Goal: Task Accomplishment & Management: Manage account settings

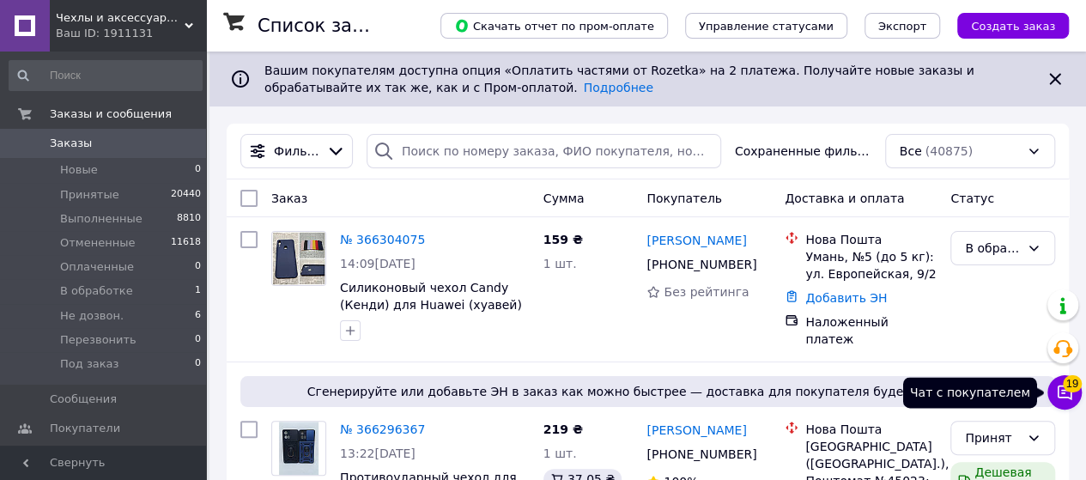
click at [1060, 387] on icon at bounding box center [1064, 392] width 17 height 17
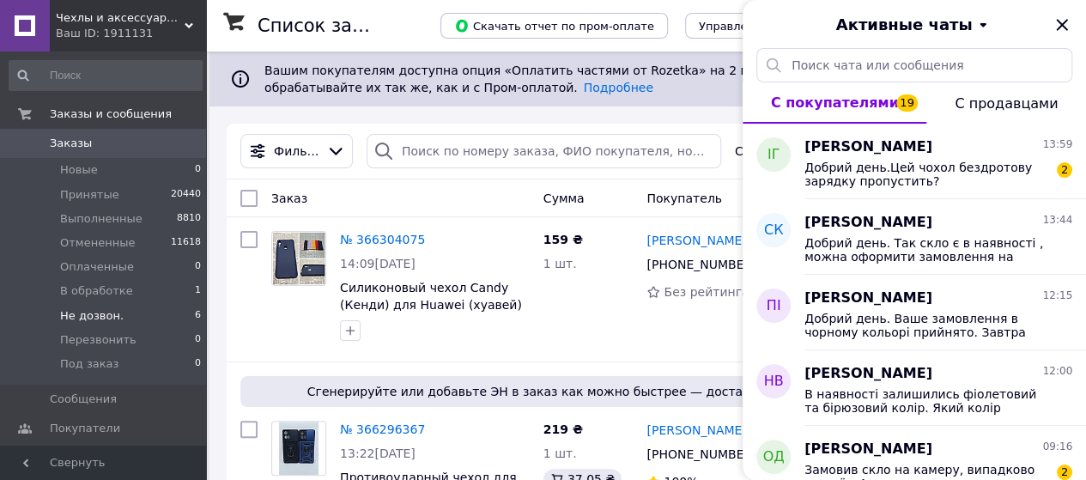
click at [147, 310] on li "Не дозвон. 6" at bounding box center [105, 316] width 211 height 24
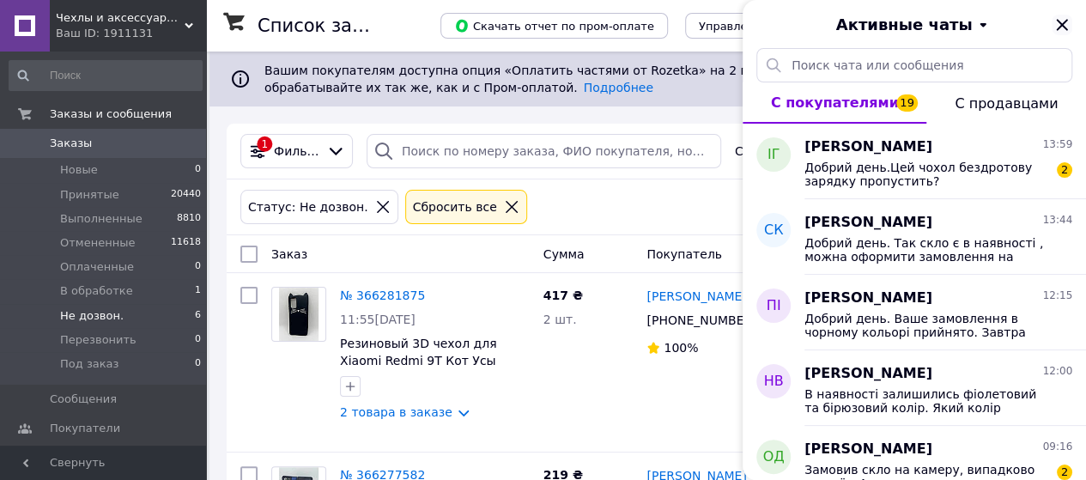
click at [1066, 25] on icon "Закрыть" at bounding box center [1062, 25] width 21 height 21
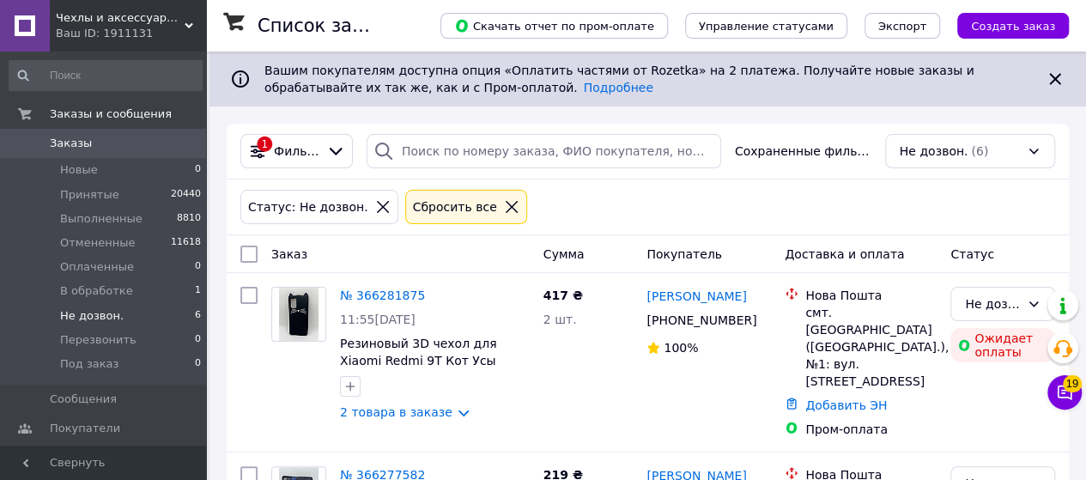
click at [102, 318] on span "Не дозвон." at bounding box center [92, 315] width 64 height 15
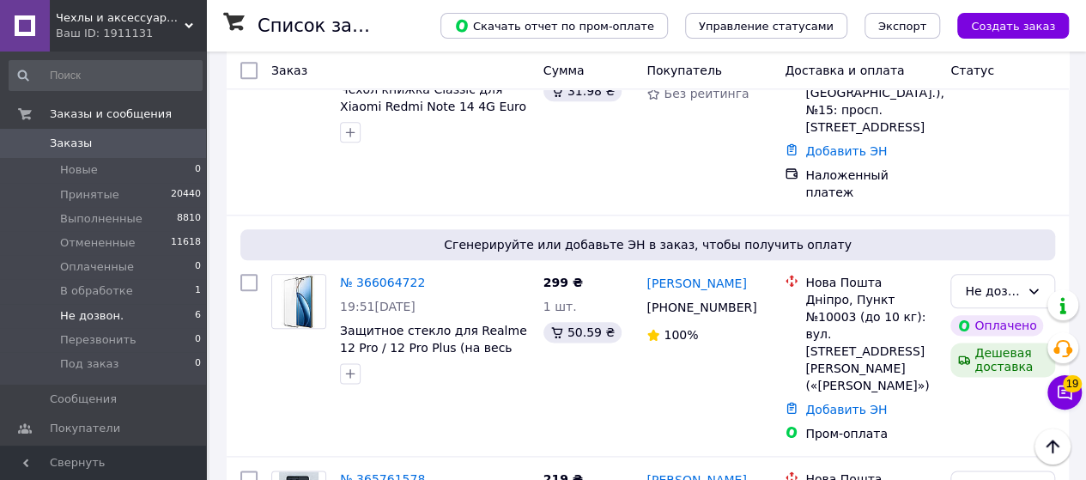
scroll to position [891, 0]
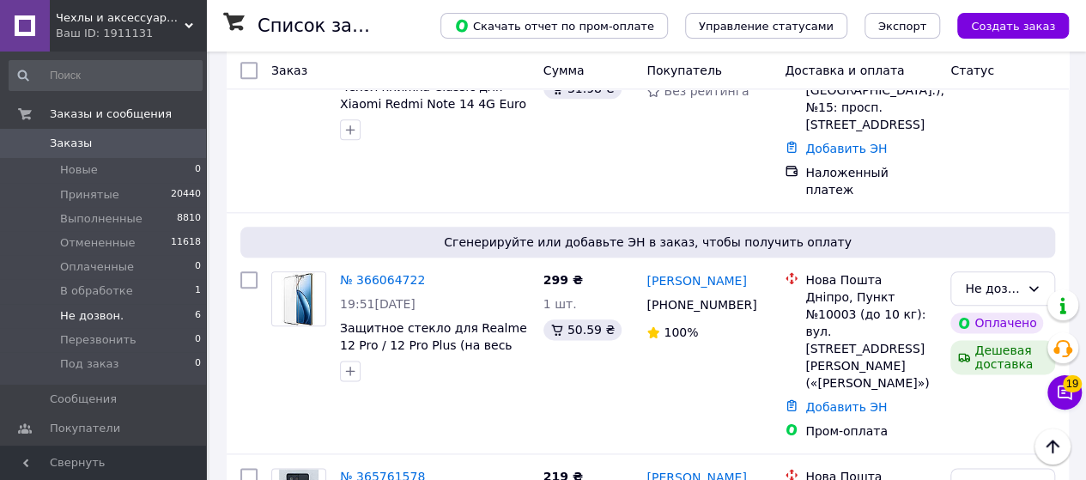
click at [112, 324] on li "Не дозвон. 6" at bounding box center [105, 316] width 211 height 24
click at [177, 24] on span "Чехлы и аксессуары | Mob4" at bounding box center [120, 17] width 129 height 15
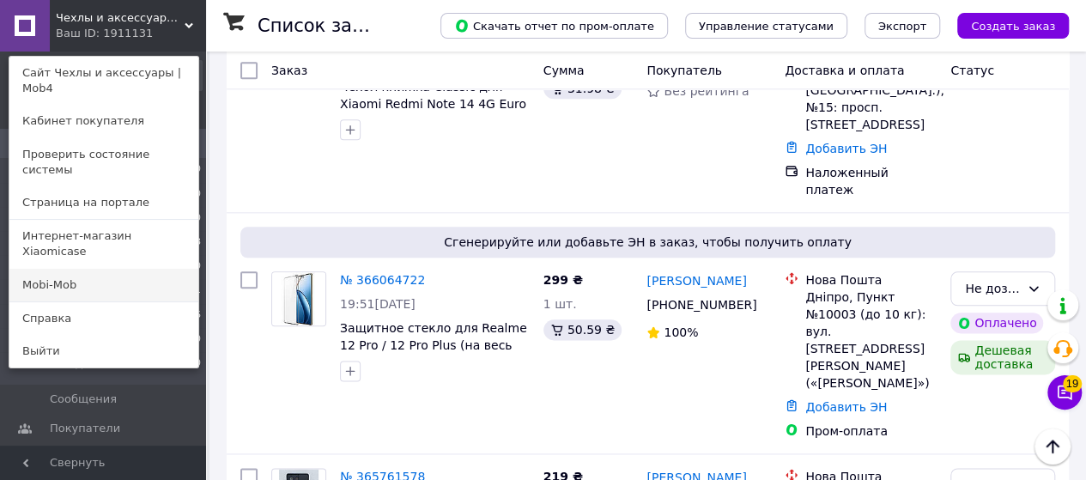
click at [136, 269] on link "Mobi-Mob" at bounding box center [103, 285] width 189 height 33
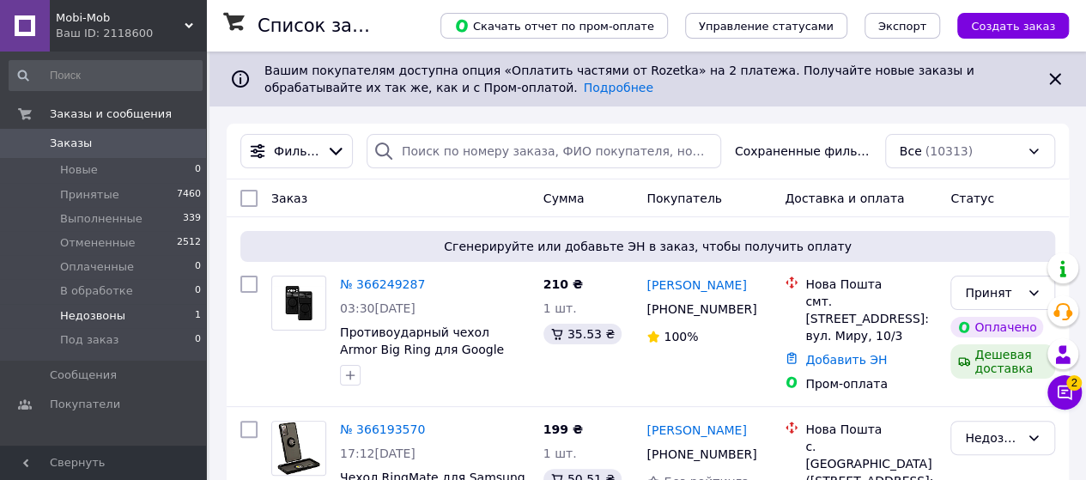
click at [75, 310] on span "Недозвоны" at bounding box center [92, 315] width 65 height 15
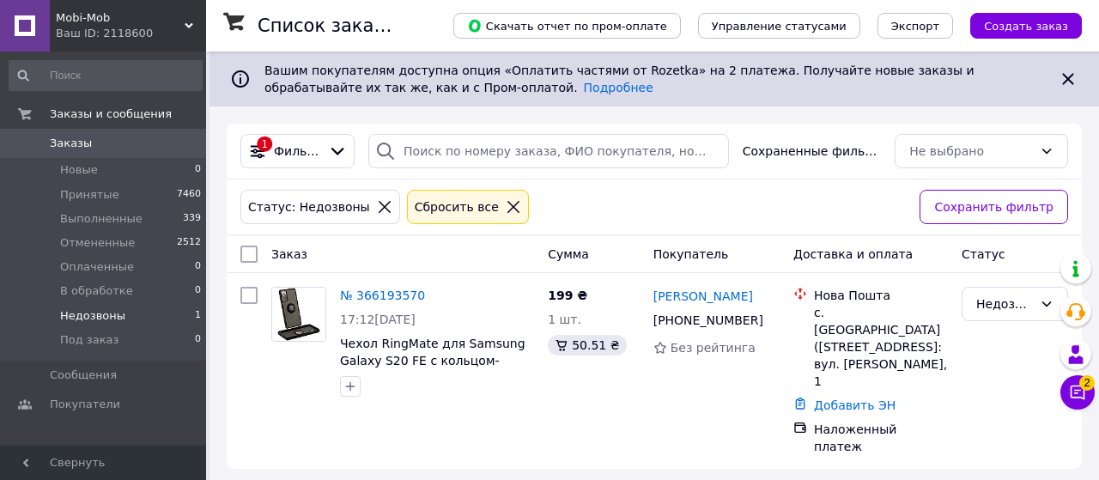
click at [689, 302] on link "Григорий Заболотный" at bounding box center [703, 296] width 100 height 17
click at [381, 296] on link "№ 366193570" at bounding box center [382, 295] width 85 height 14
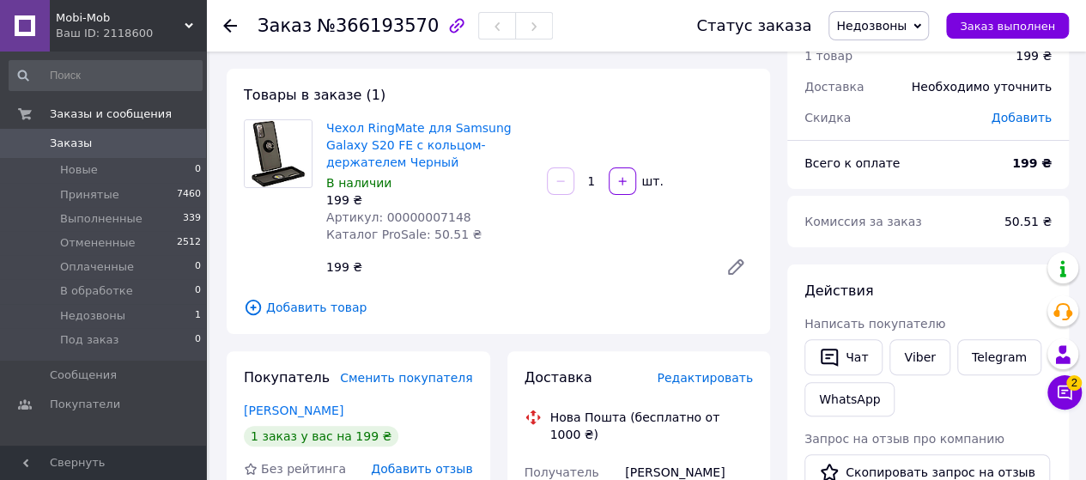
scroll to position [172, 0]
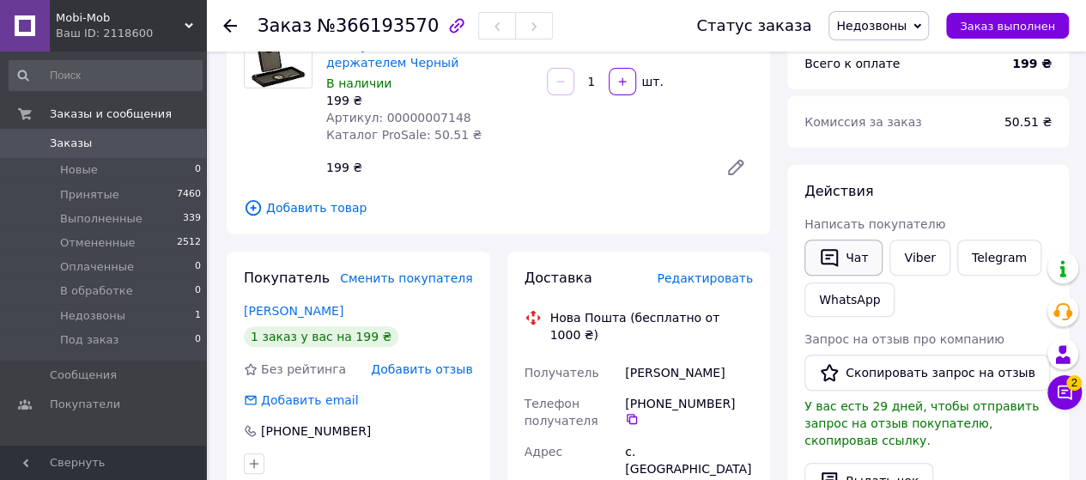
click at [833, 274] on button "Чат" at bounding box center [843, 258] width 78 height 36
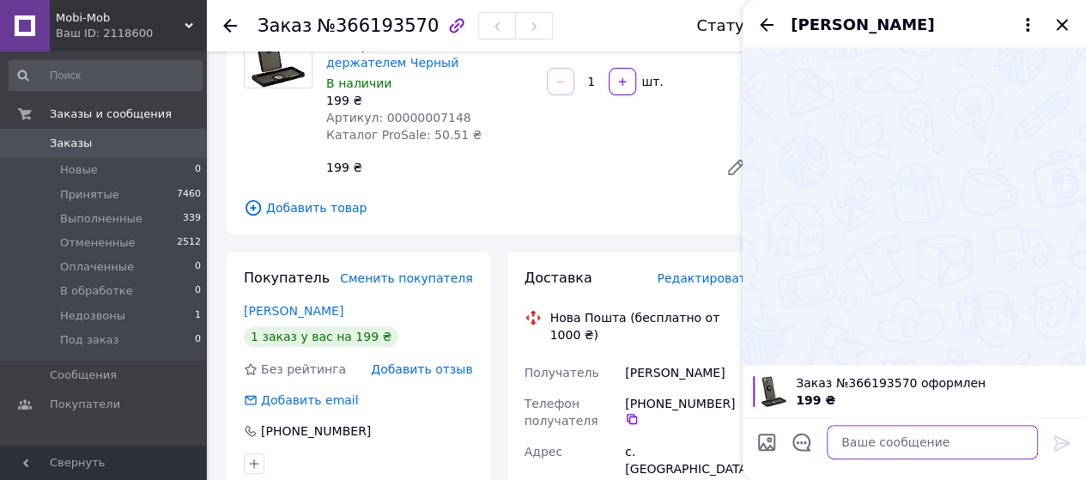
click at [876, 446] on textarea at bounding box center [932, 442] width 211 height 34
paste textarea "Доброго дня, це інтернет магазин мобільних аксесуарів. Нажаль не можемо зв'язат…"
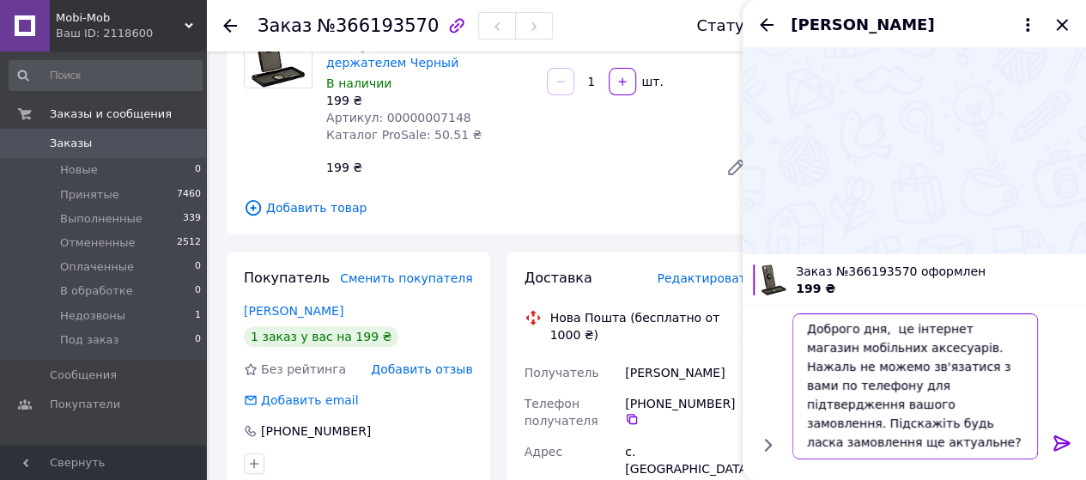
type textarea "Доброго дня, це інтернет магазин мобільних аксесуарів. Нажаль не можемо зв'язат…"
click at [1063, 440] on icon at bounding box center [1061, 442] width 16 height 15
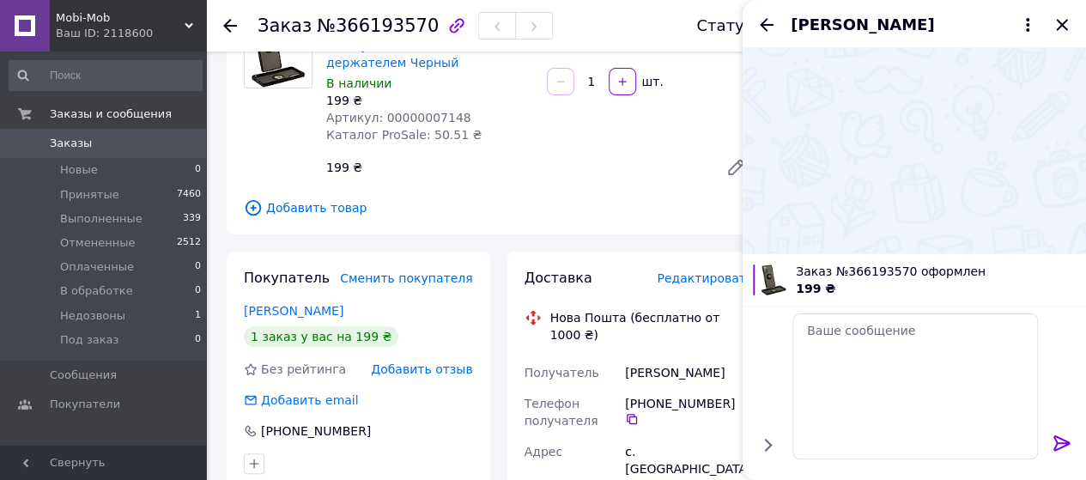
scroll to position [0, 0]
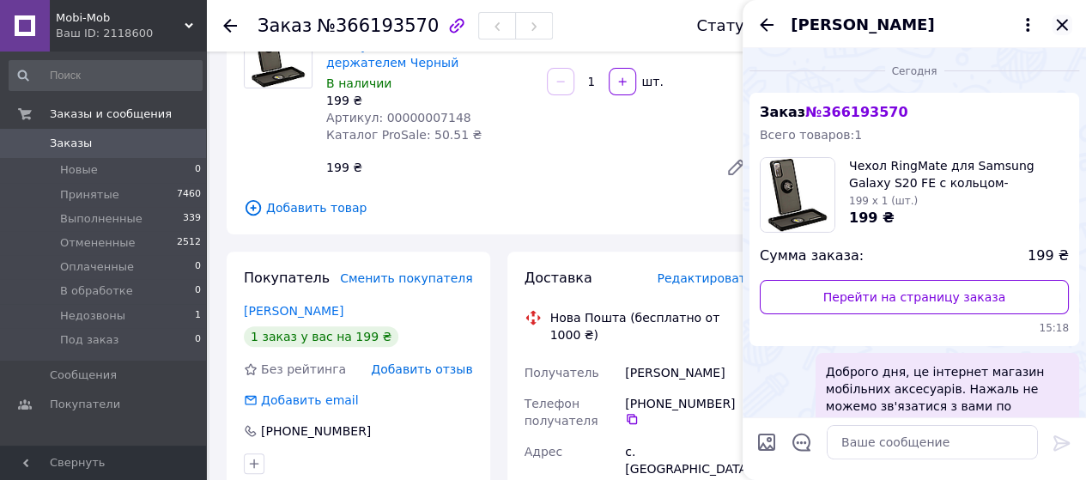
click at [1061, 31] on icon "Закрыть" at bounding box center [1062, 25] width 21 height 21
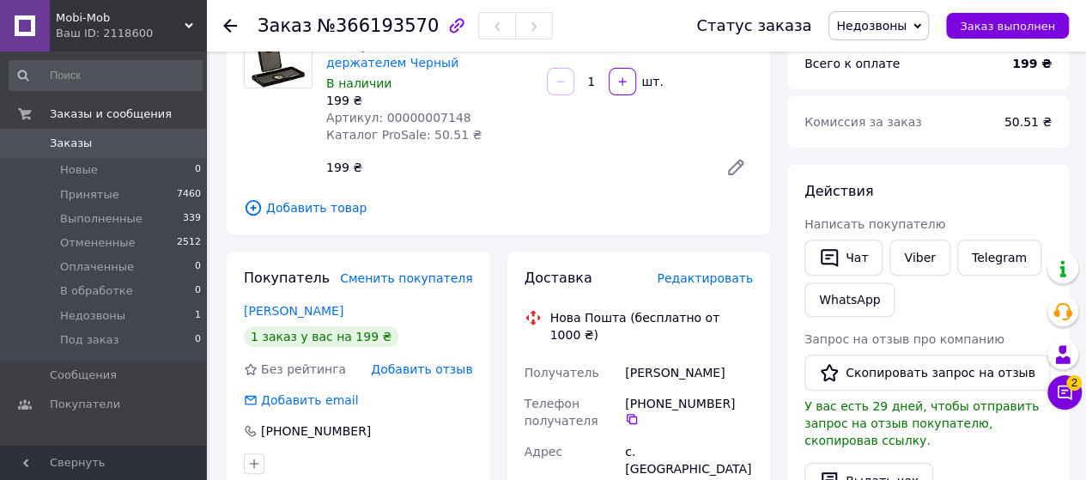
click at [98, 19] on span "Mobi-Mob" at bounding box center [120, 17] width 129 height 15
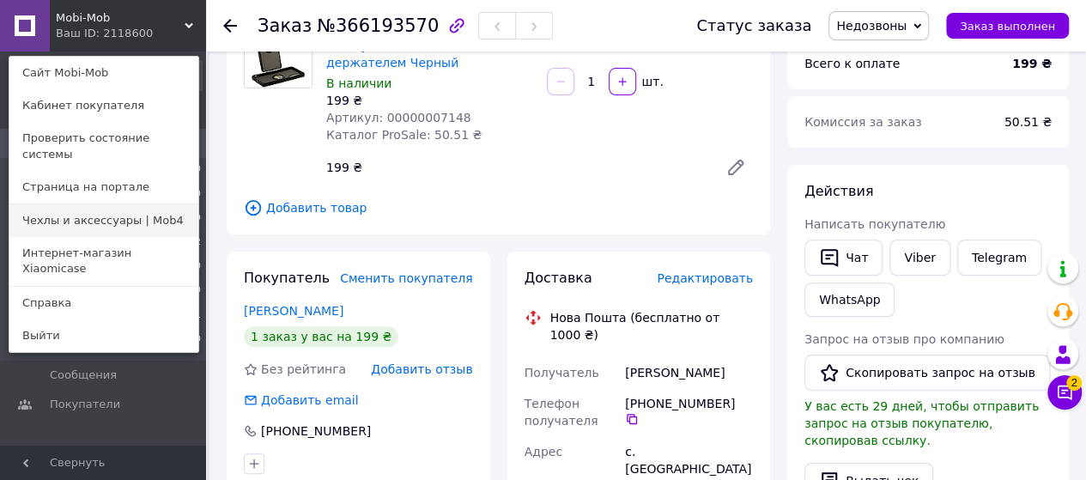
click at [153, 214] on link "Чехлы и аксессуары | Mob4" at bounding box center [103, 220] width 189 height 33
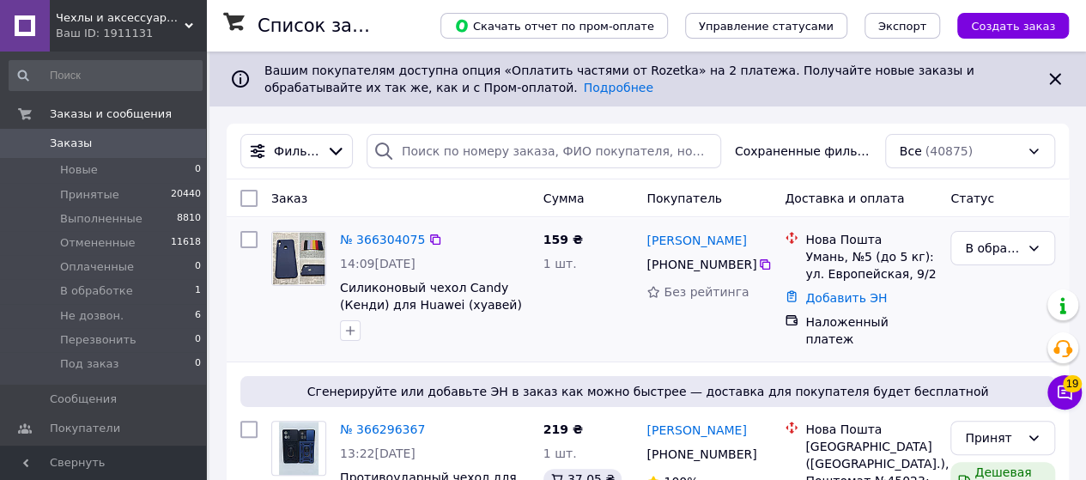
scroll to position [172, 0]
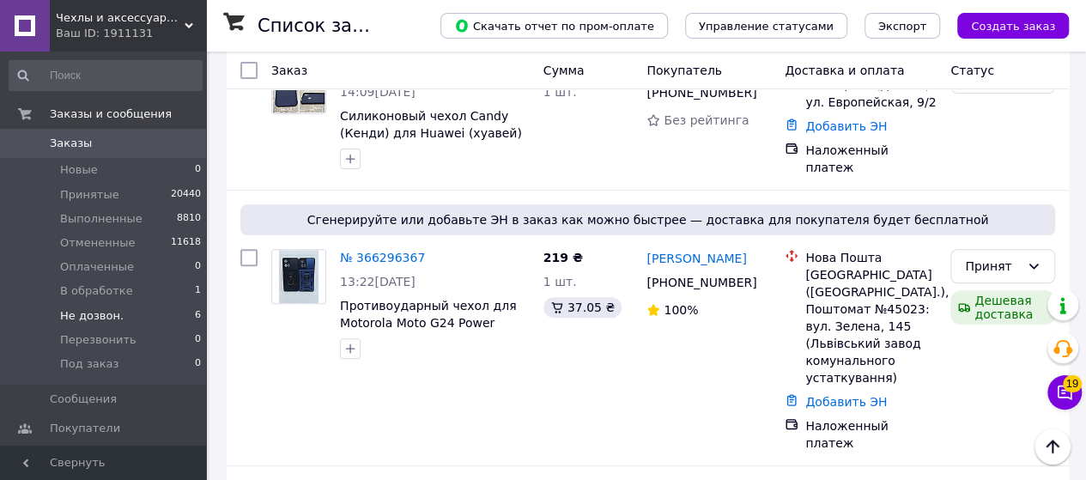
click at [76, 309] on span "Не дозвон." at bounding box center [92, 315] width 64 height 15
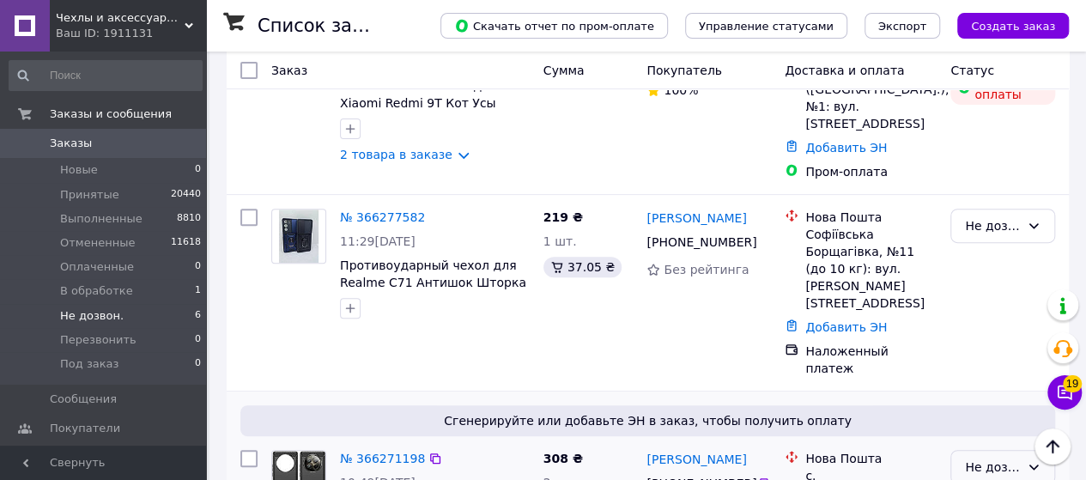
scroll to position [118, 0]
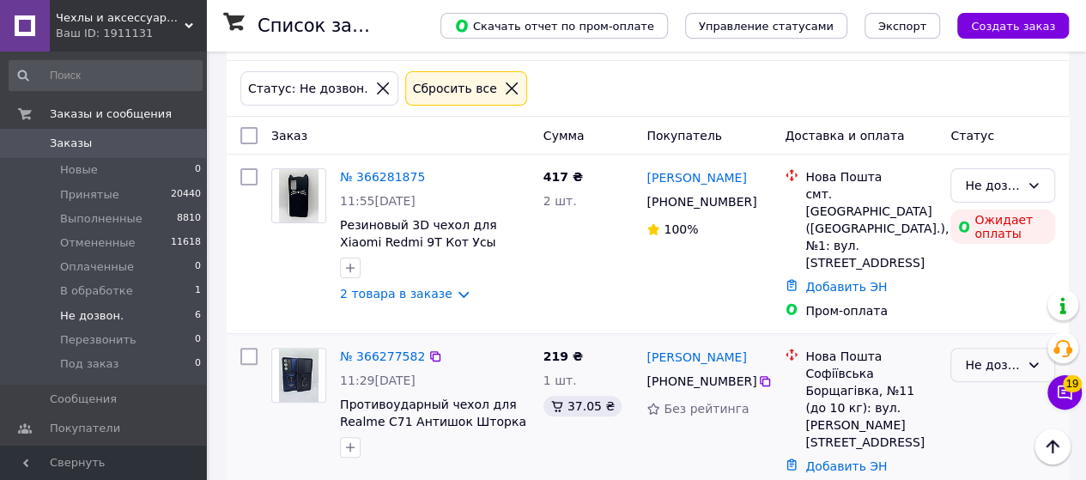
click at [971, 355] on div "Не дозвон." at bounding box center [992, 364] width 55 height 19
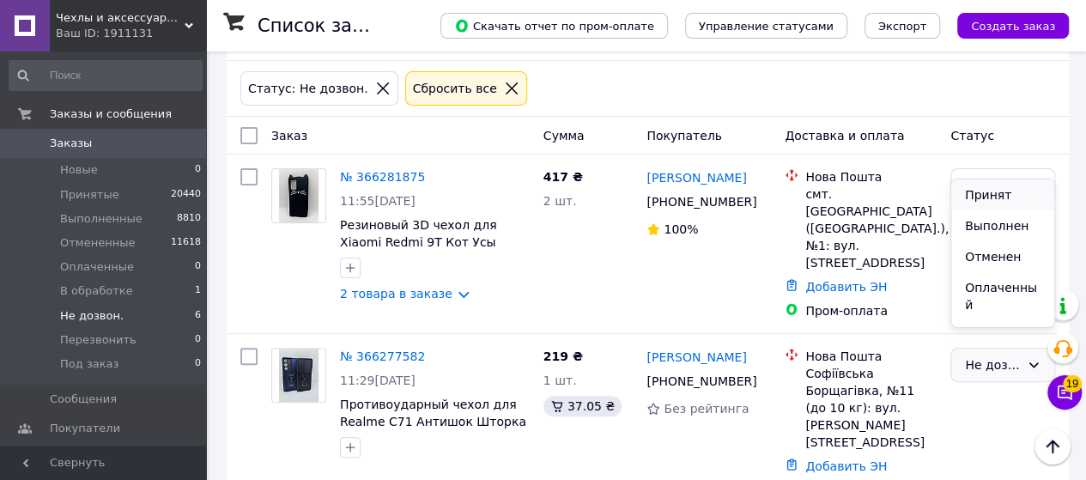
click at [998, 203] on li "Принят" at bounding box center [1002, 194] width 103 height 31
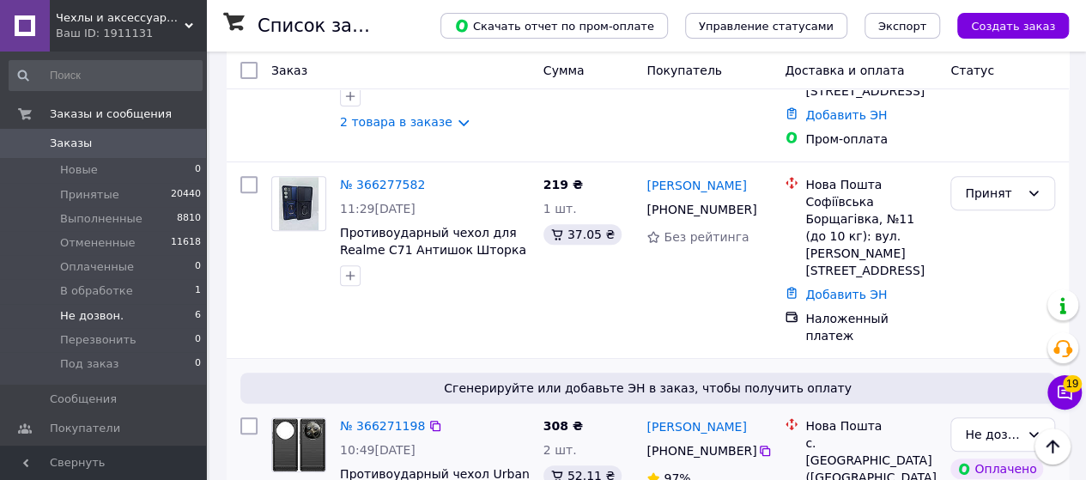
scroll to position [548, 0]
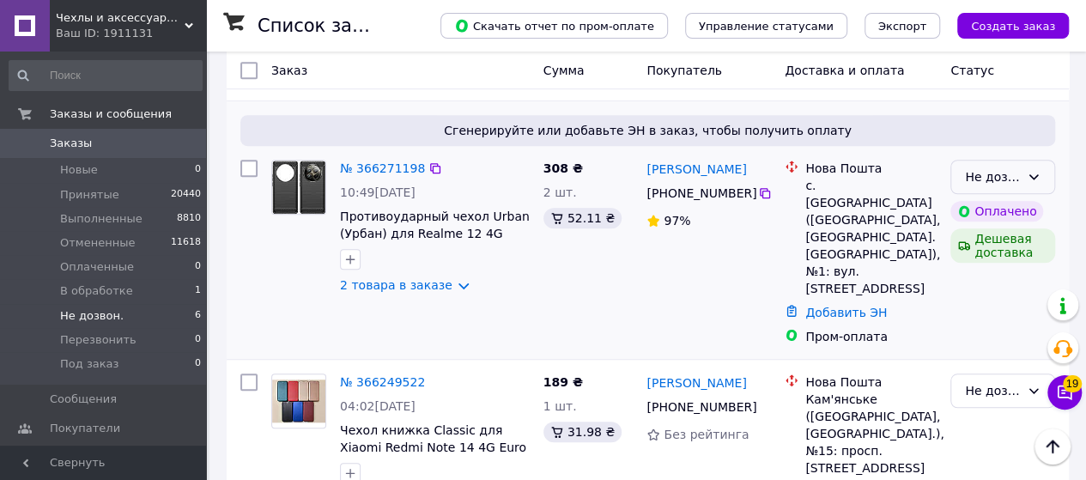
click at [1006, 167] on div "Не дозвон." at bounding box center [992, 176] width 55 height 19
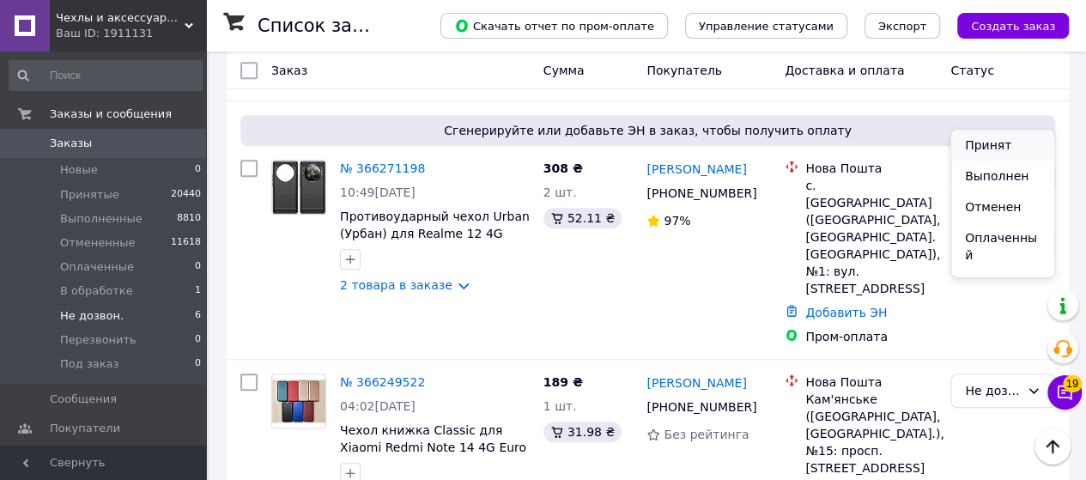
click at [999, 145] on li "Принят" at bounding box center [1002, 145] width 103 height 31
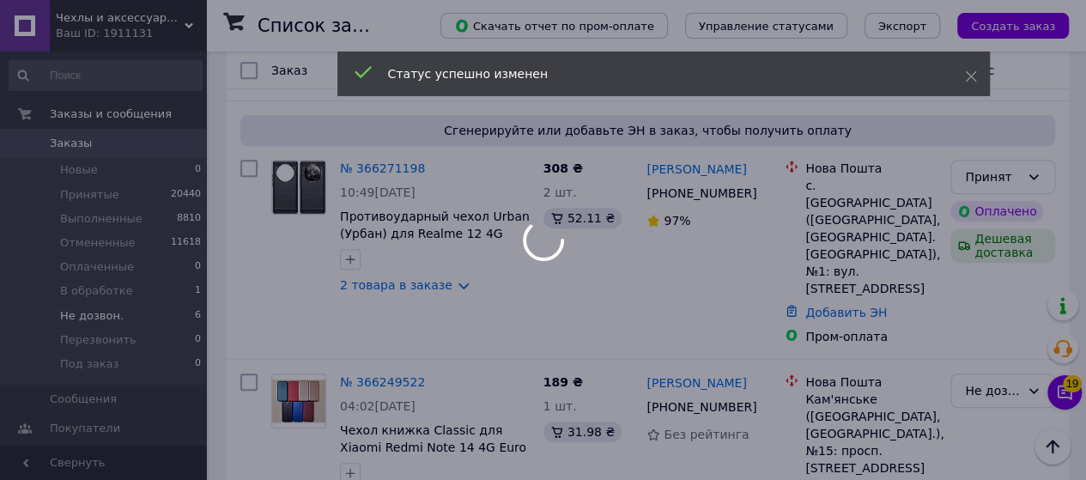
scroll to position [403, 0]
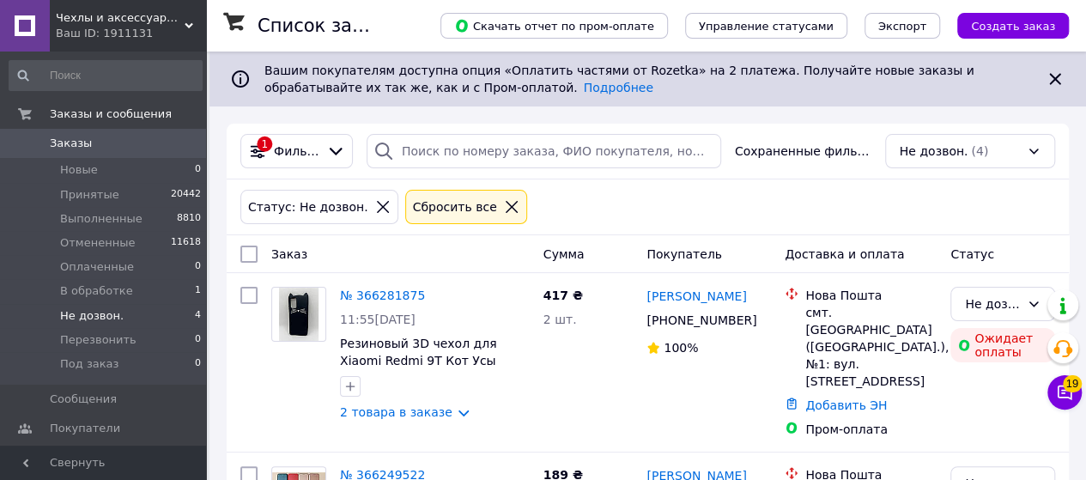
click at [156, 30] on div "Ваш ID: 1911131" at bounding box center [131, 33] width 150 height 15
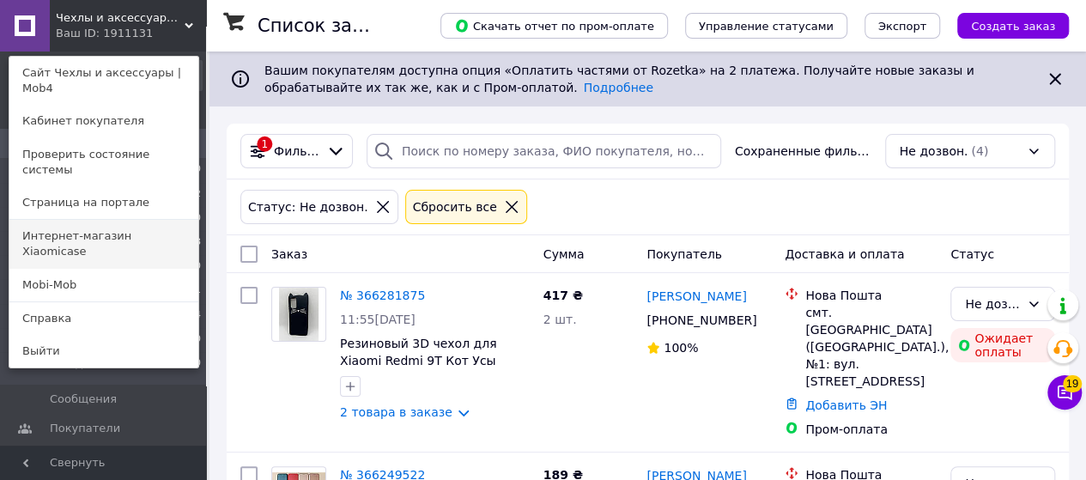
click at [149, 220] on link "Интернет-магазин Xiaomicase" at bounding box center [103, 244] width 189 height 48
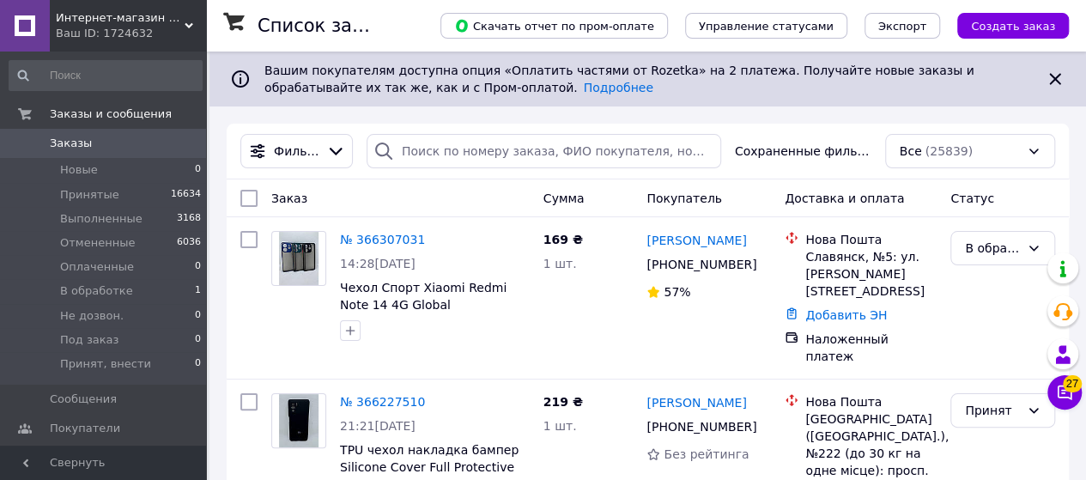
click at [162, 24] on span "Интернет-магазин Xiaomicase" at bounding box center [120, 17] width 129 height 15
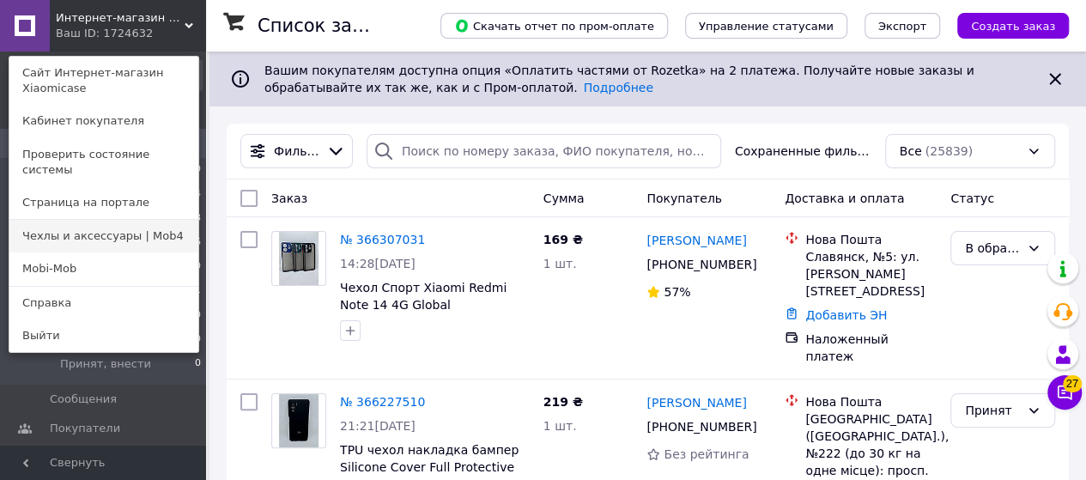
click at [133, 220] on link "Чехлы и аксессуары | Mob4" at bounding box center [103, 236] width 189 height 33
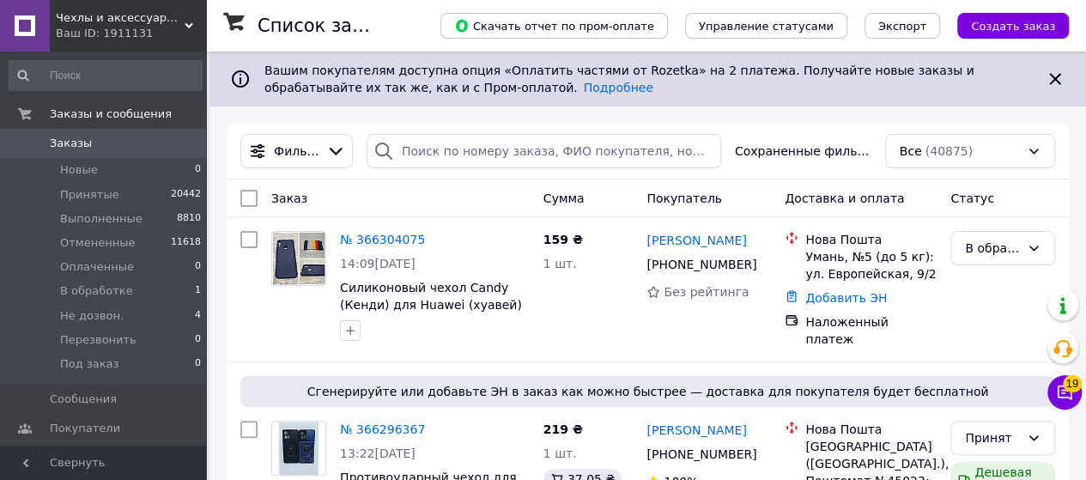
click at [169, 19] on span "Чехлы и аксессуары | Mob4" at bounding box center [120, 17] width 129 height 15
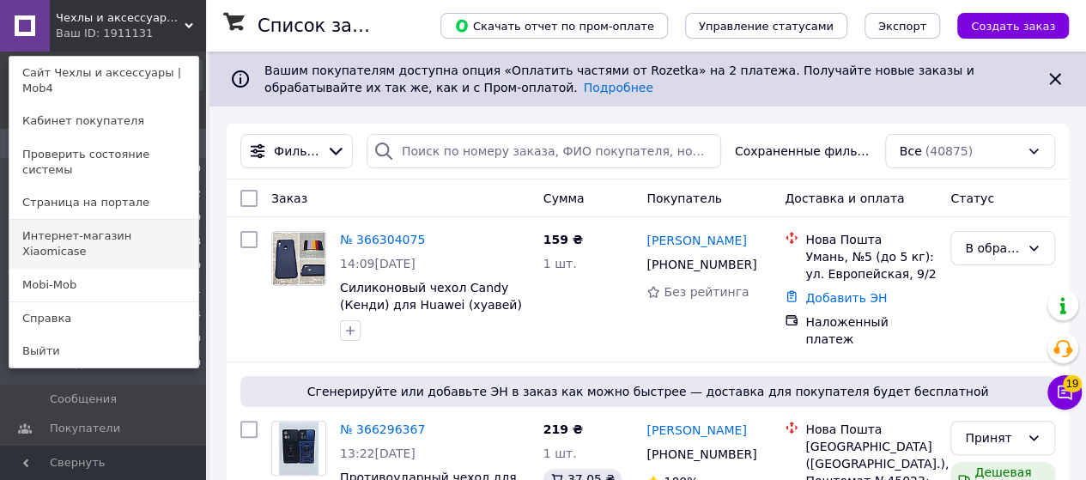
click at [130, 220] on link "Интернет-магазин Xiaomicase" at bounding box center [103, 244] width 189 height 48
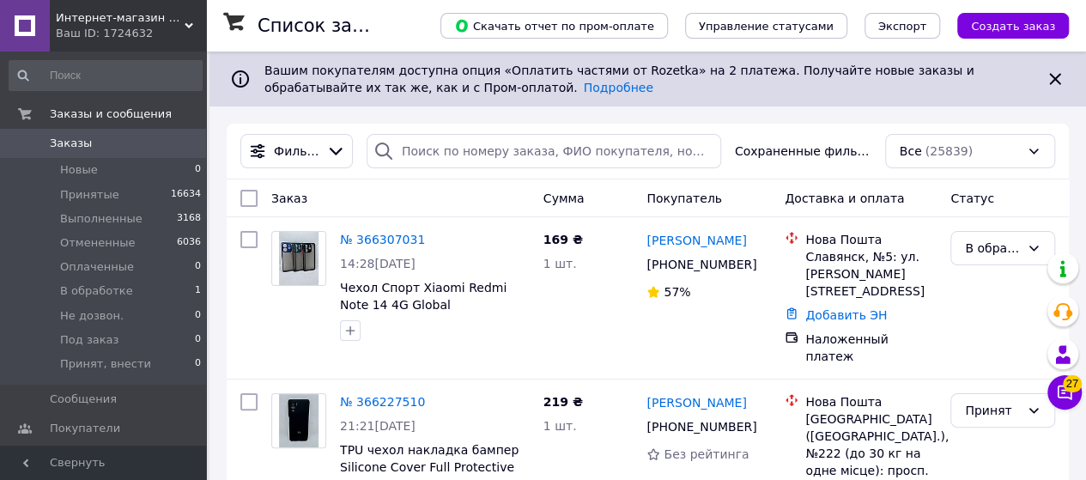
click at [149, 16] on span "Интернет-магазин Xiaomicase" at bounding box center [120, 17] width 129 height 15
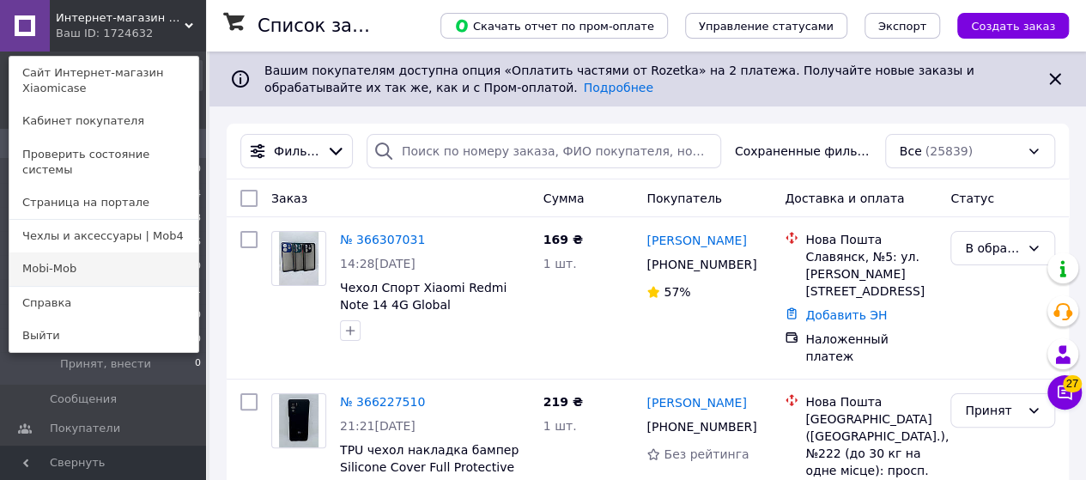
click at [91, 258] on link "Mobi-Mob" at bounding box center [103, 268] width 189 height 33
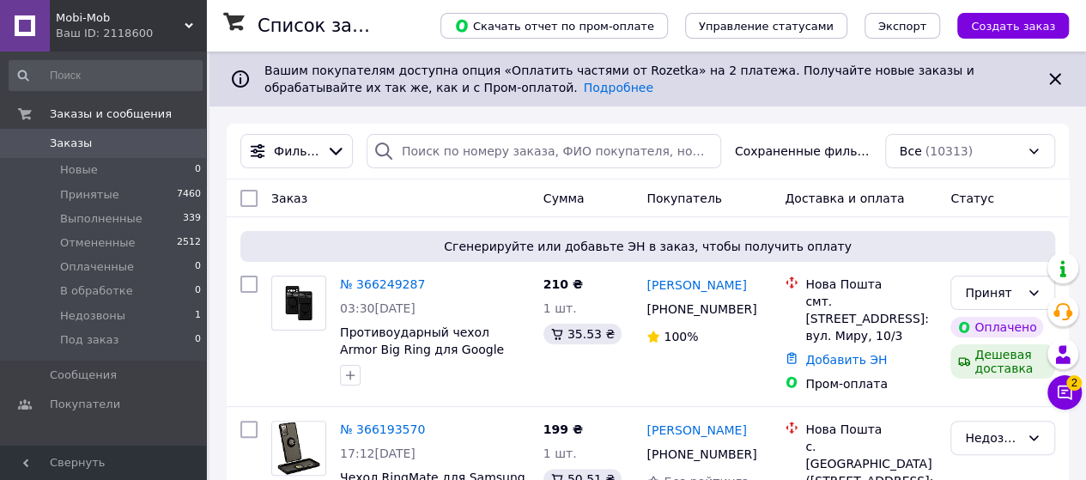
click at [143, 11] on span "Mobi-Mob" at bounding box center [120, 17] width 129 height 15
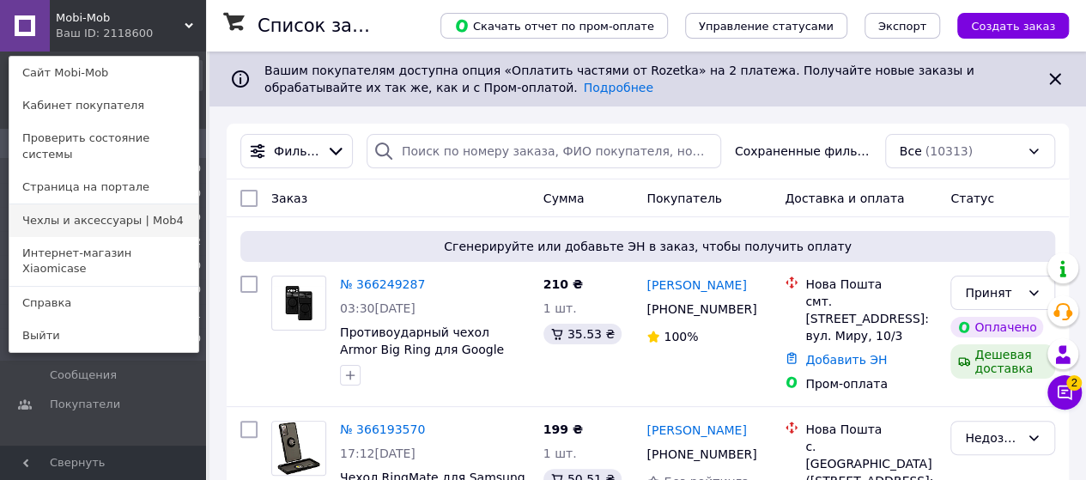
click at [136, 213] on link "Чехлы и аксессуары | Mob4" at bounding box center [103, 220] width 189 height 33
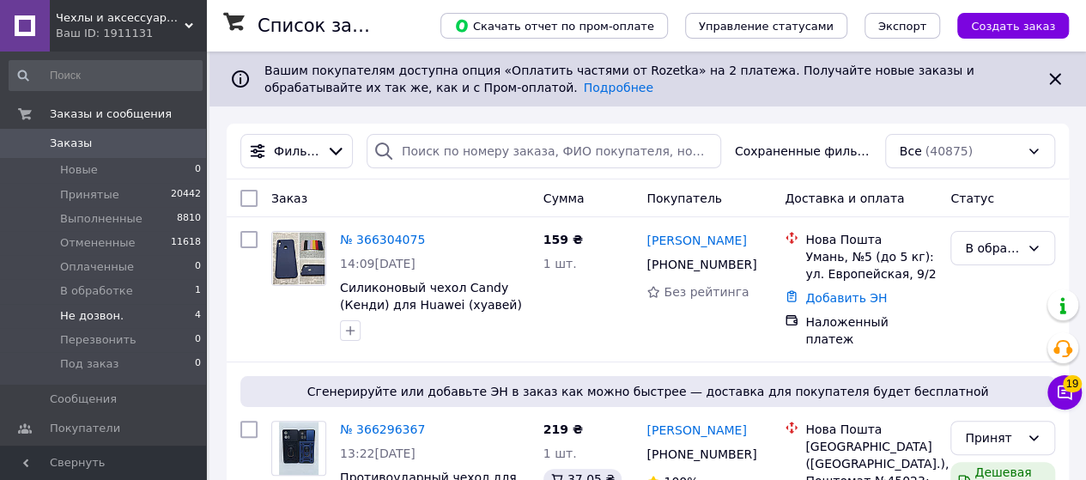
click at [124, 322] on li "Не дозвон. 4" at bounding box center [105, 316] width 211 height 24
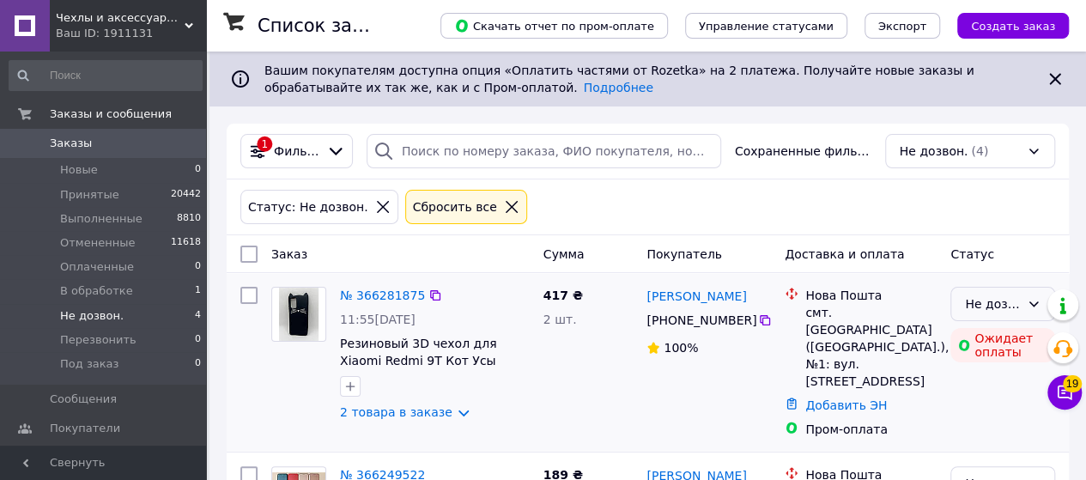
click at [992, 295] on div "Не дозвон." at bounding box center [992, 303] width 55 height 19
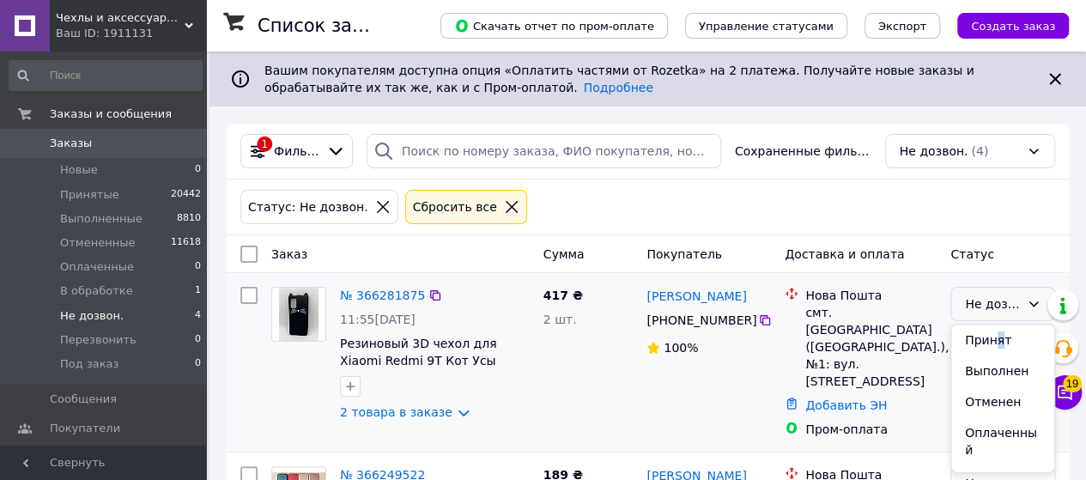
click at [998, 346] on li "Принят" at bounding box center [1002, 340] width 103 height 31
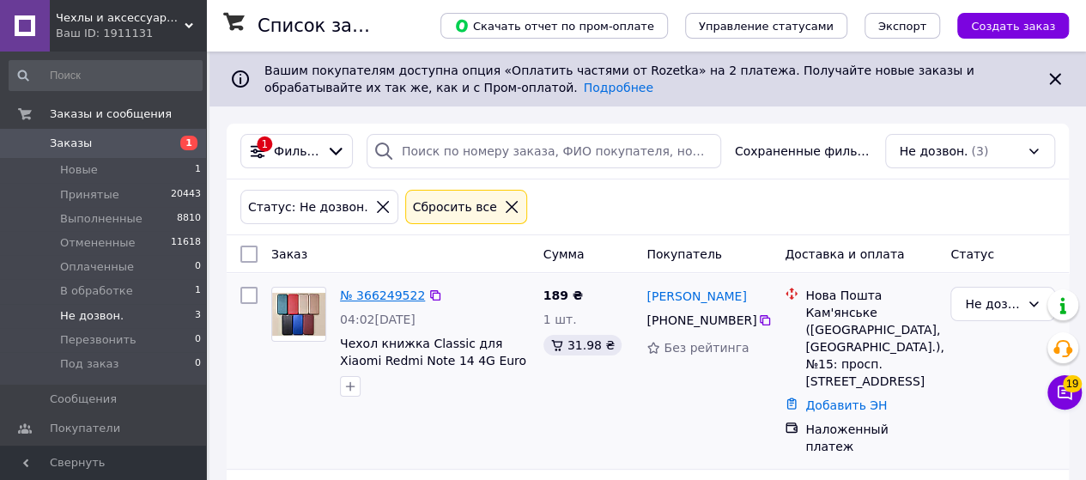
click at [379, 293] on link "№ 366249522" at bounding box center [382, 295] width 85 height 14
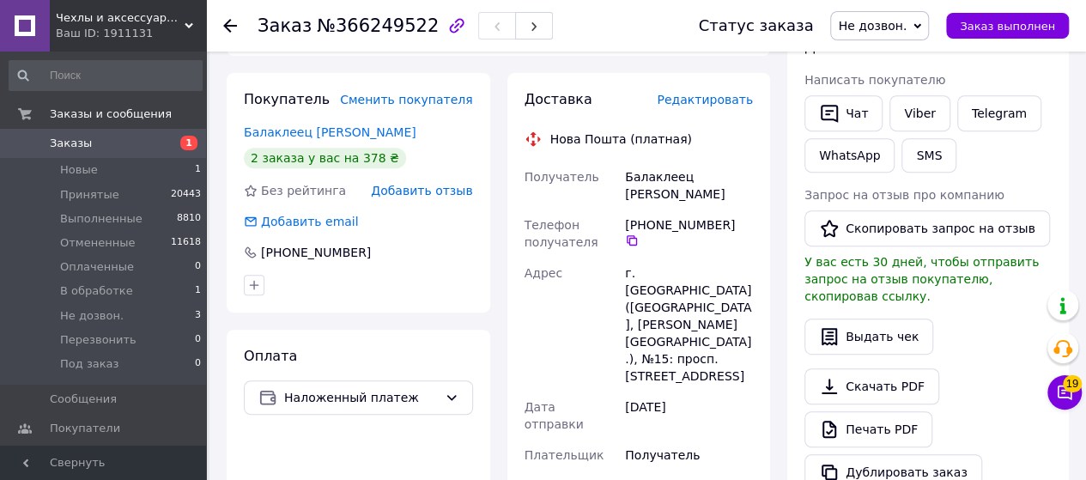
scroll to position [343, 0]
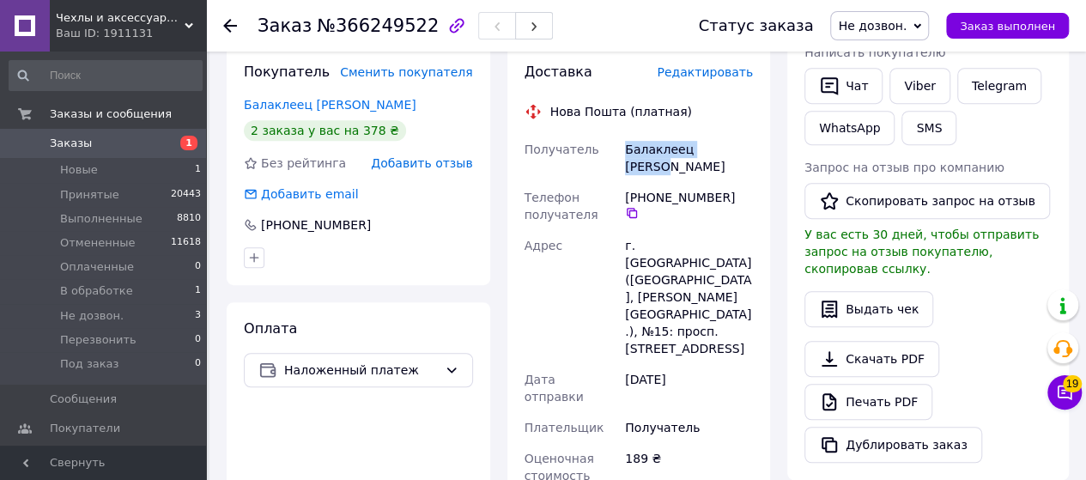
drag, startPoint x: 622, startPoint y: 154, endPoint x: 698, endPoint y: 146, distance: 76.8
click at [726, 140] on div "Балаклеец Сергей" at bounding box center [689, 158] width 135 height 48
copy div "Балаклеец Сергей"
click at [639, 206] on icon at bounding box center [632, 213] width 14 height 14
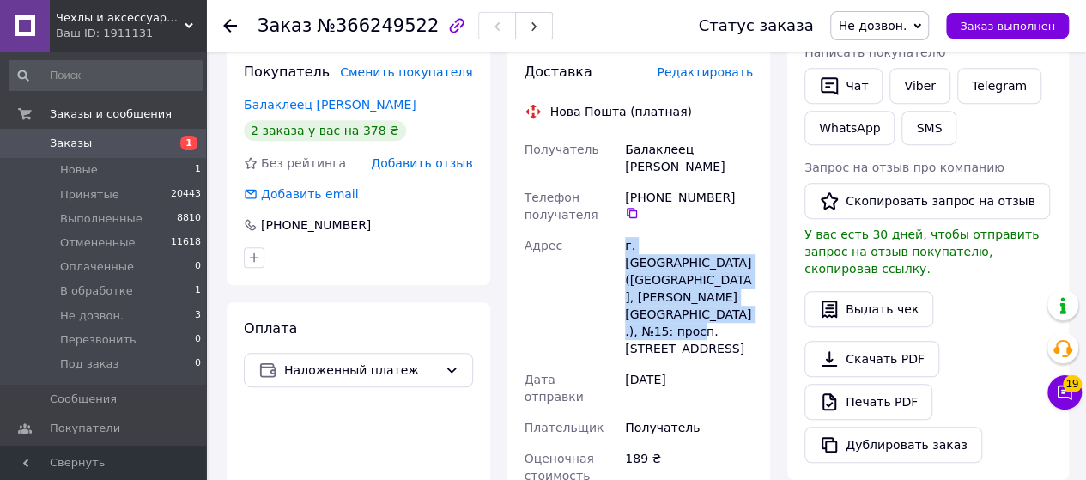
drag, startPoint x: 620, startPoint y: 229, endPoint x: 761, endPoint y: 298, distance: 156.6
click at [761, 298] on div "Доставка Редактировать Нова Пошта (платная) Получатель Балаклеец Сергей Телефон…" at bounding box center [639, 465] width 264 height 841
copy div "Адрес г. Каменское (Днепропетровская обл., Каменский р-н.), №15: просп. Гимнази…"
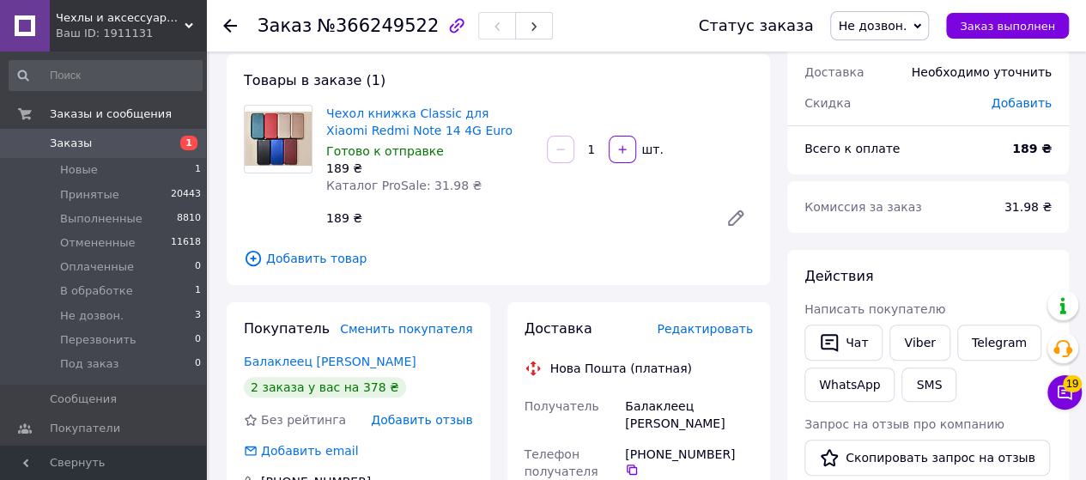
scroll to position [0, 0]
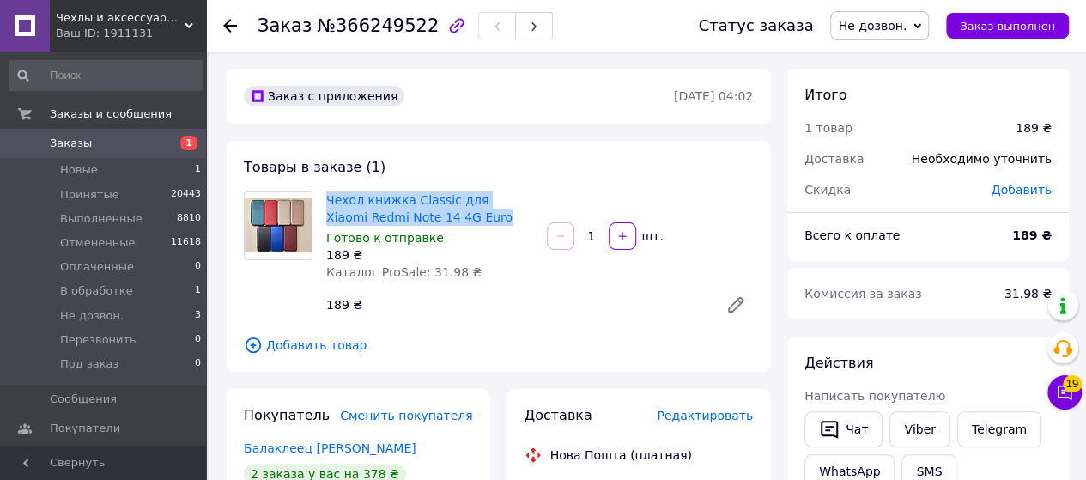
drag, startPoint x: 318, startPoint y: 183, endPoint x: 494, endPoint y: 214, distance: 179.5
click at [494, 214] on div "Товары в заказе (1) Чехол книжка Classic для Xiaomi Redmi Note 14 4G Euro Готов…" at bounding box center [498, 256] width 543 height 231
copy div "Чехол книжка Classic для Xiaomi Redmi Note 14 4G Euro"
click at [907, 23] on span "Не дозвон." at bounding box center [872, 26] width 69 height 14
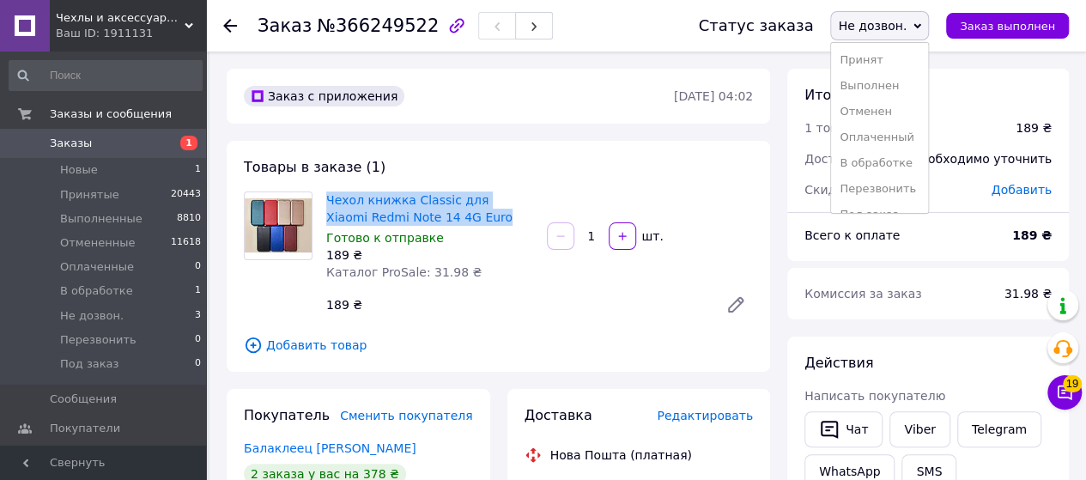
click at [907, 23] on span "Не дозвон." at bounding box center [872, 26] width 69 height 14
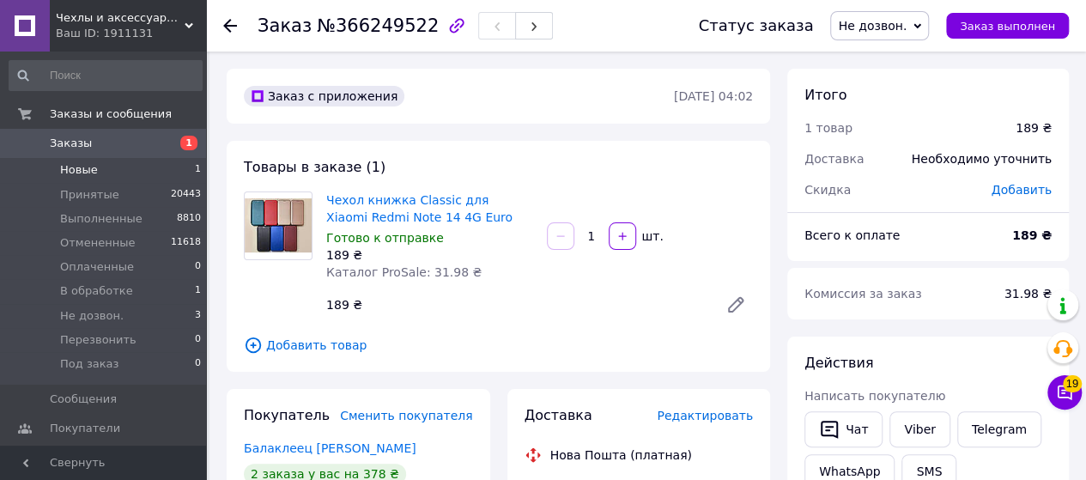
click at [94, 173] on li "Новые 1" at bounding box center [105, 170] width 211 height 24
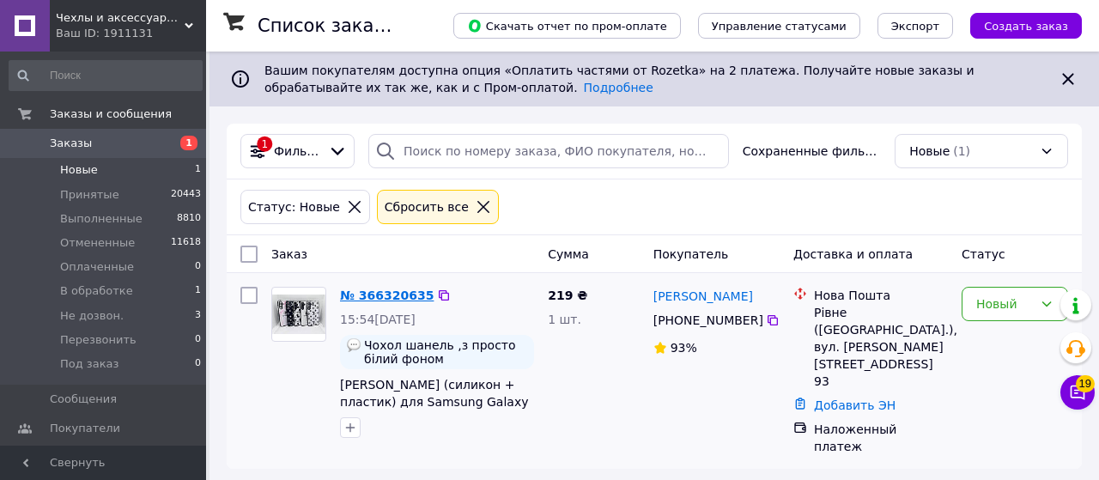
click at [380, 293] on link "№ 366320635" at bounding box center [387, 295] width 94 height 14
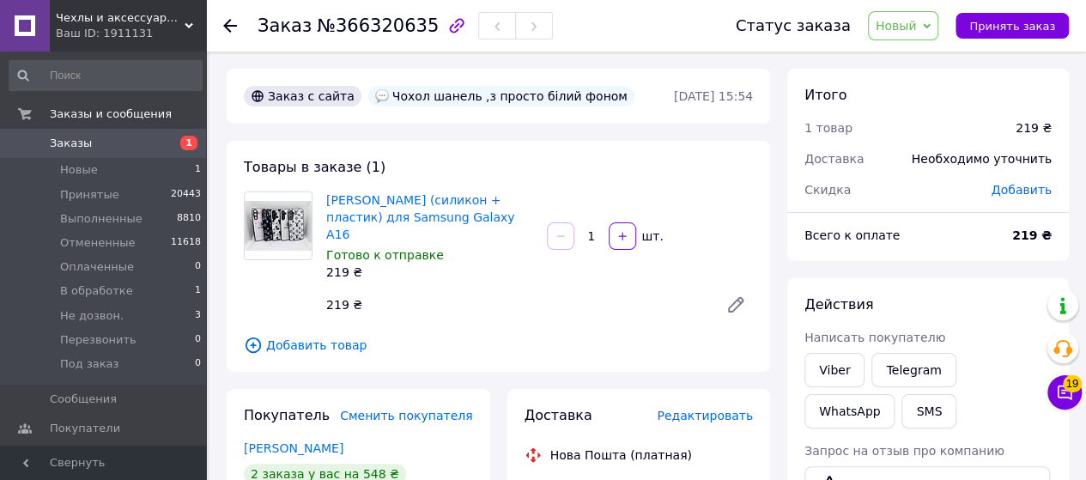
drag, startPoint x: 318, startPoint y: 183, endPoint x: 522, endPoint y: 210, distance: 206.2
click at [522, 210] on div "Товары в заказе (1) Чехол Кристалл Бренд (силикон + пластик) для Samsung Galaxy…" at bounding box center [498, 256] width 543 height 231
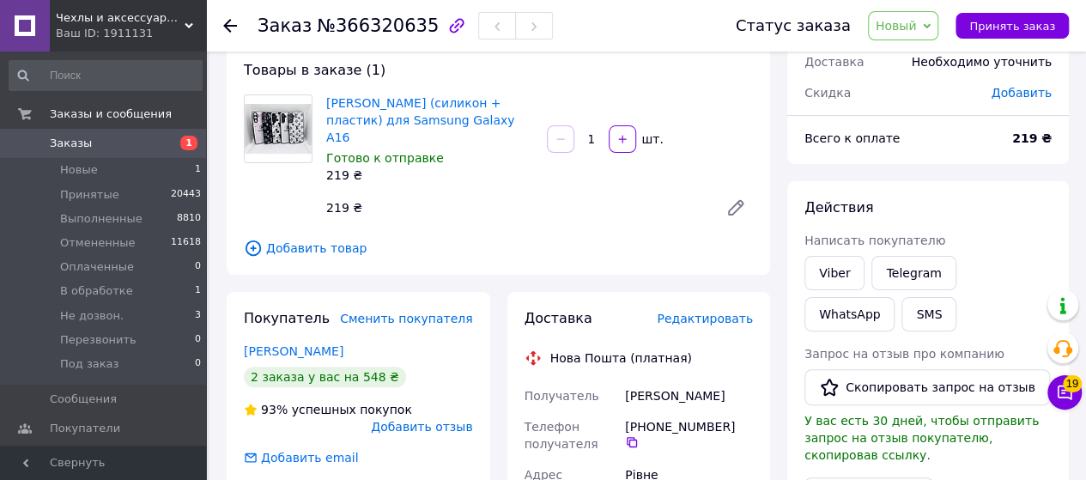
scroll to position [172, 0]
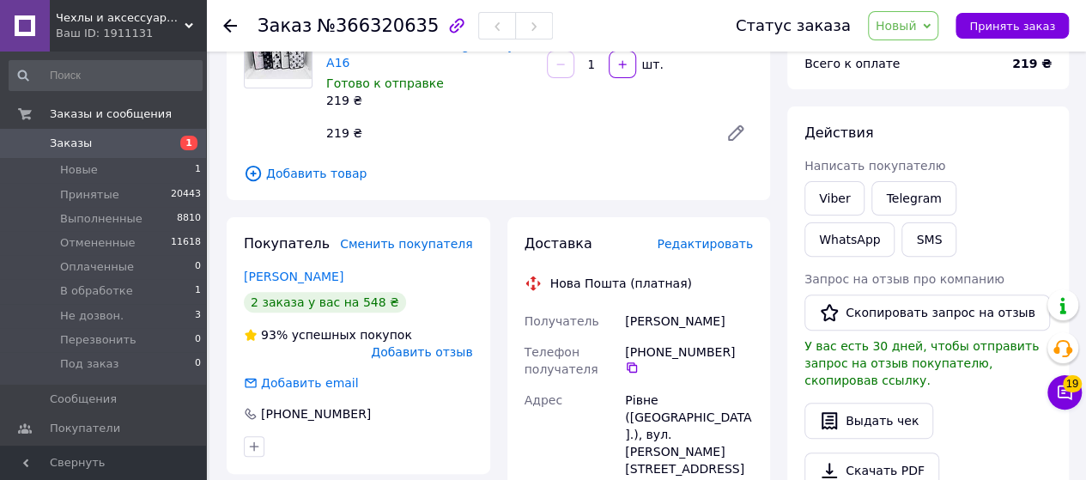
drag, startPoint x: 618, startPoint y: 305, endPoint x: 737, endPoint y: 303, distance: 118.5
copy div "Получатель Мельничук Олена"
click at [639, 361] on icon at bounding box center [632, 368] width 14 height 14
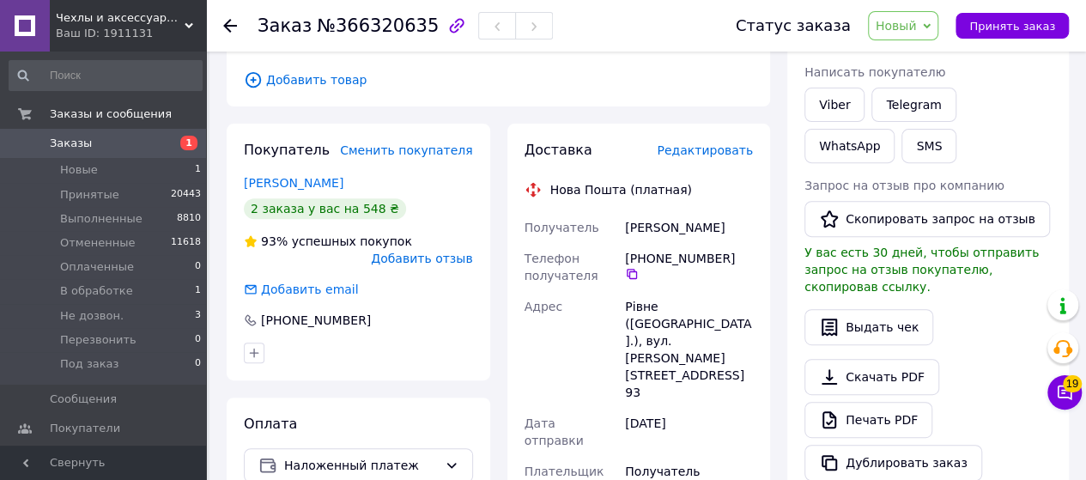
scroll to position [343, 0]
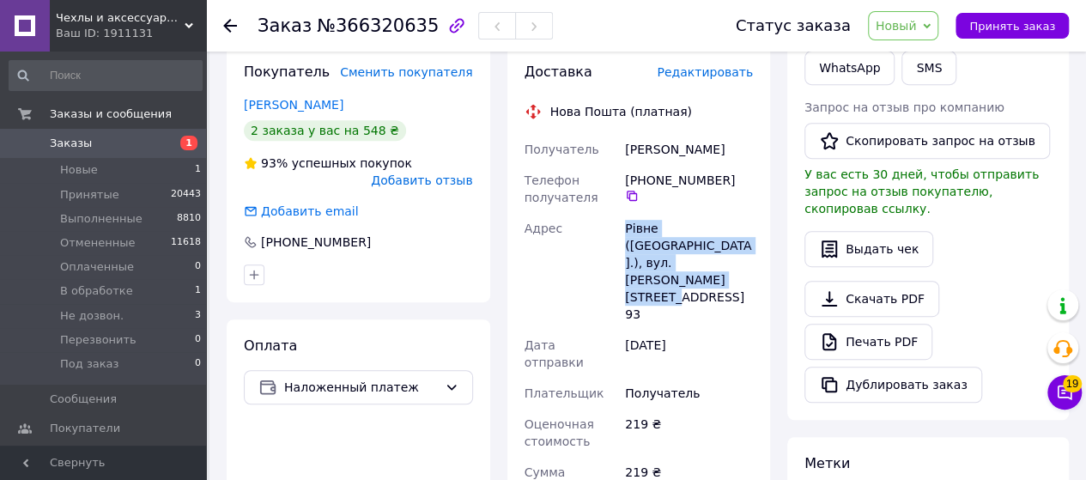
drag, startPoint x: 618, startPoint y: 209, endPoint x: 663, endPoint y: 227, distance: 48.1
click at [723, 241] on div "Получатель Мельничук Олена Телефон получателя +380 97 505 05 30   Адрес Рівне (…" at bounding box center [639, 402] width 236 height 536
copy div "Адрес Рівне (Рівненська обл.), вул. Вербова, дом. 45, кв. 93"
click at [917, 32] on span "Новый" at bounding box center [896, 26] width 41 height 14
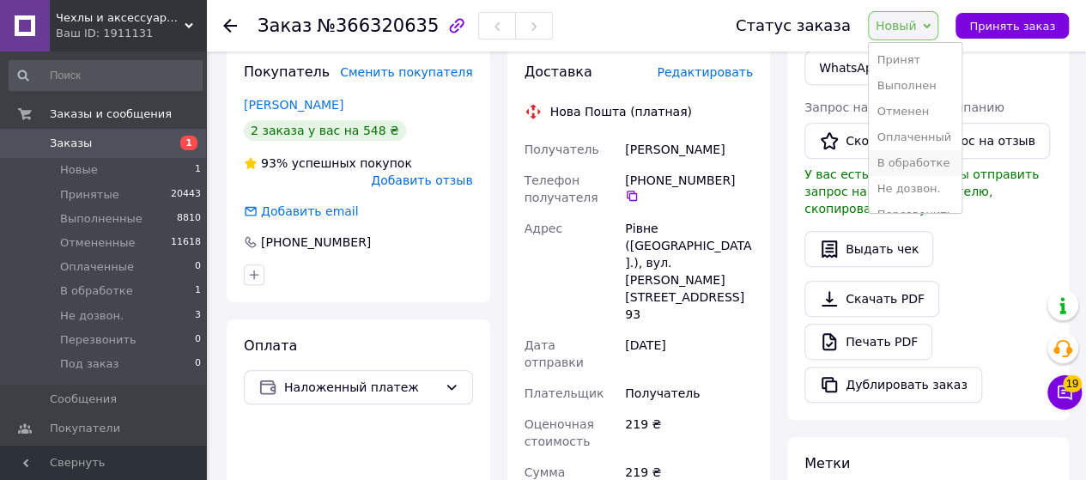
click at [904, 157] on li "В обработке" at bounding box center [916, 163] width 94 height 26
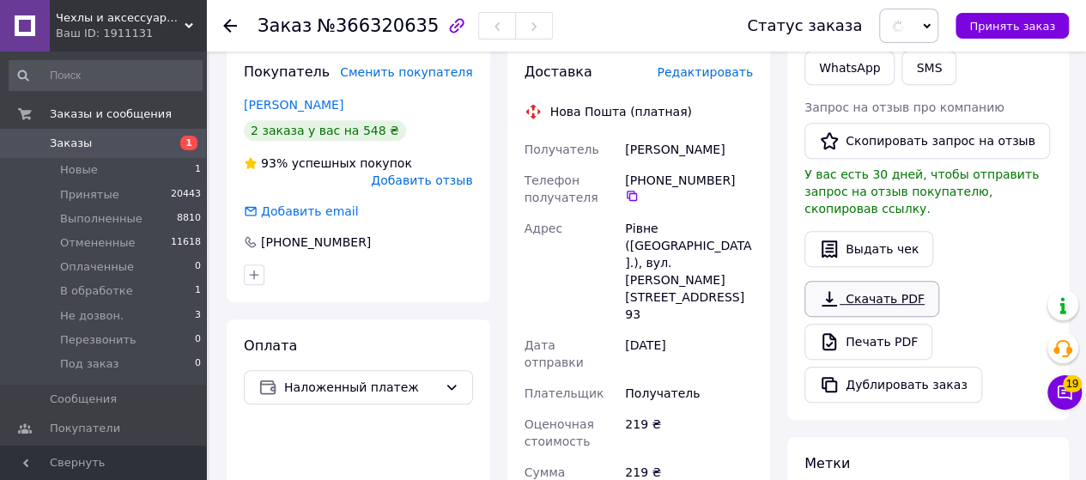
scroll to position [0, 0]
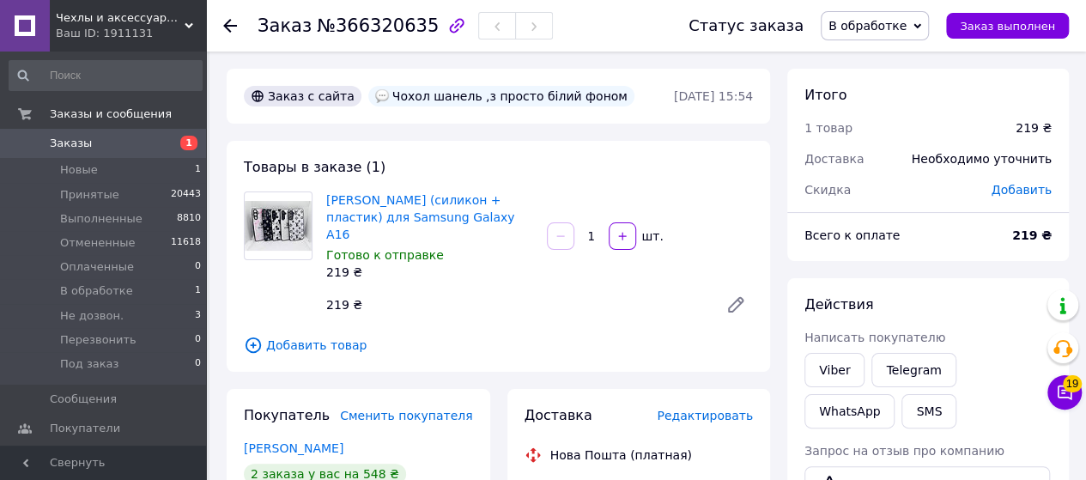
click at [230, 25] on use at bounding box center [230, 26] width 14 height 14
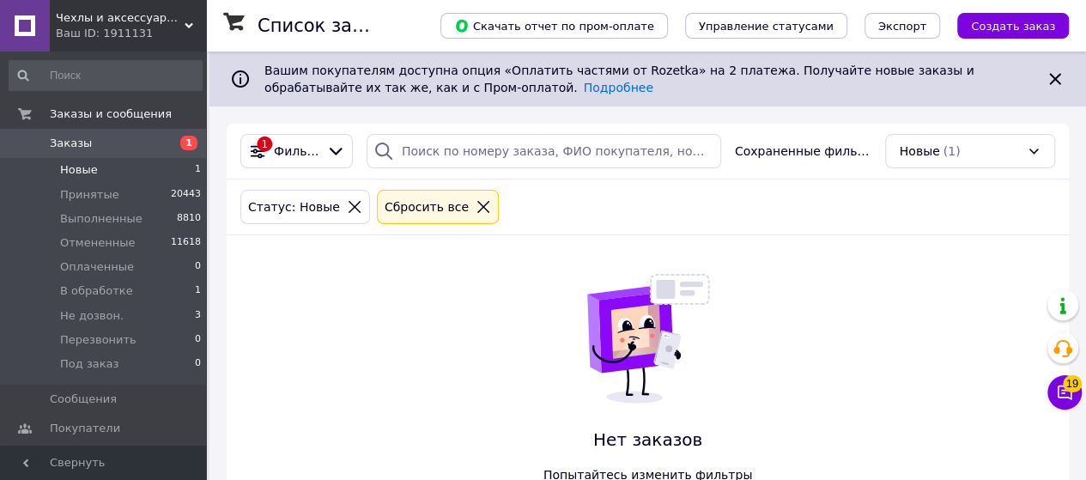
click at [170, 22] on span "Чехлы и аксессуары | Mob4" at bounding box center [120, 17] width 129 height 15
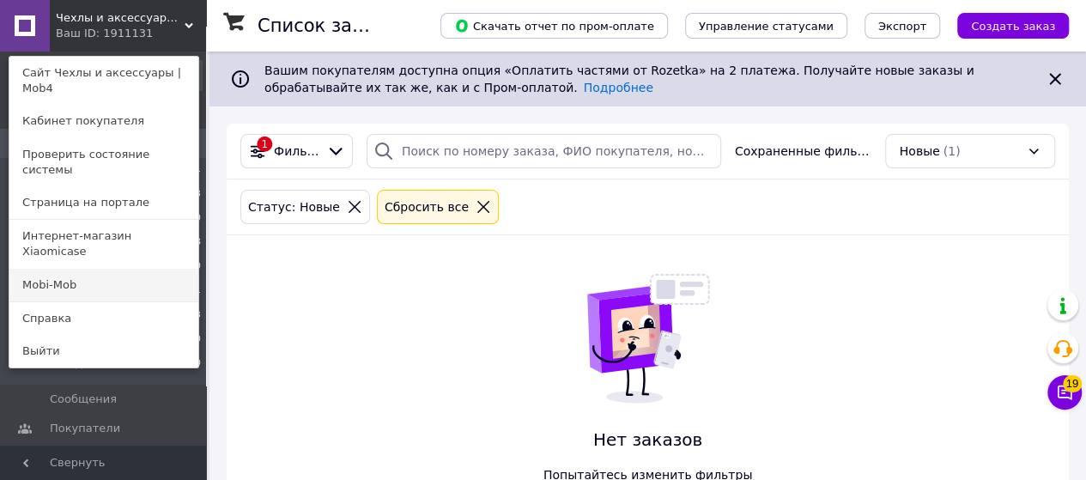
click at [153, 269] on link "Mobi-Mob" at bounding box center [103, 285] width 189 height 33
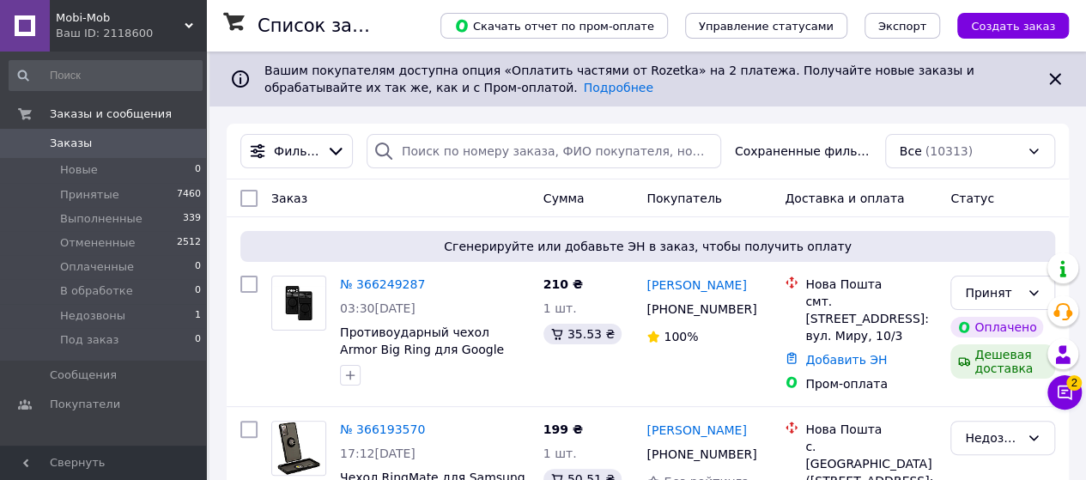
click at [177, 23] on span "Mobi-Mob" at bounding box center [120, 17] width 129 height 15
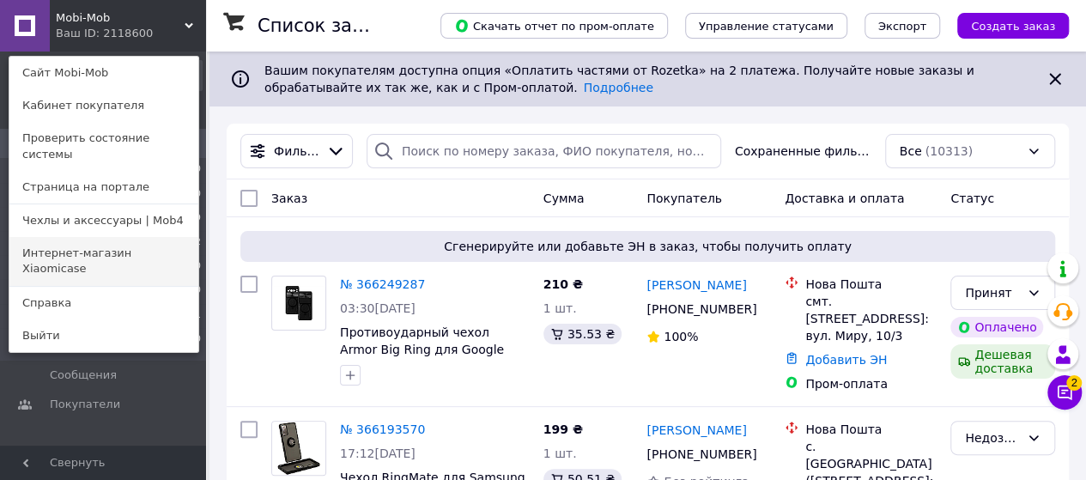
click at [151, 237] on link "Интернет-магазин Xiaomicase" at bounding box center [103, 261] width 189 height 48
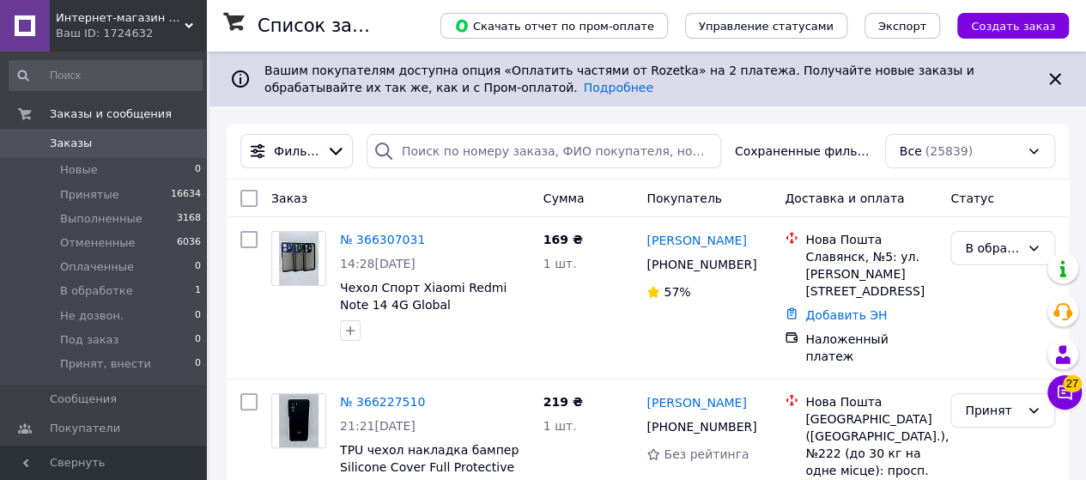
click at [157, 27] on div "Ваш ID: 1724632" at bounding box center [131, 33] width 150 height 15
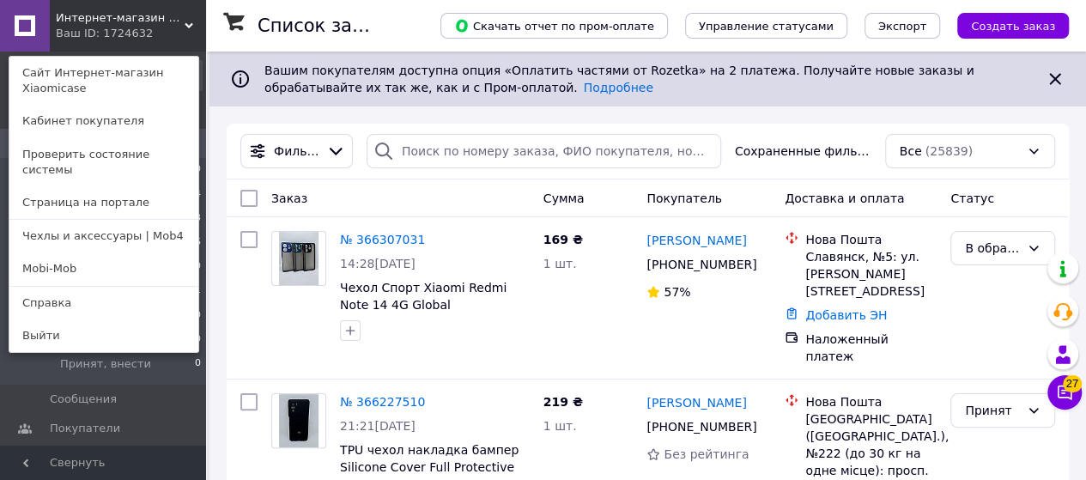
click at [155, 39] on div "Интернет-магазин Xiaomicase Ваш ID: 1724632 Сайт Интернет-магазин Xiaomicase Ка…" at bounding box center [103, 26] width 206 height 52
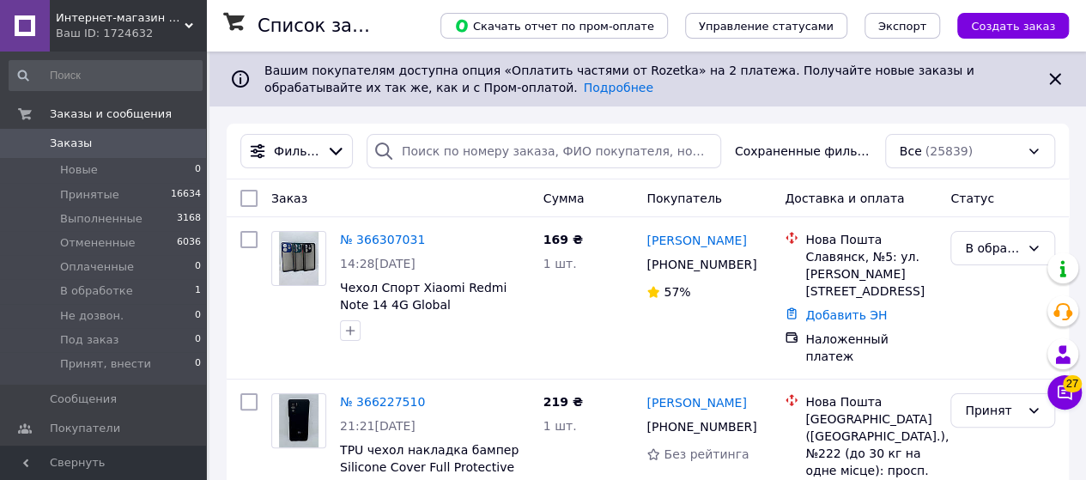
click at [177, 9] on div "Интернет-магазин Xiaomicase Ваш ID: 1724632" at bounding box center [128, 26] width 156 height 52
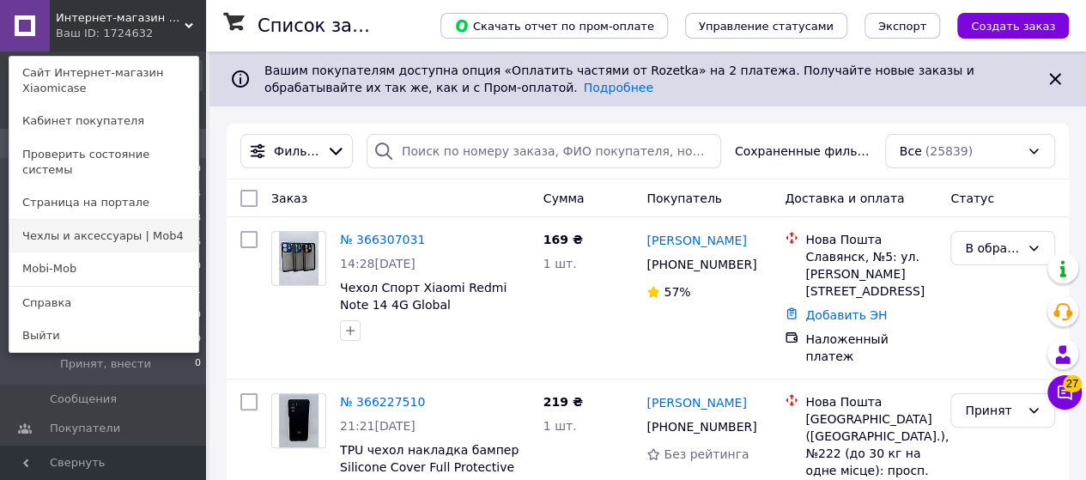
click at [156, 224] on link "Чехлы и аксессуары | Mob4" at bounding box center [103, 236] width 189 height 33
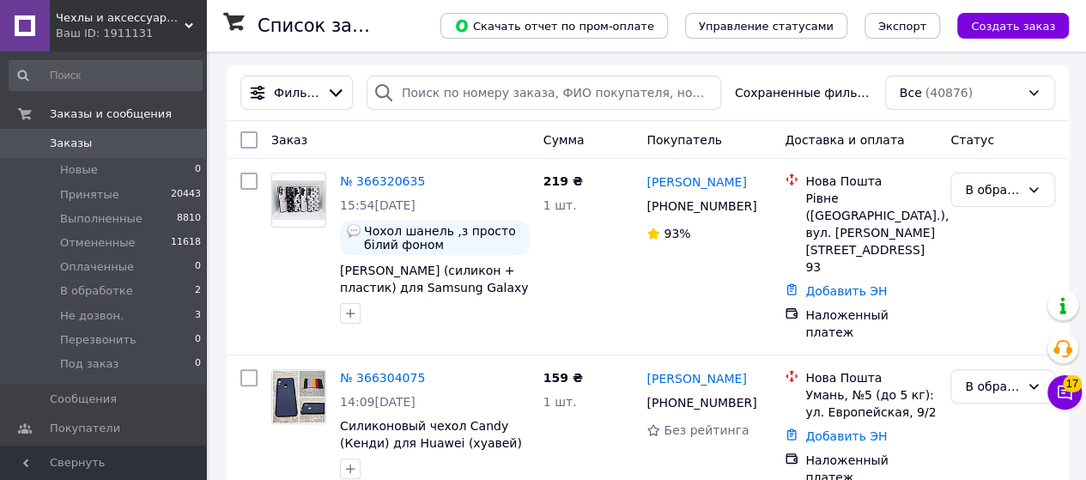
scroll to position [86, 0]
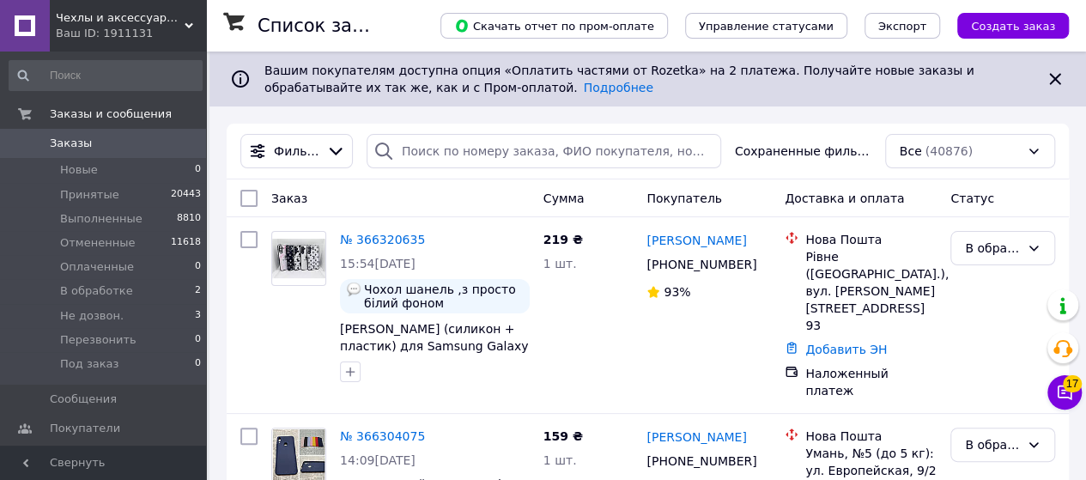
click at [148, 25] on span "Чехлы и аксессуары | Mob4" at bounding box center [120, 17] width 129 height 15
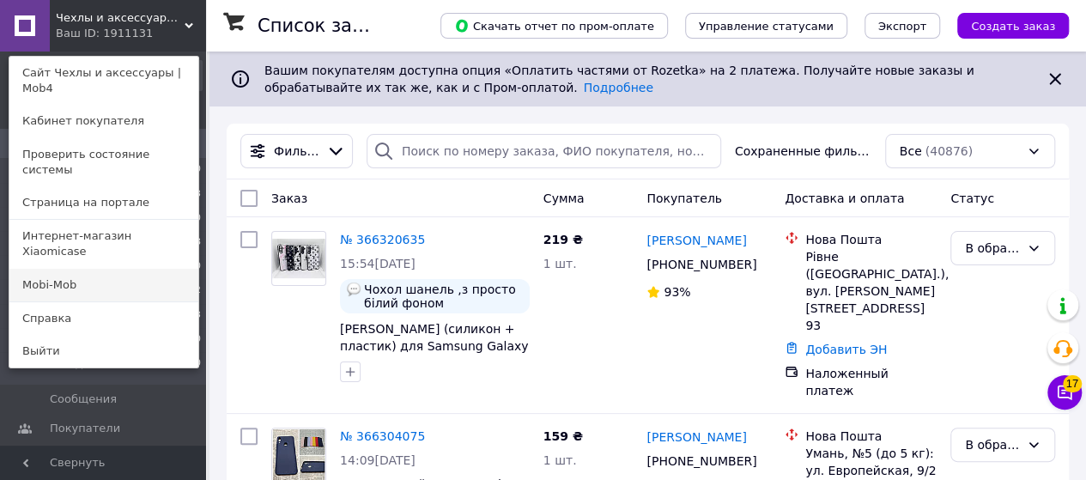
click at [120, 269] on link "Mobi-Mob" at bounding box center [103, 285] width 189 height 33
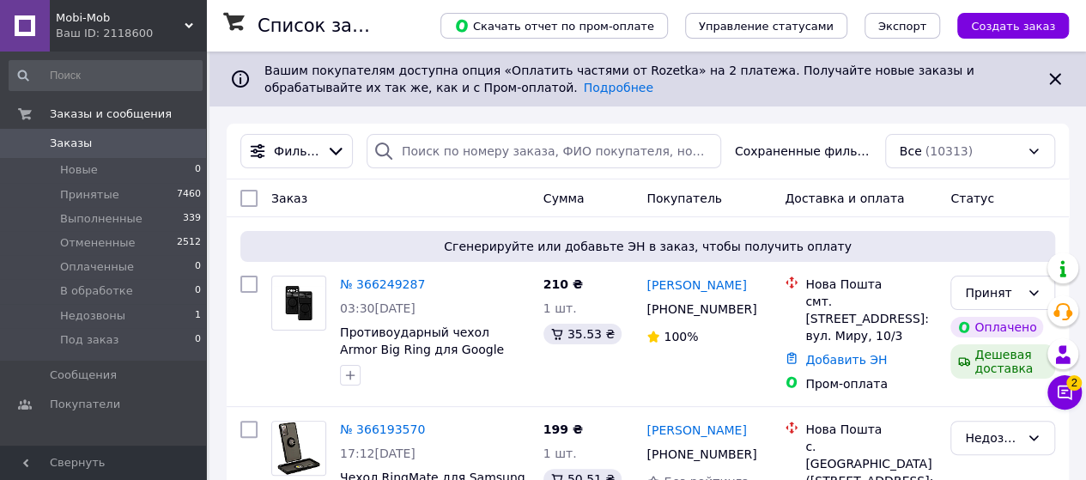
click at [170, 45] on div "Mobi-Mob Ваш ID: 2118600" at bounding box center [128, 26] width 156 height 52
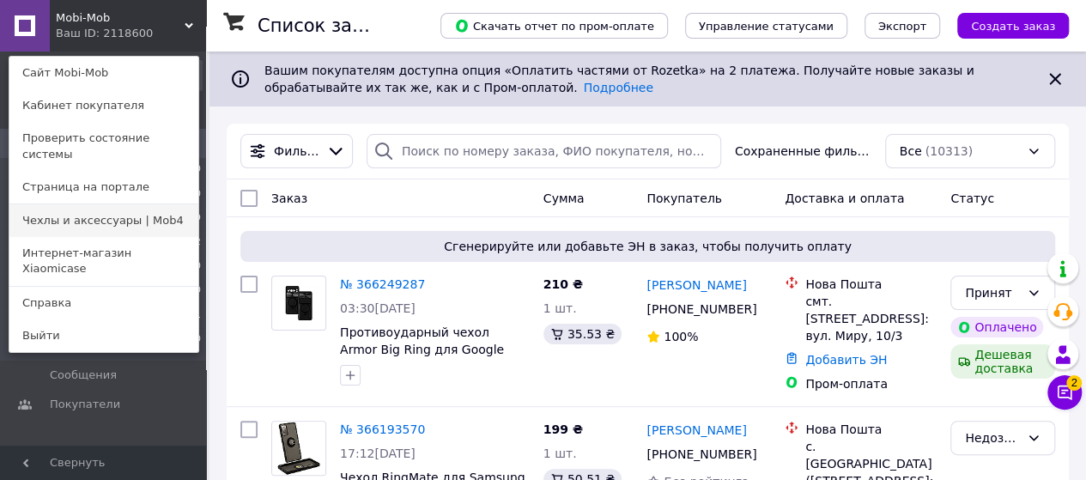
click at [148, 209] on link "Чехлы и аксессуары | Mob4" at bounding box center [103, 220] width 189 height 33
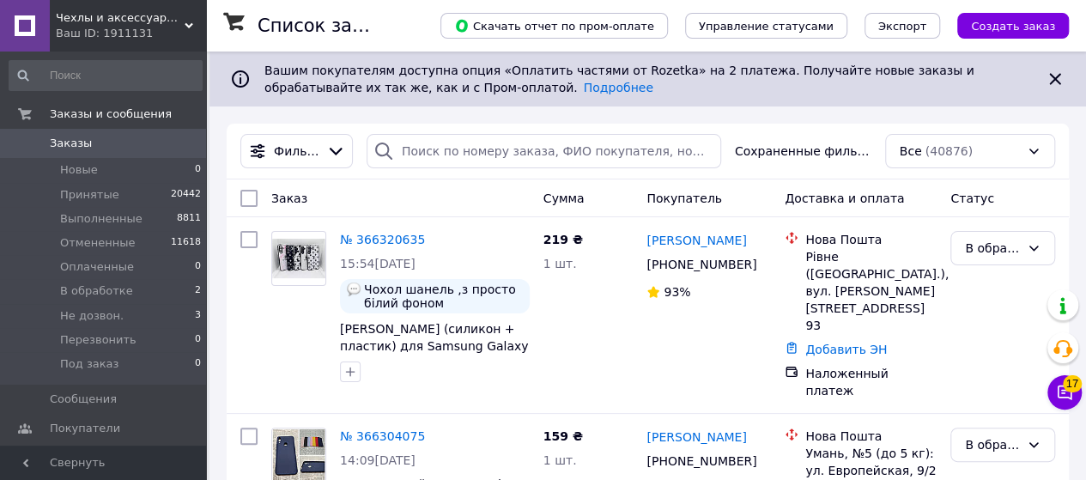
click at [160, 27] on div "Ваш ID: 1911131" at bounding box center [131, 33] width 150 height 15
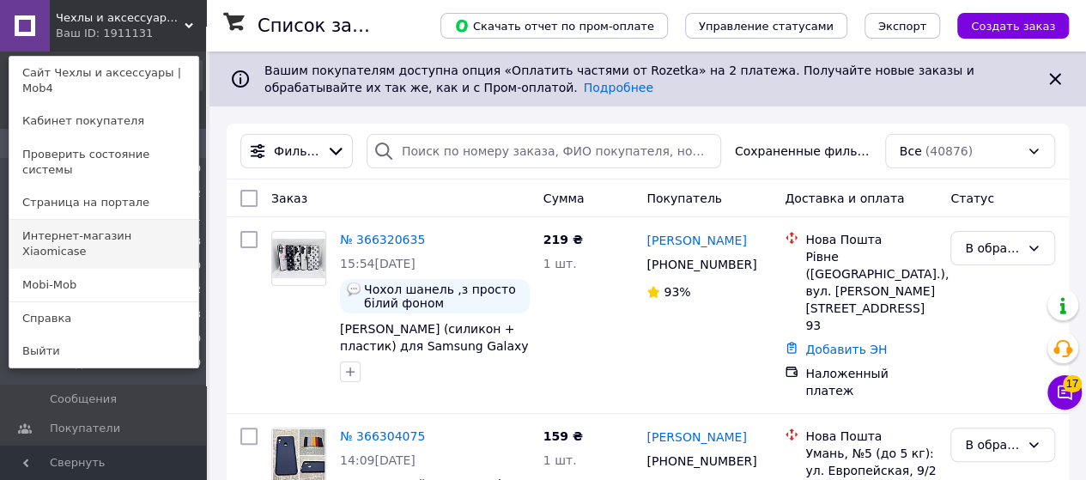
click at [139, 220] on link "Интернет-магазин Xiaomicase" at bounding box center [103, 244] width 189 height 48
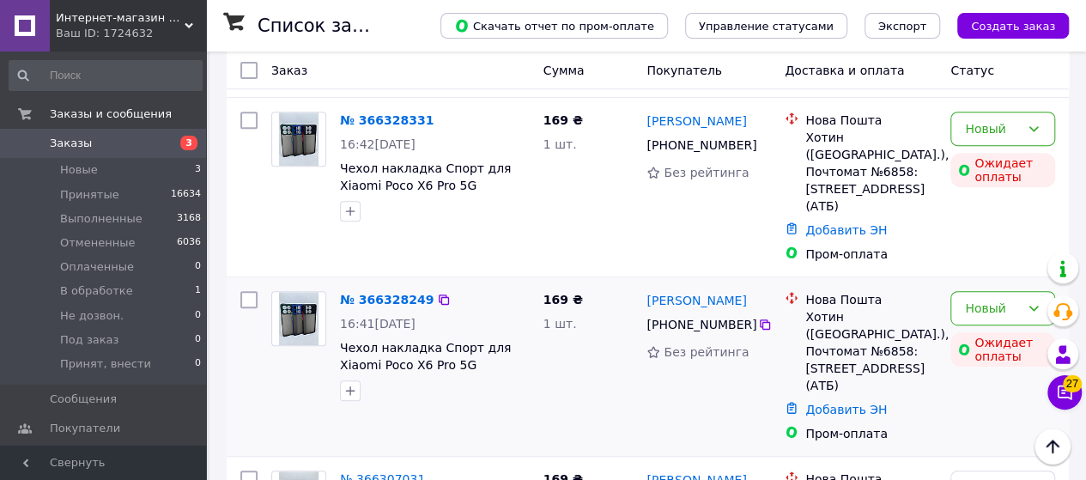
scroll to position [343, 0]
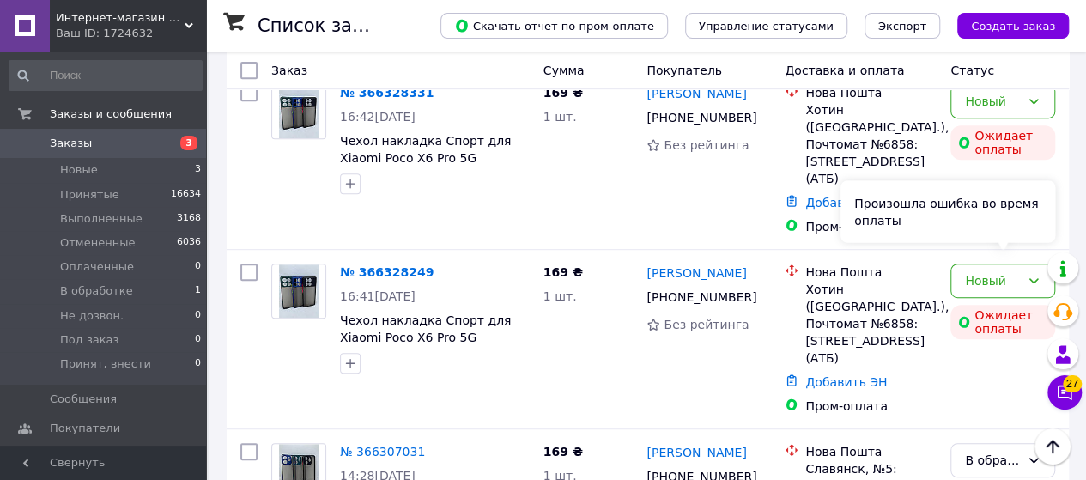
click at [987, 230] on div "Произошла ошибка во время оплаты" at bounding box center [947, 211] width 215 height 62
click at [1025, 264] on div "Новый" at bounding box center [1002, 281] width 105 height 34
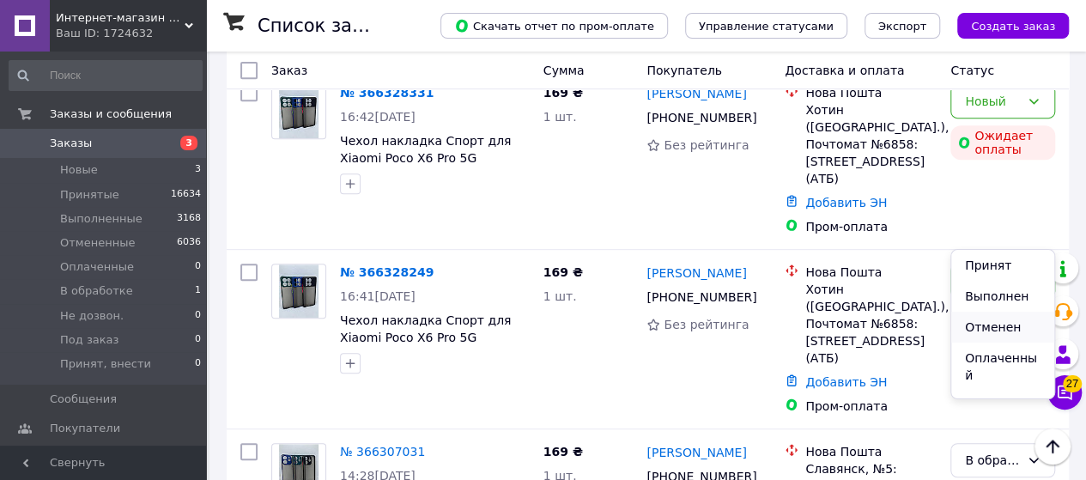
click at [994, 331] on li "Отменен" at bounding box center [1002, 327] width 103 height 31
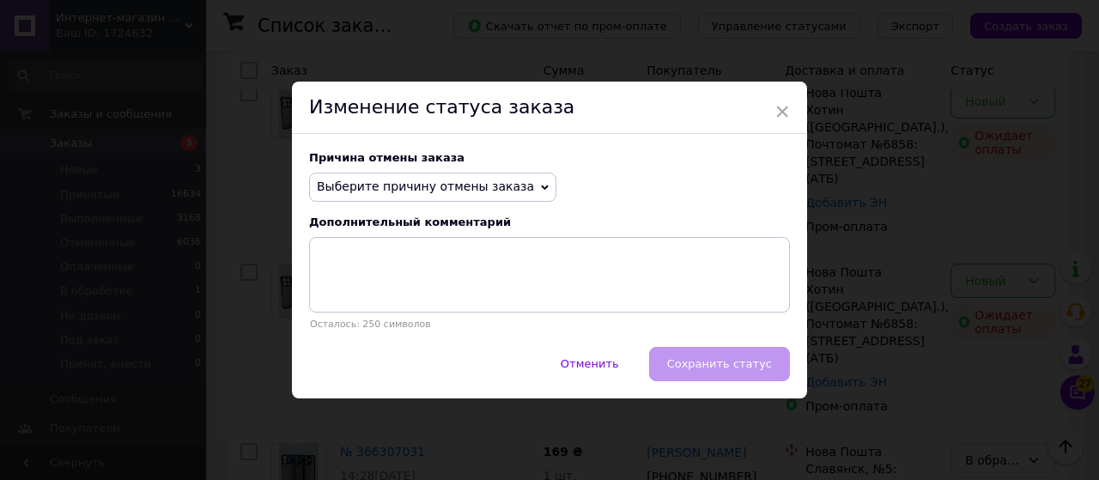
click at [449, 200] on span "Выберите причину отмены заказа" at bounding box center [432, 187] width 247 height 29
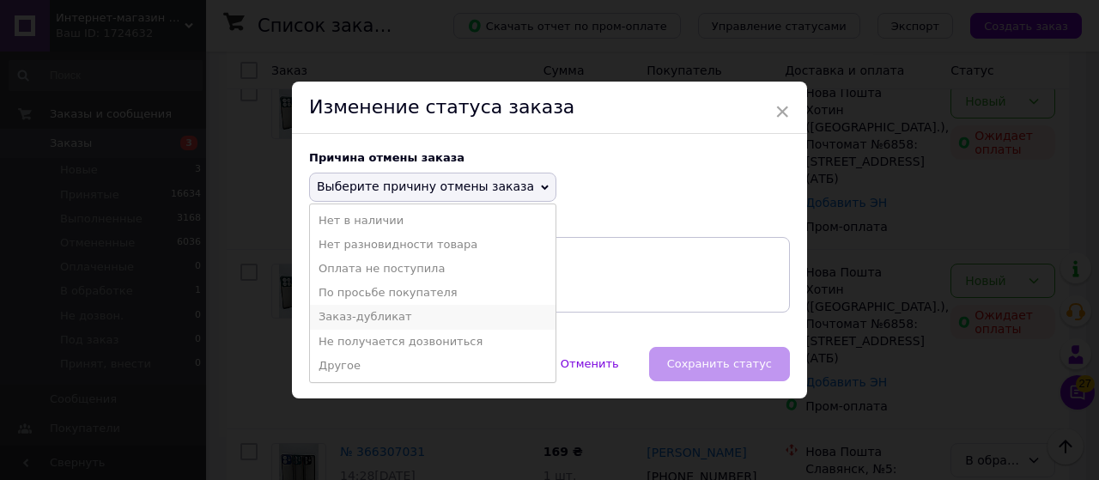
click at [434, 317] on li "Заказ-дубликат" at bounding box center [433, 317] width 246 height 24
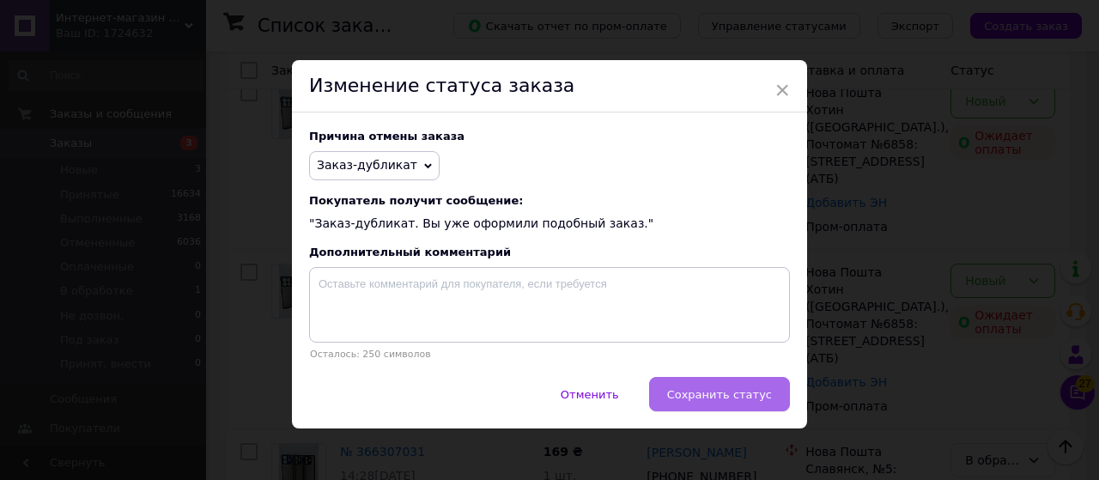
click at [704, 395] on span "Сохранить статус" at bounding box center [719, 394] width 105 height 13
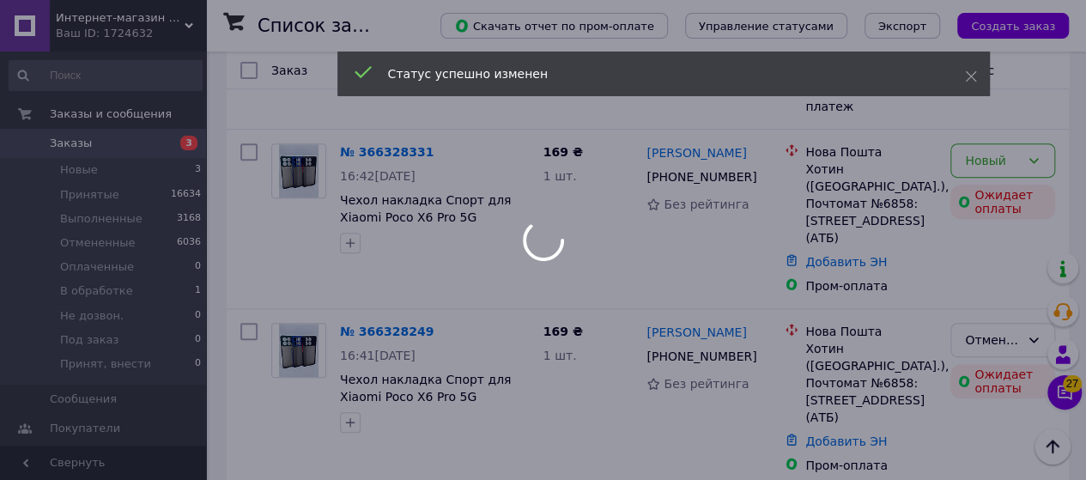
scroll to position [258, 0]
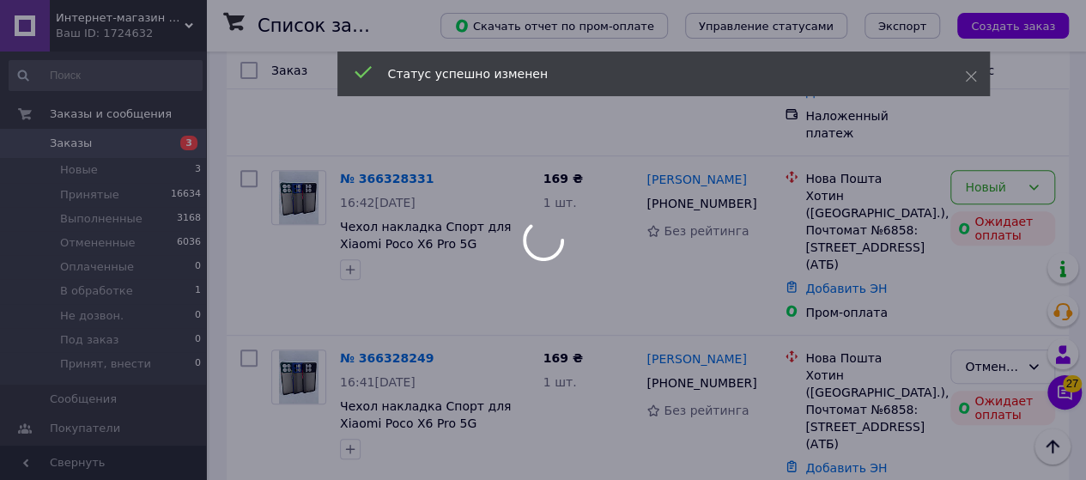
click at [1033, 170] on div "Новый" at bounding box center [1002, 187] width 105 height 34
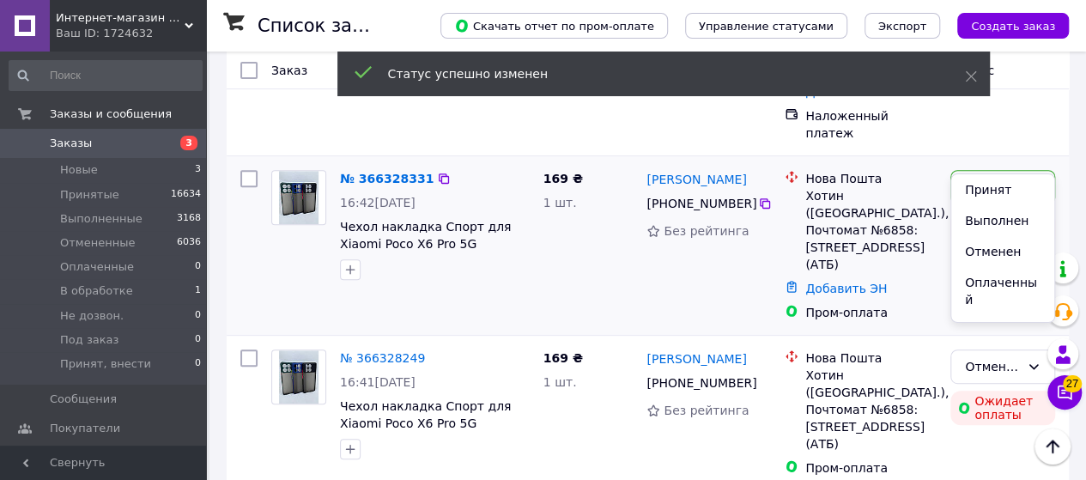
click at [1034, 170] on div "Новый" at bounding box center [1002, 187] width 105 height 34
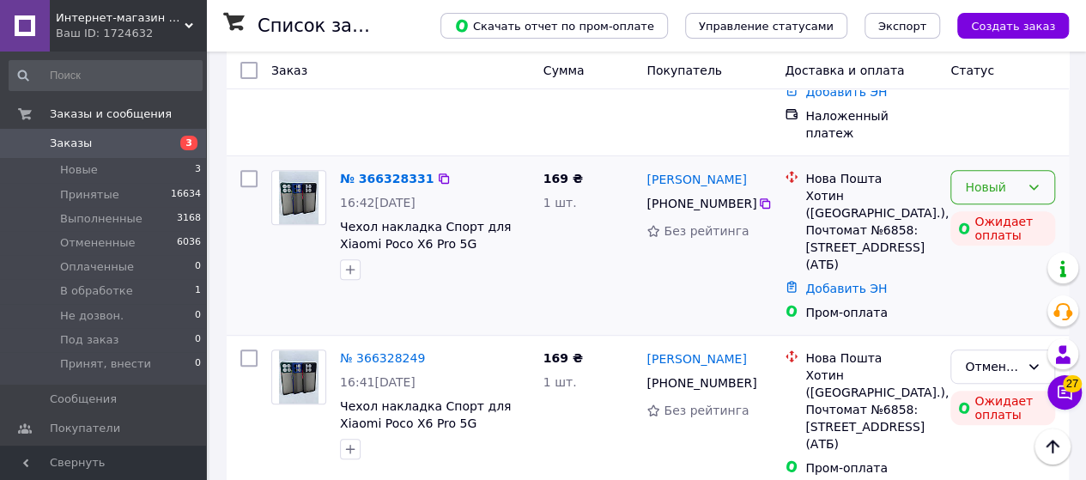
click at [1028, 180] on icon at bounding box center [1034, 187] width 14 height 14
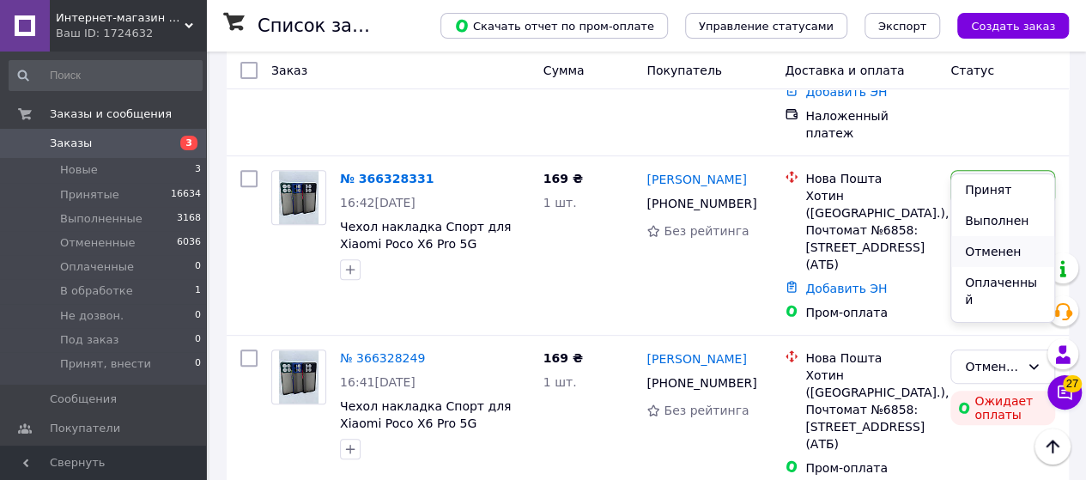
click at [986, 252] on li "Отменен" at bounding box center [1002, 251] width 103 height 31
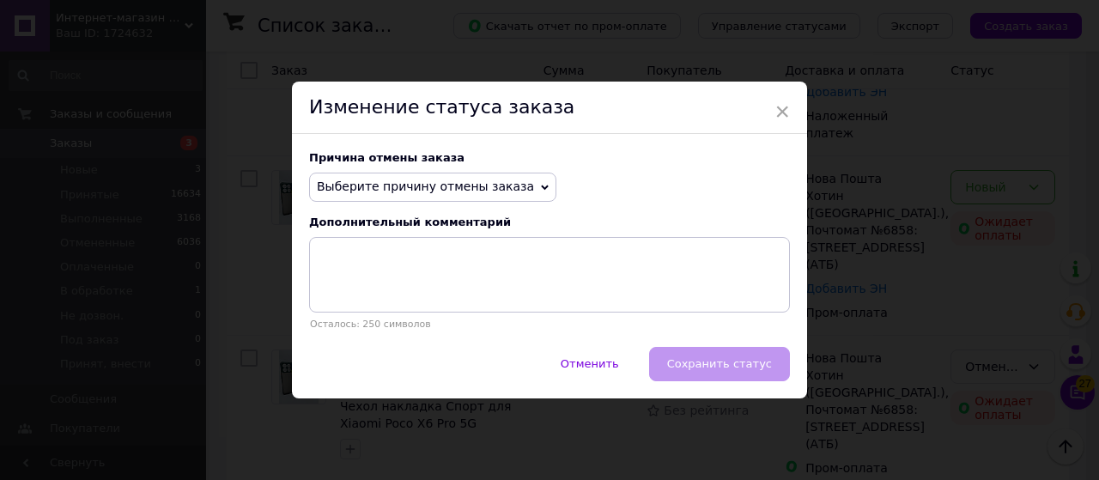
click at [479, 195] on span "Выберите причину отмены заказа" at bounding box center [432, 187] width 247 height 29
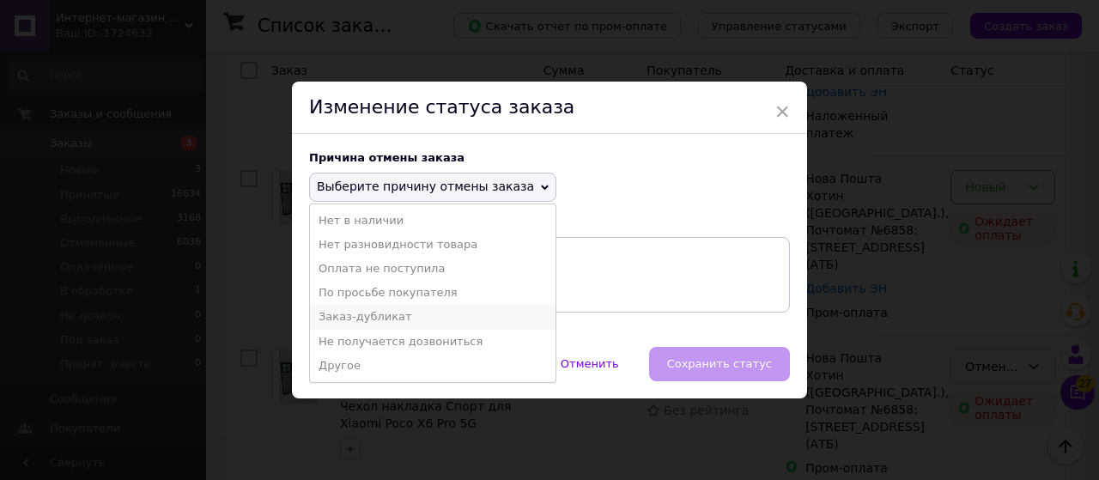
click at [445, 325] on li "Заказ-дубликат" at bounding box center [433, 317] width 246 height 24
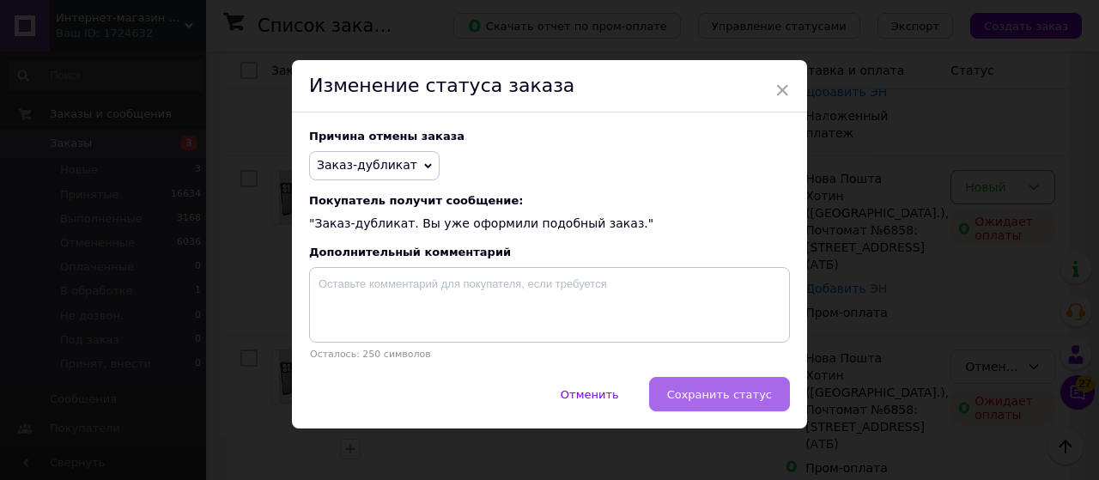
click at [730, 397] on span "Сохранить статус" at bounding box center [719, 394] width 105 height 13
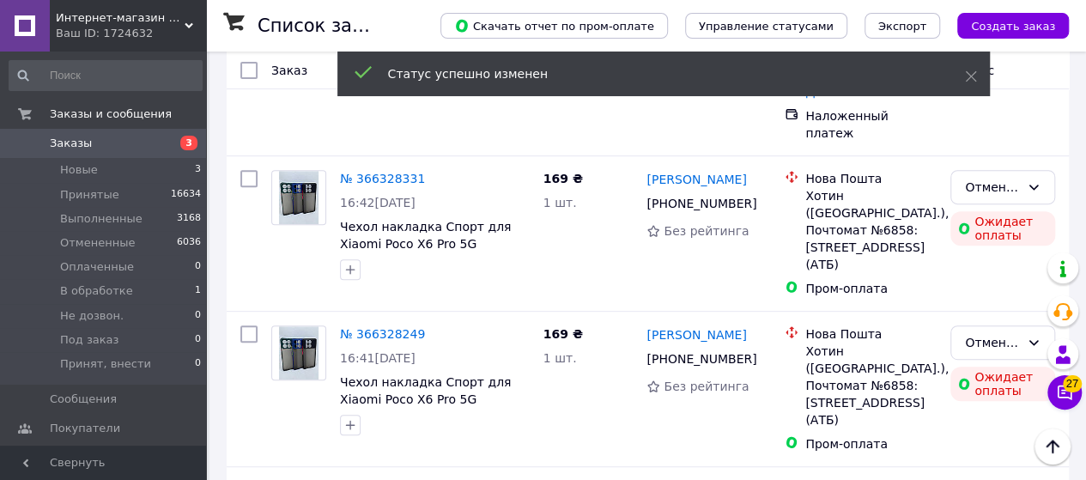
scroll to position [86, 0]
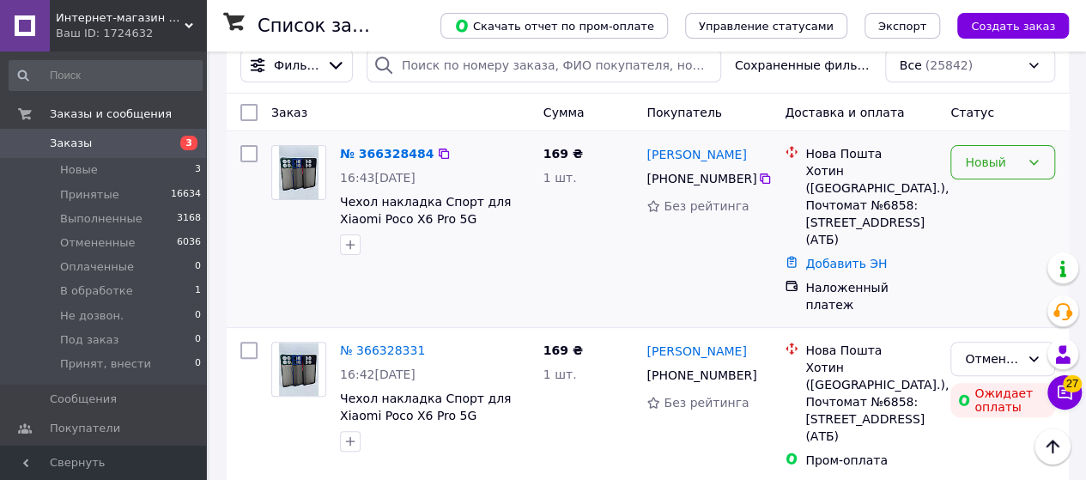
click at [973, 158] on div "Новый" at bounding box center [992, 162] width 55 height 19
click at [995, 248] on li "В обработке" at bounding box center [1002, 263] width 103 height 48
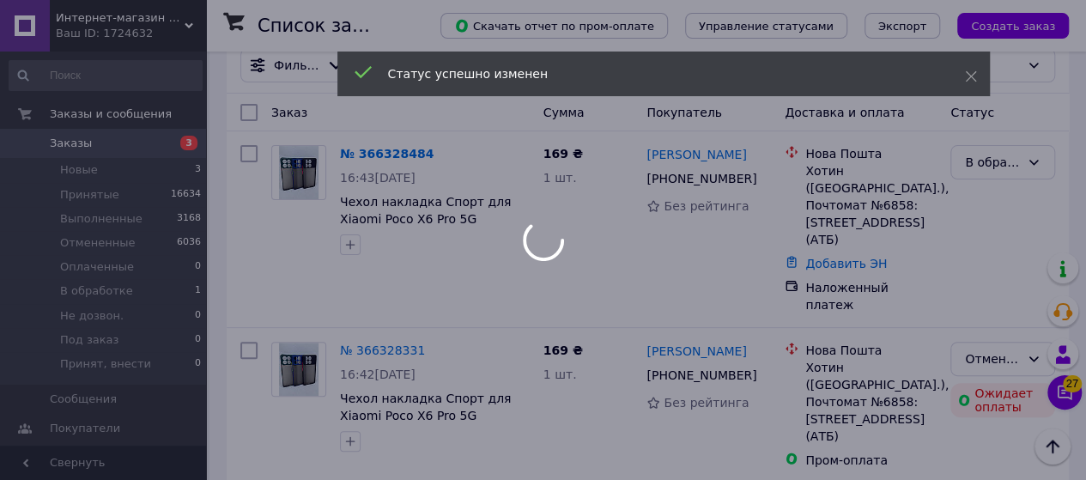
click at [375, 157] on div at bounding box center [543, 240] width 1086 height 480
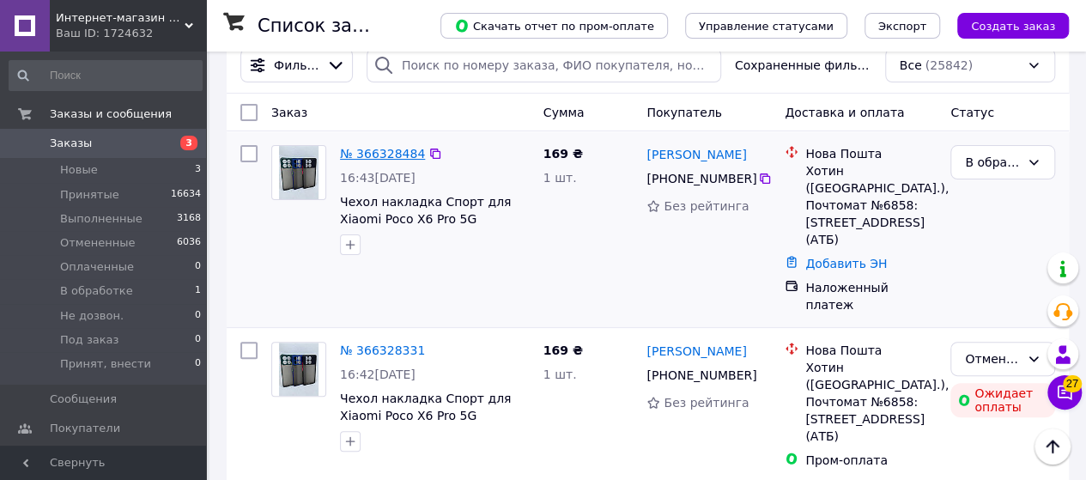
click at [400, 149] on link "№ 366328484" at bounding box center [382, 154] width 85 height 14
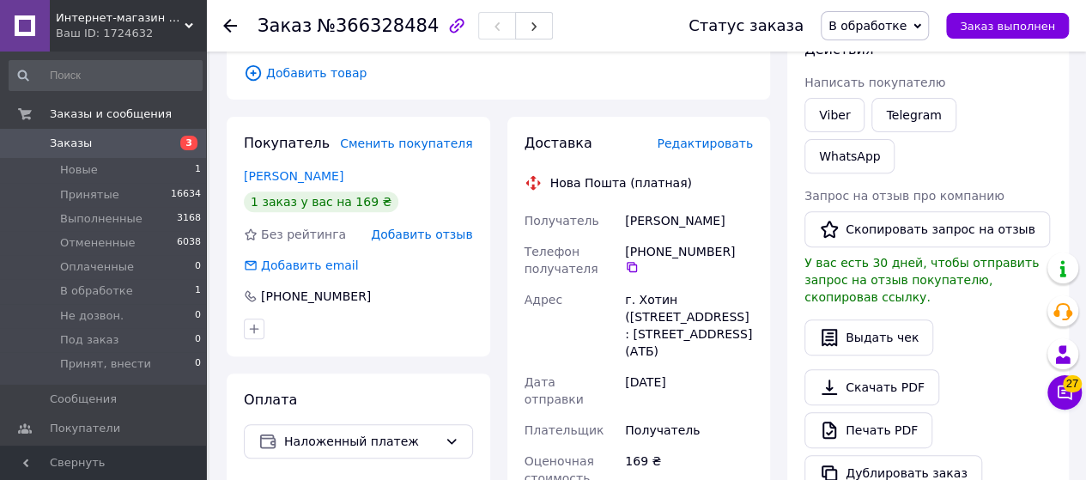
scroll to position [258, 0]
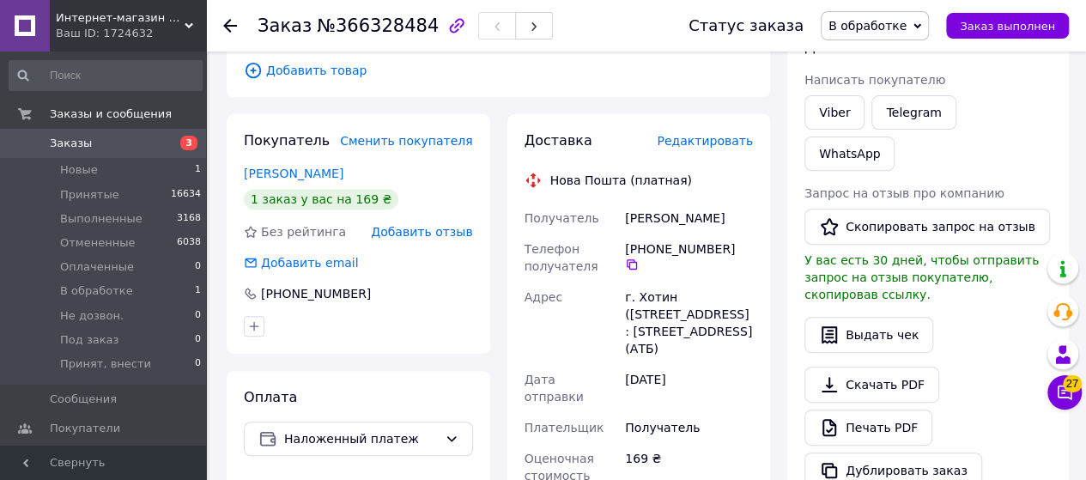
drag, startPoint x: 628, startPoint y: 221, endPoint x: 737, endPoint y: 215, distance: 108.3
click at [738, 215] on div "Проскурняк Діма" at bounding box center [689, 218] width 135 height 31
copy div "Проскурняк Діма"
click at [639, 258] on icon at bounding box center [632, 265] width 14 height 14
drag, startPoint x: 616, startPoint y: 294, endPoint x: 682, endPoint y: 341, distance: 81.2
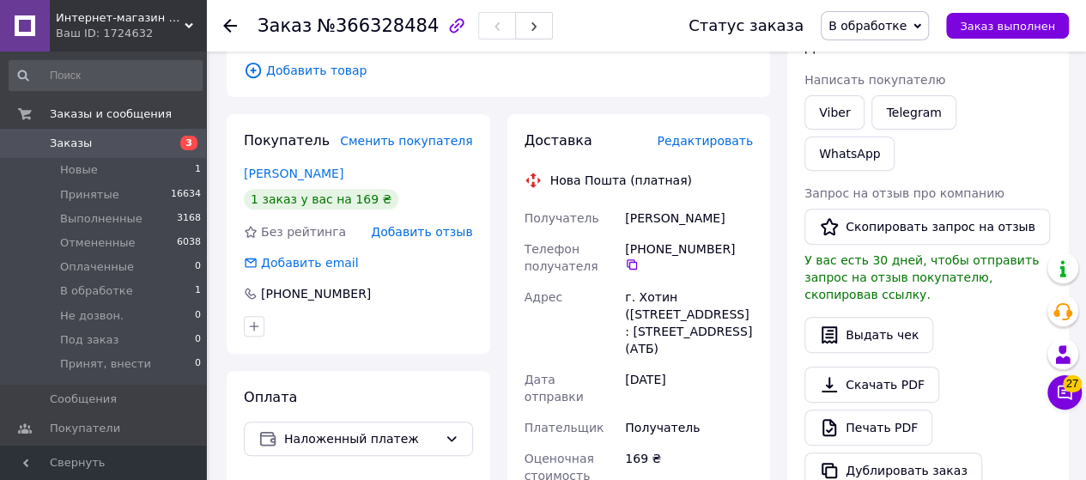
click at [754, 352] on div "Получатель Проскурняк Діма Телефон получателя +380 95 665 71 21   Адрес г. Хоти…" at bounding box center [639, 453] width 236 height 501
copy div "Адрес г. Хотин (Черновицкая обл.), Почтомат №6858: ул. Олимпийская, 62 (АТБ)"
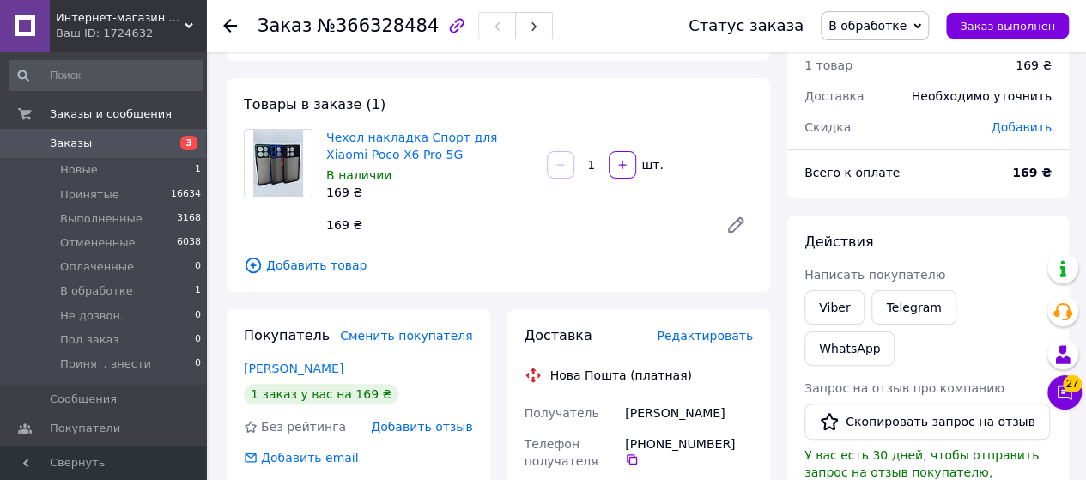
scroll to position [0, 0]
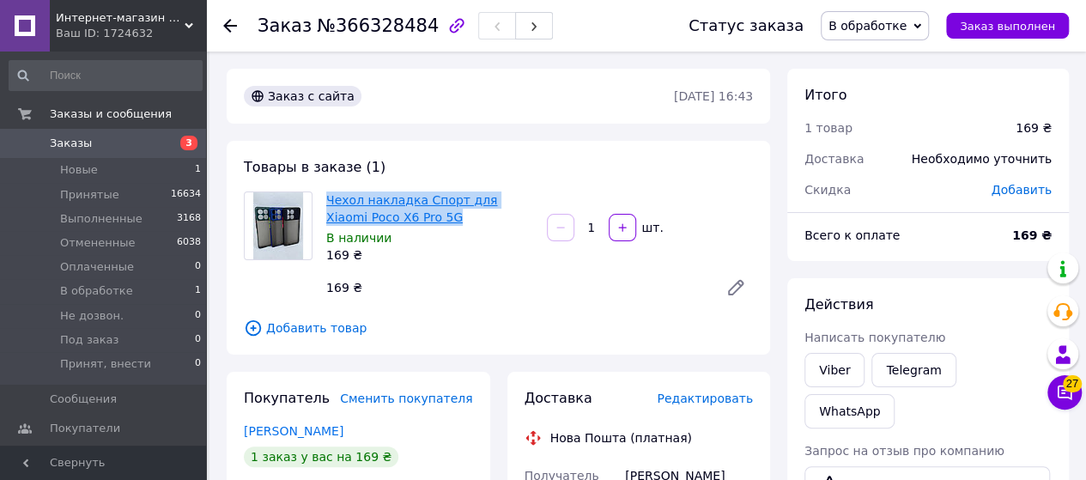
drag, startPoint x: 320, startPoint y: 187, endPoint x: 392, endPoint y: 215, distance: 77.5
click at [437, 215] on div "Товары в заказе (1) Чехол накладка Спорт для Xiaomi Poco X6 Pro 5G В наличии 16…" at bounding box center [498, 248] width 543 height 214
copy link "Чехол накладка Спорт для Xiaomi Poco X6 Pro 5G"
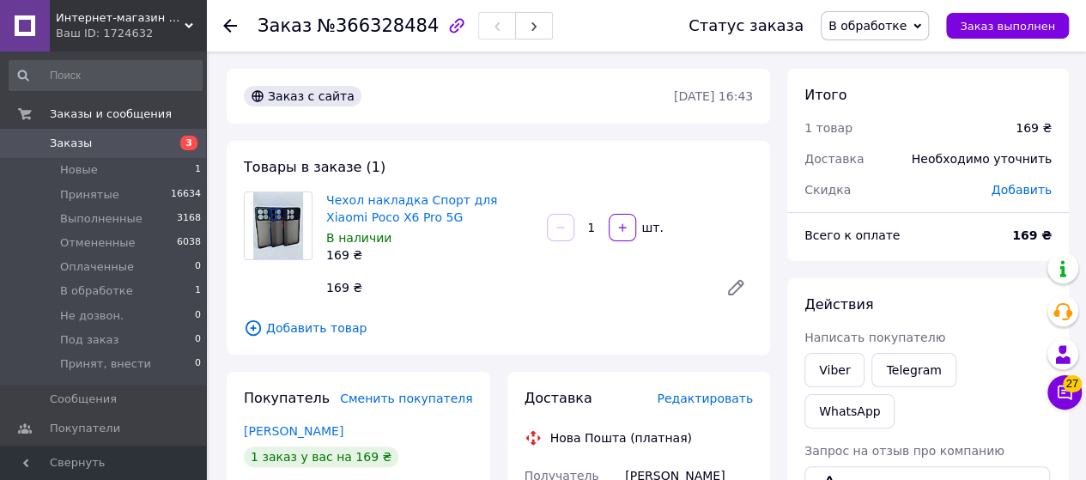
click at [224, 28] on icon at bounding box center [230, 26] width 14 height 14
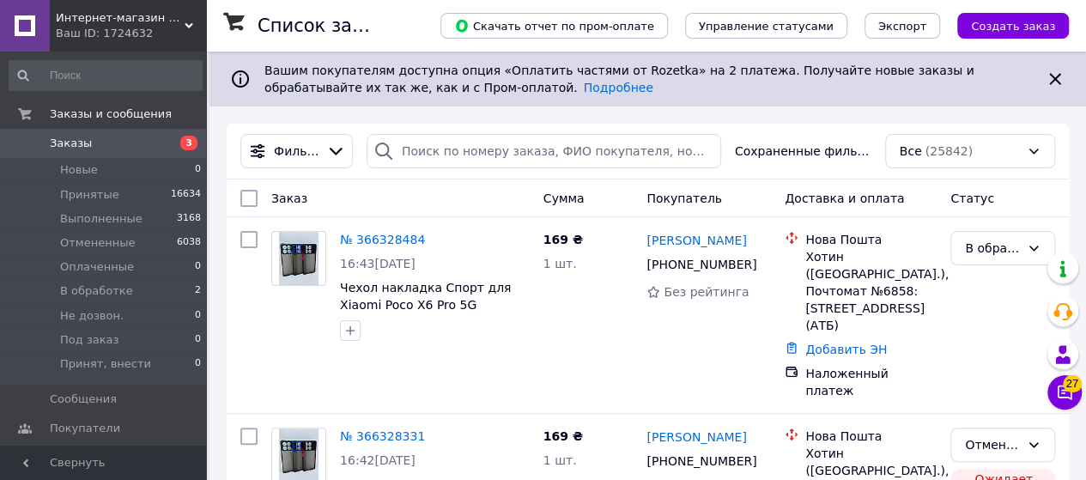
click at [86, 10] on span "Интернет-магазин Xiaomicase" at bounding box center [120, 17] width 129 height 15
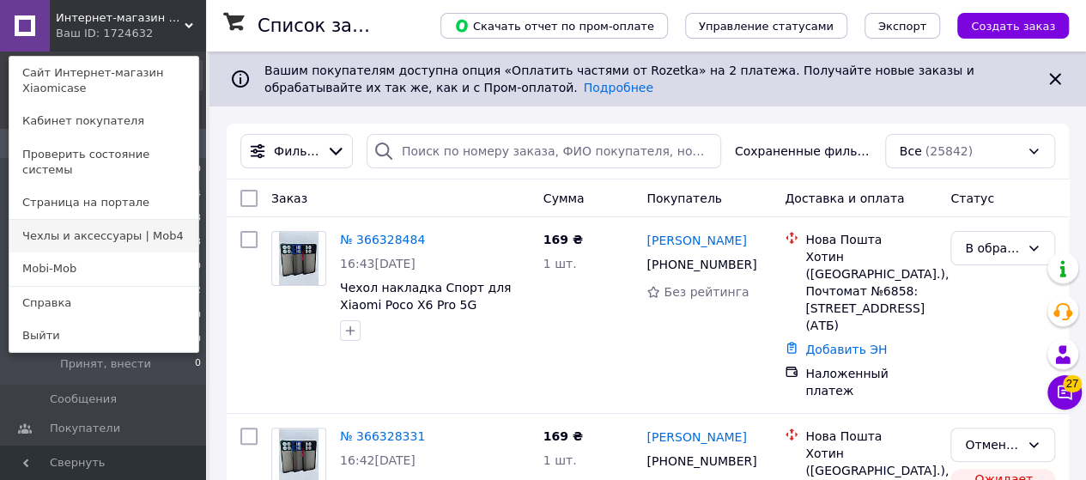
click at [114, 220] on link "Чехлы и аксессуары | Mob4" at bounding box center [103, 236] width 189 height 33
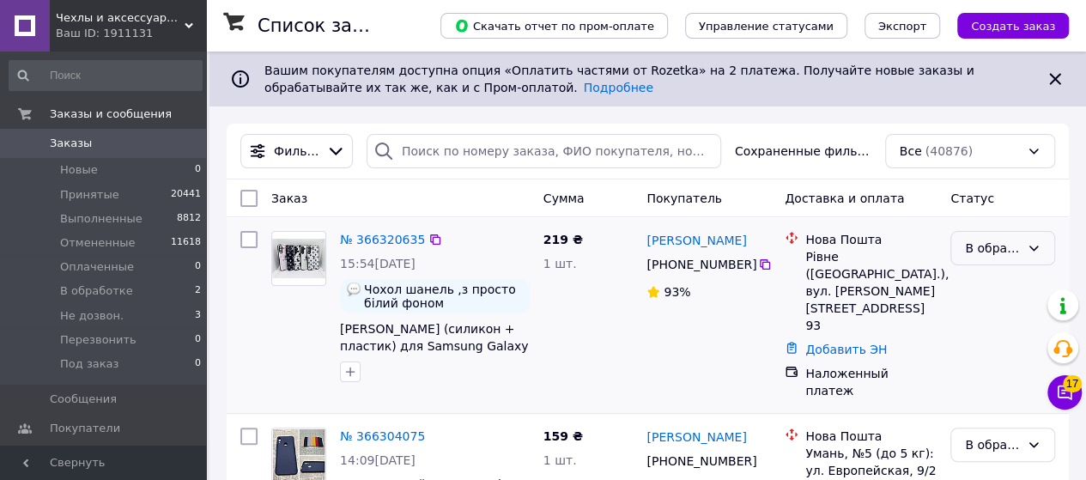
click at [999, 253] on div "В обработке" at bounding box center [992, 248] width 55 height 19
click at [989, 286] on li "Принят" at bounding box center [1002, 285] width 103 height 31
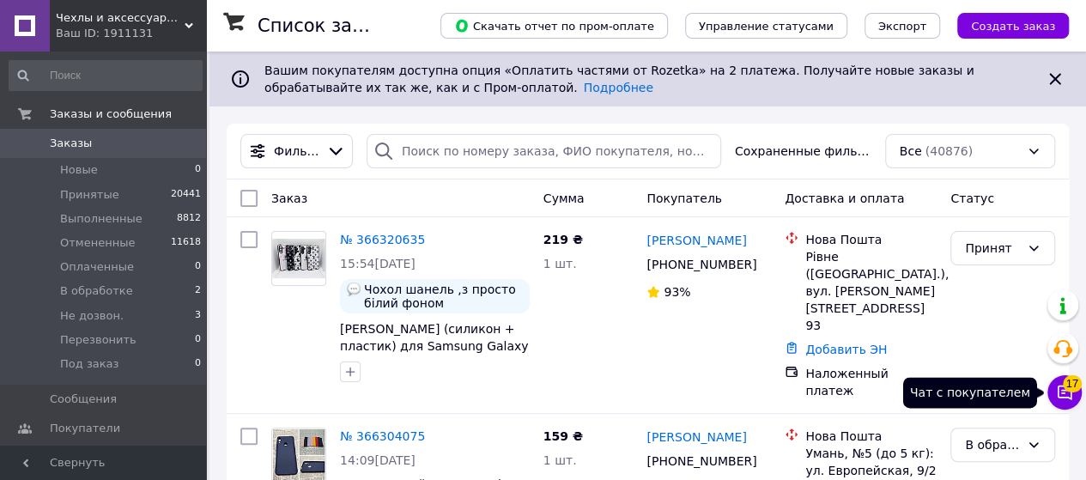
click at [1065, 387] on button "Чат с покупателем 17" at bounding box center [1064, 392] width 34 height 34
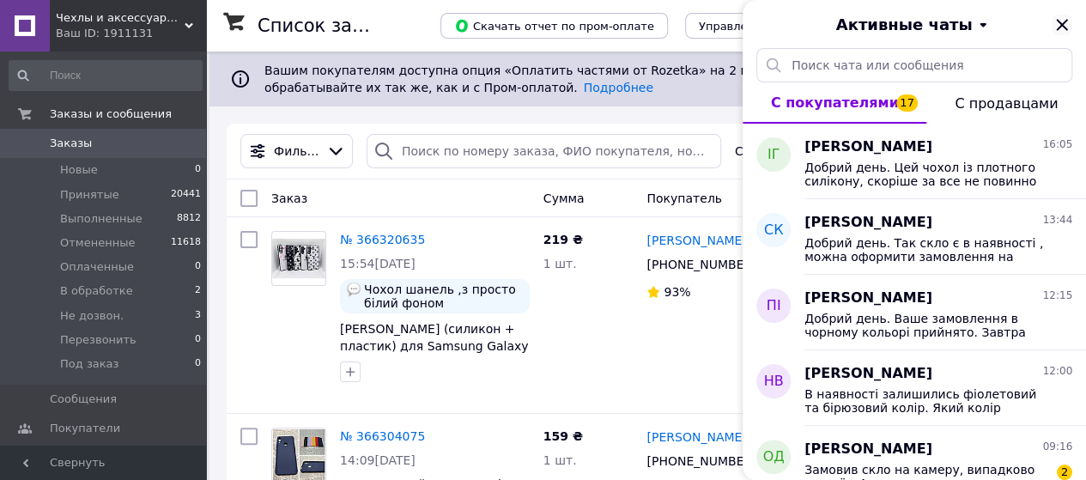
click at [1061, 17] on icon "Закрыть" at bounding box center [1062, 25] width 21 height 21
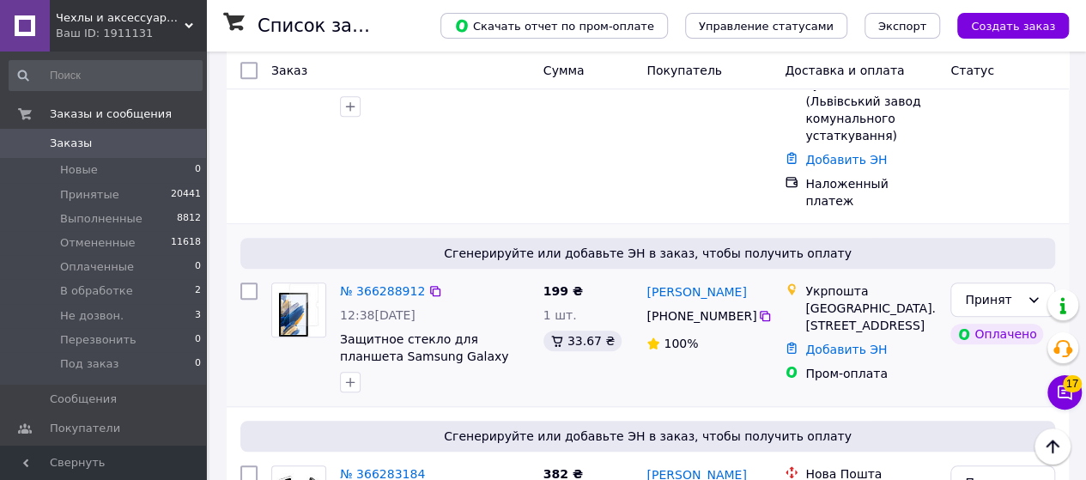
scroll to position [687, 0]
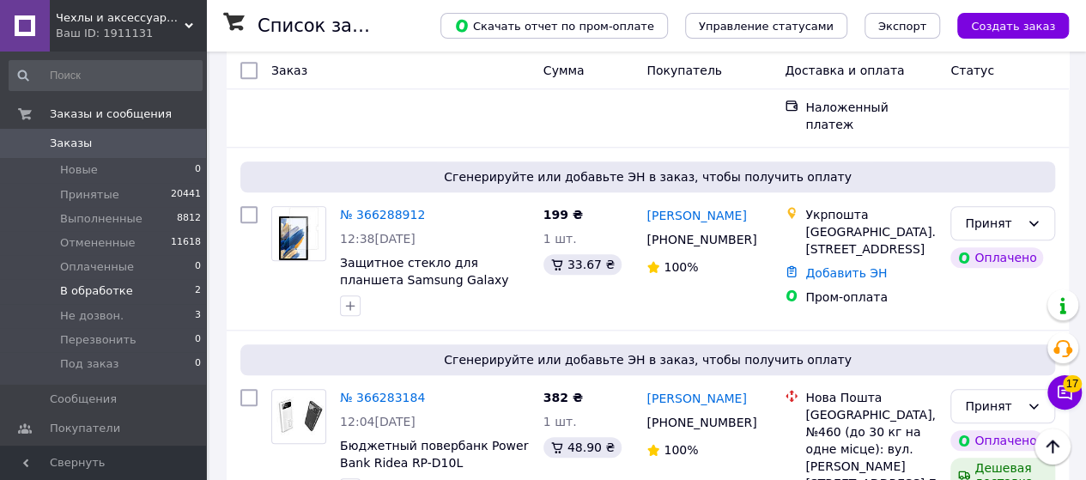
click at [110, 286] on span "В обработке" at bounding box center [96, 290] width 73 height 15
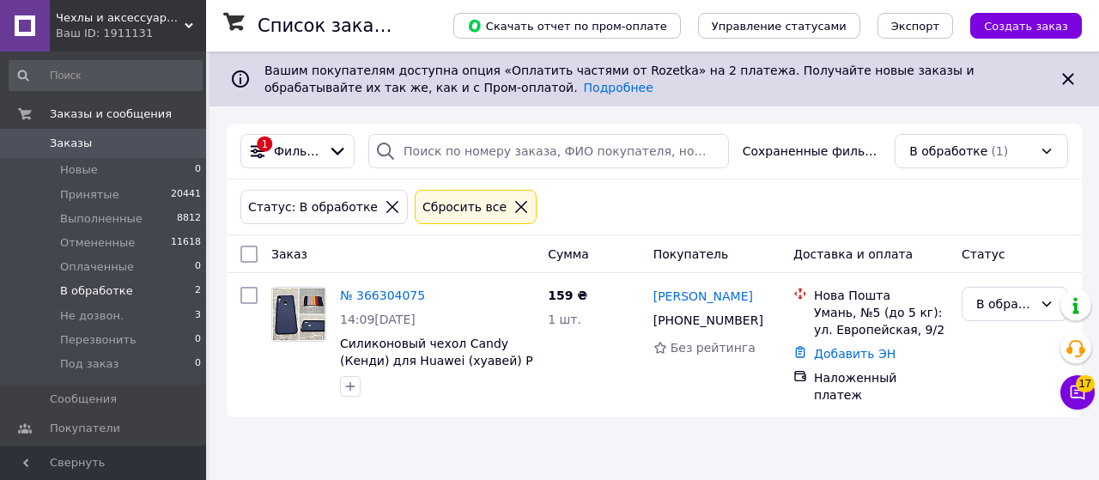
click at [131, 39] on div "Ваш ID: 1911131" at bounding box center [131, 33] width 150 height 15
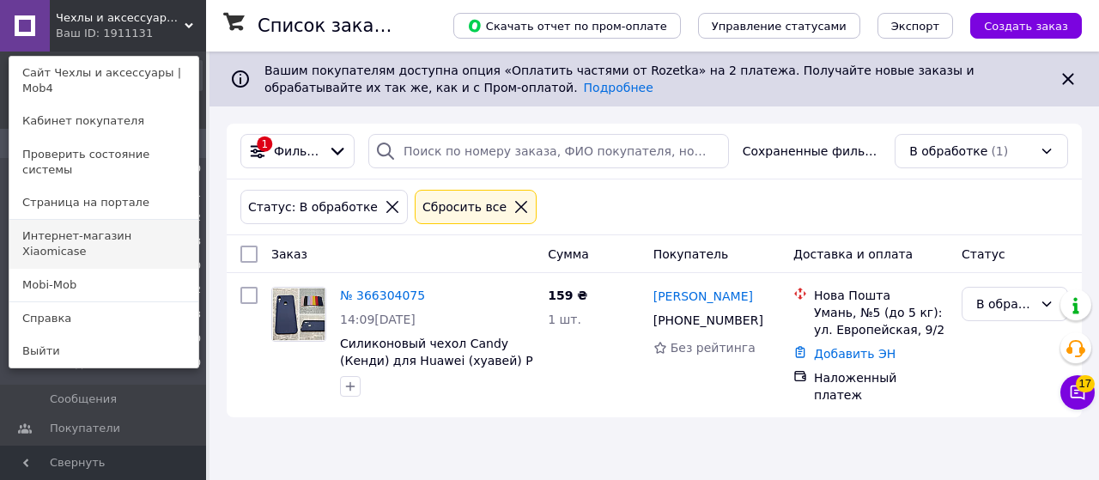
click at [130, 220] on link "Интернет-магазин Xiaomicase" at bounding box center [103, 244] width 189 height 48
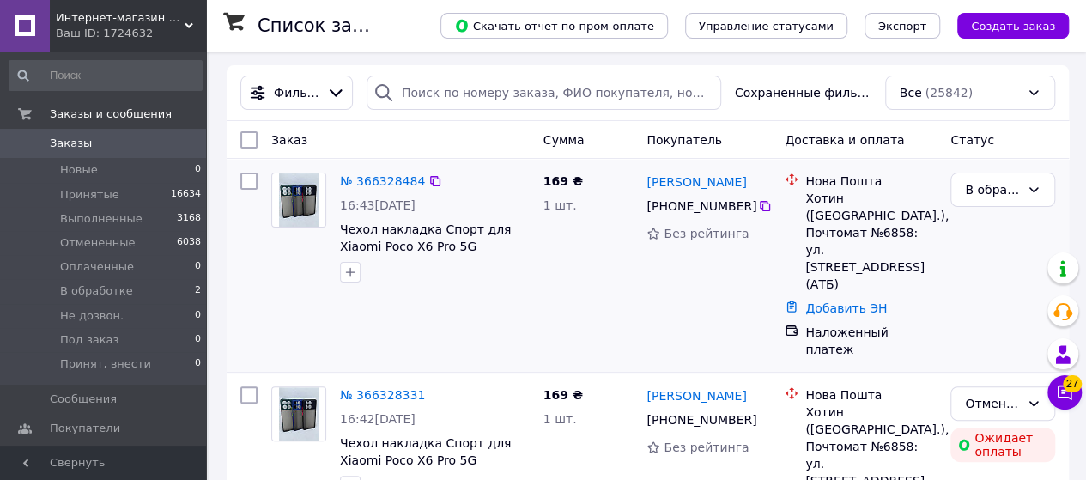
scroll to position [86, 0]
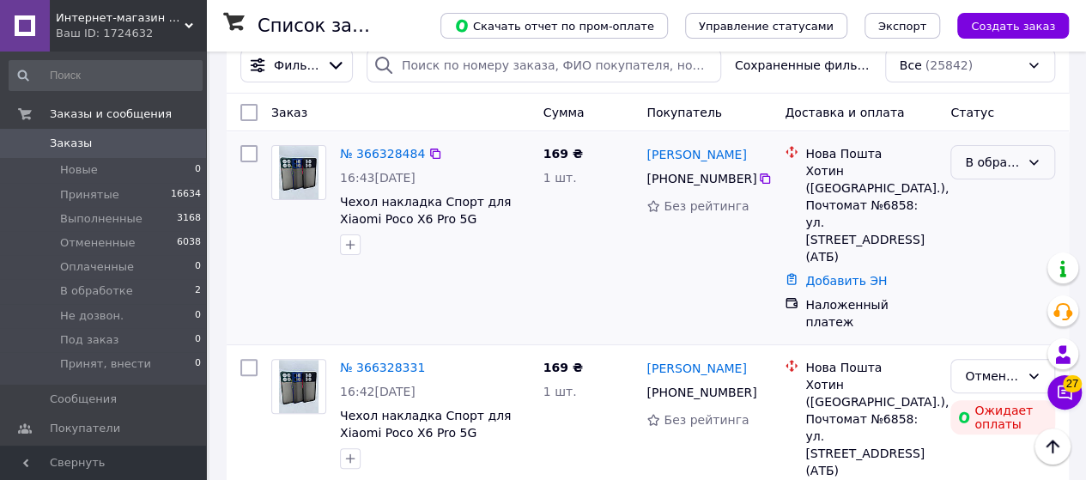
click at [986, 150] on div "В обработке" at bounding box center [1002, 162] width 105 height 34
click at [983, 259] on li "Отменен" at bounding box center [1002, 261] width 103 height 31
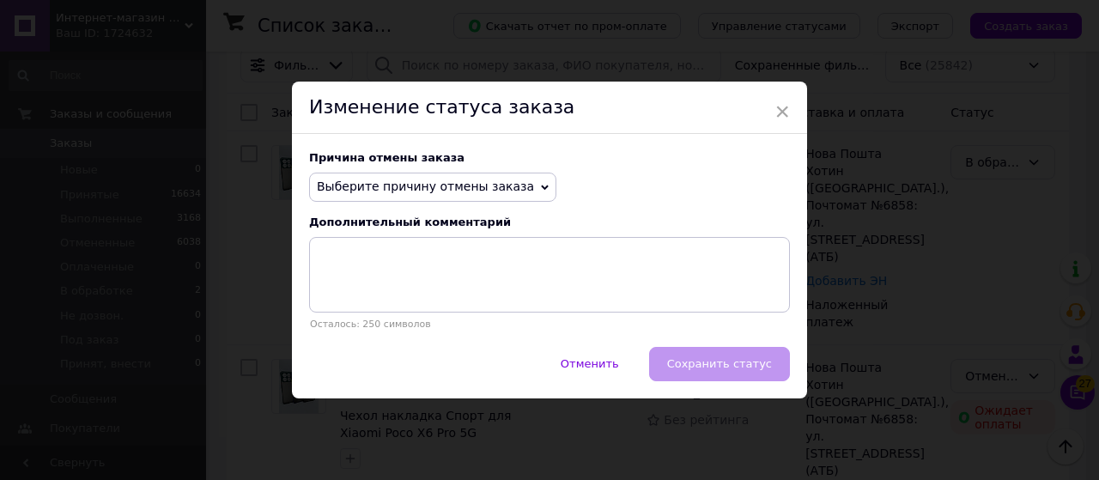
click at [483, 185] on span "Выберите причину отмены заказа" at bounding box center [425, 186] width 217 height 14
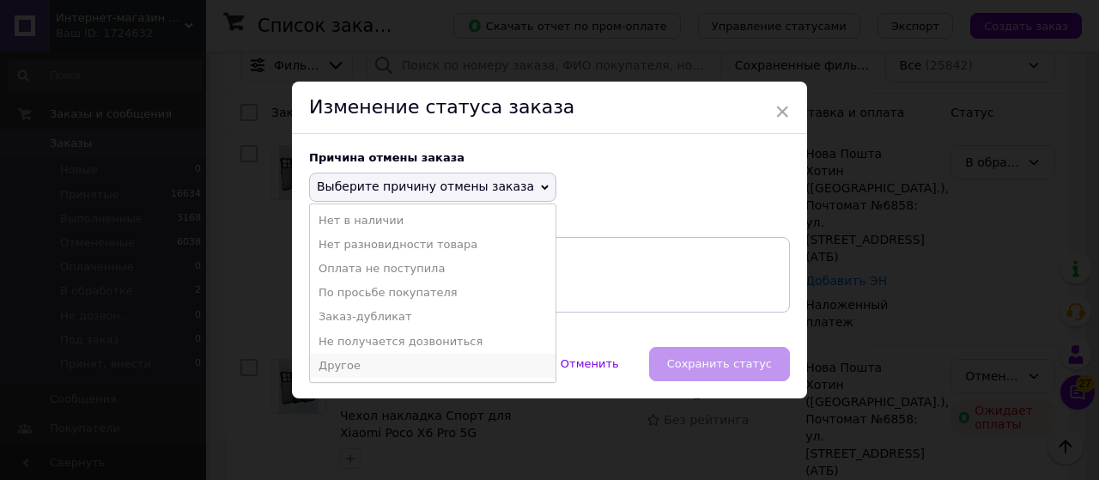
click at [385, 355] on li "Другое" at bounding box center [433, 366] width 246 height 24
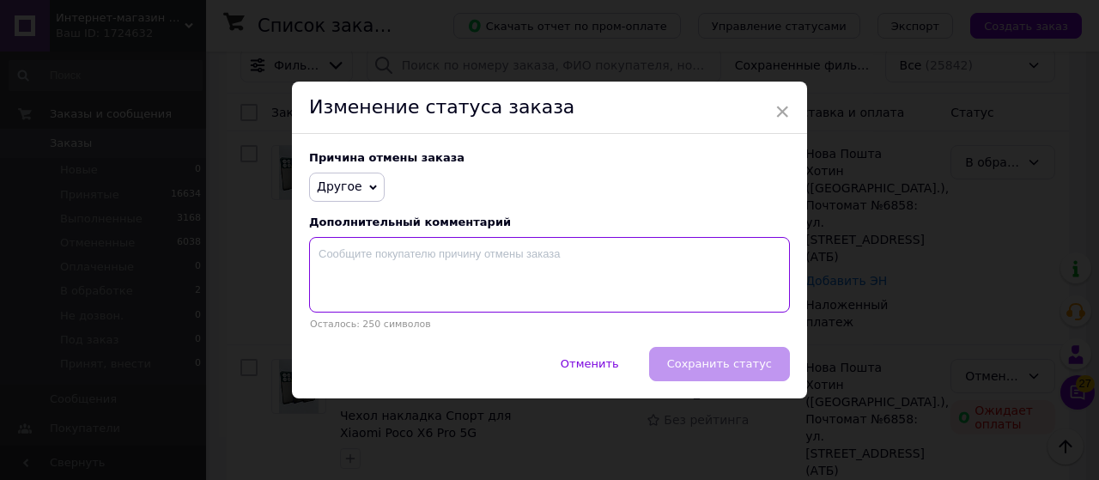
click at [397, 254] on textarea at bounding box center [549, 275] width 481 height 76
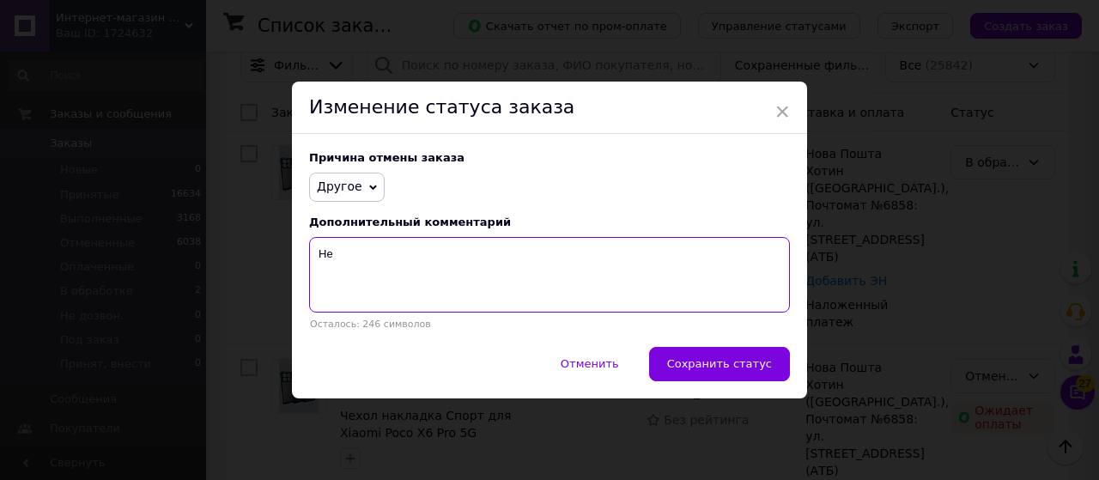
type textarea "Н"
type textarea "в"
click at [397, 256] on textarea "Вимушені скасуати ваше замовлення" at bounding box center [549, 275] width 481 height 76
click at [534, 265] on textarea "Вимушені скасувати ваше замовлення" at bounding box center [549, 275] width 481 height 76
type textarea "Вимушені скасувати ваше замовлення, так як"
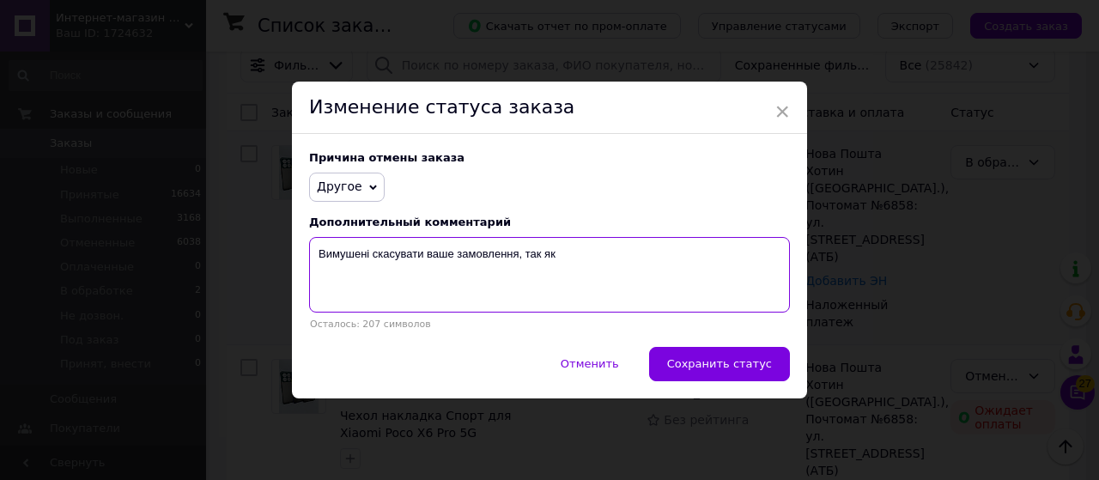
drag, startPoint x: 586, startPoint y: 270, endPoint x: 236, endPoint y: 246, distance: 351.1
click at [237, 248] on div "× Изменение статуса заказа Причина отмены заказа Другое Нет в наличии Нет разно…" at bounding box center [549, 240] width 1099 height 480
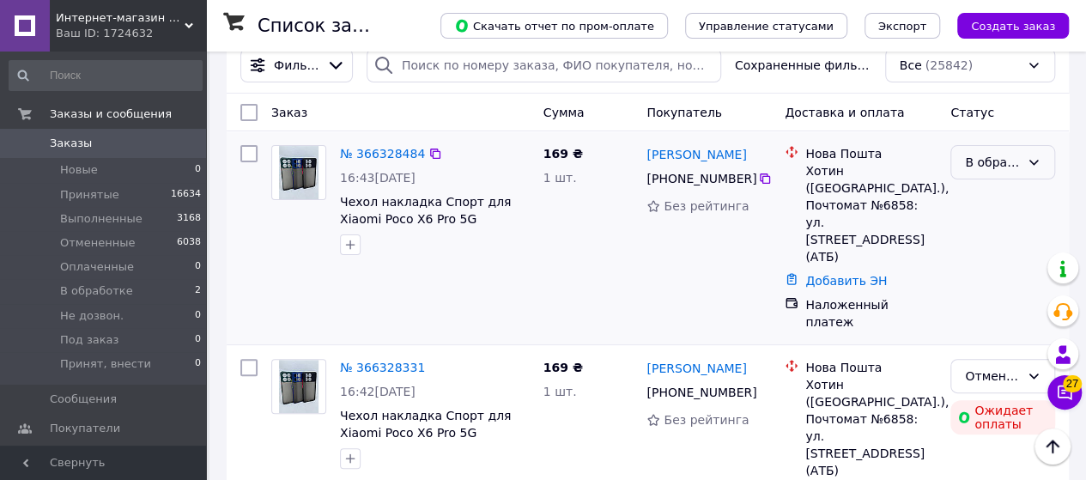
click at [1035, 161] on icon at bounding box center [1034, 162] width 14 height 14
click at [980, 270] on li "Отменен" at bounding box center [1002, 261] width 103 height 31
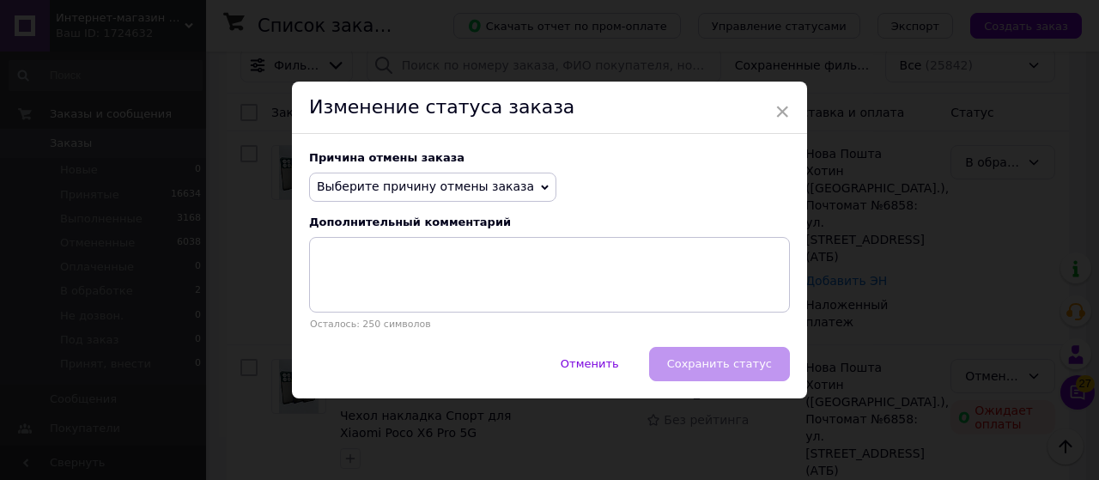
click at [482, 185] on span "Выберите причину отмены заказа" at bounding box center [425, 186] width 217 height 14
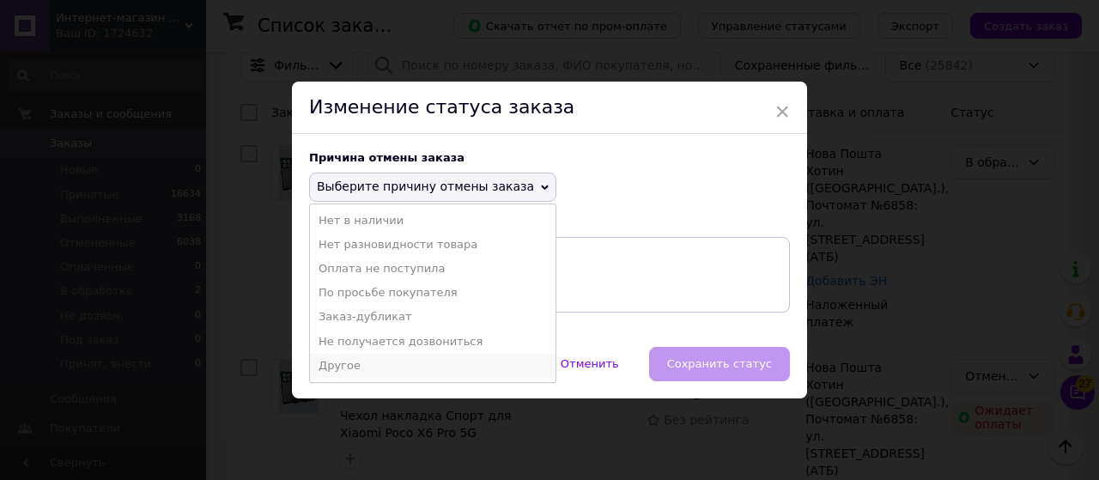
click at [405, 376] on li "Другое" at bounding box center [433, 366] width 246 height 24
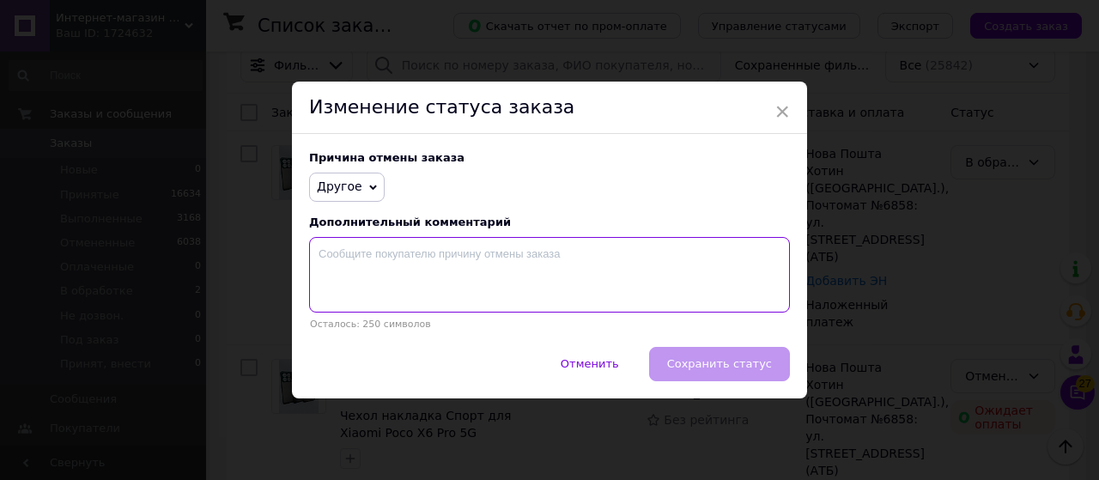
click at [371, 270] on textarea at bounding box center [549, 275] width 481 height 76
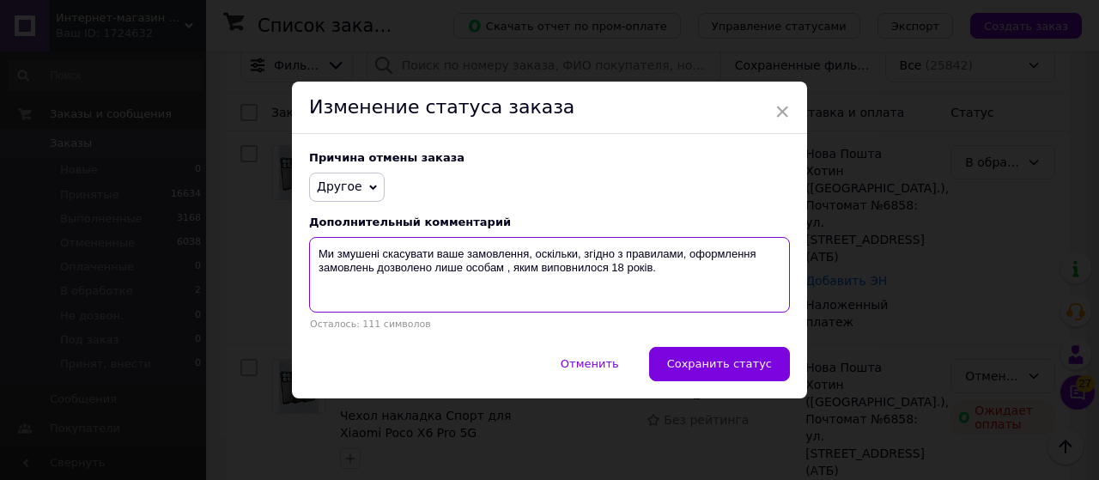
click at [506, 271] on textarea "Ми змушені скасувати ваше замовлення, оскільки, згідно з правилами, оформлення …" at bounding box center [549, 275] width 481 height 76
click at [503, 271] on textarea "Ми змушені скасувати ваше замовлення, оскільки, згідно з правилами, оформлення …" at bounding box center [549, 275] width 481 height 76
type textarea "Ми змушені скасувати ваше замовлення, оскільки, згідно з правилами, оформлення …"
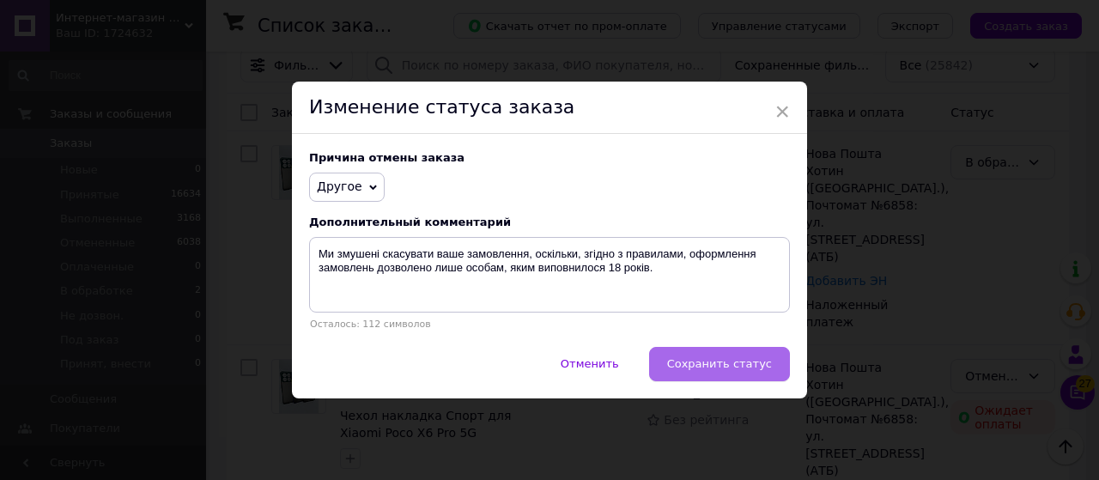
click at [735, 364] on span "Сохранить статус" at bounding box center [719, 363] width 105 height 13
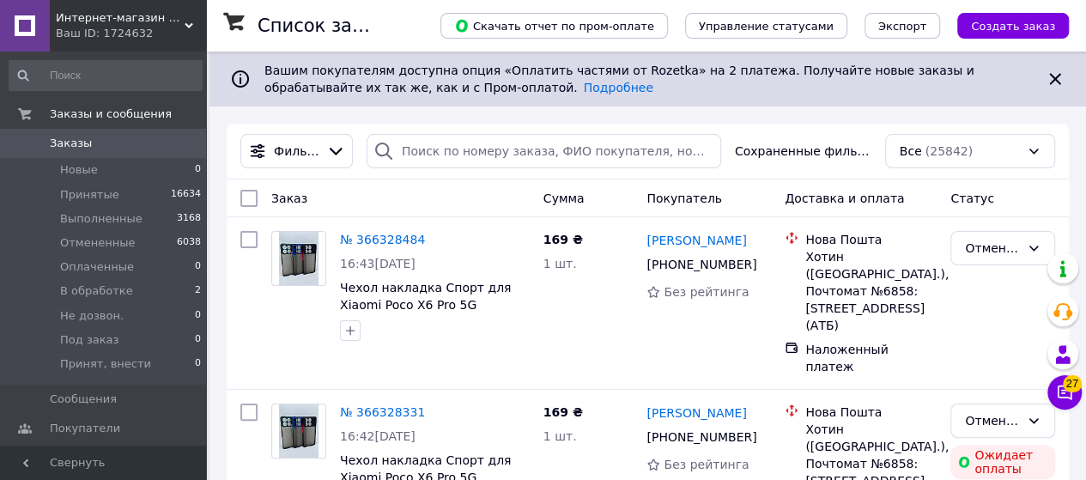
click at [143, 25] on span "Интернет-магазин Xiaomicase" at bounding box center [120, 17] width 129 height 15
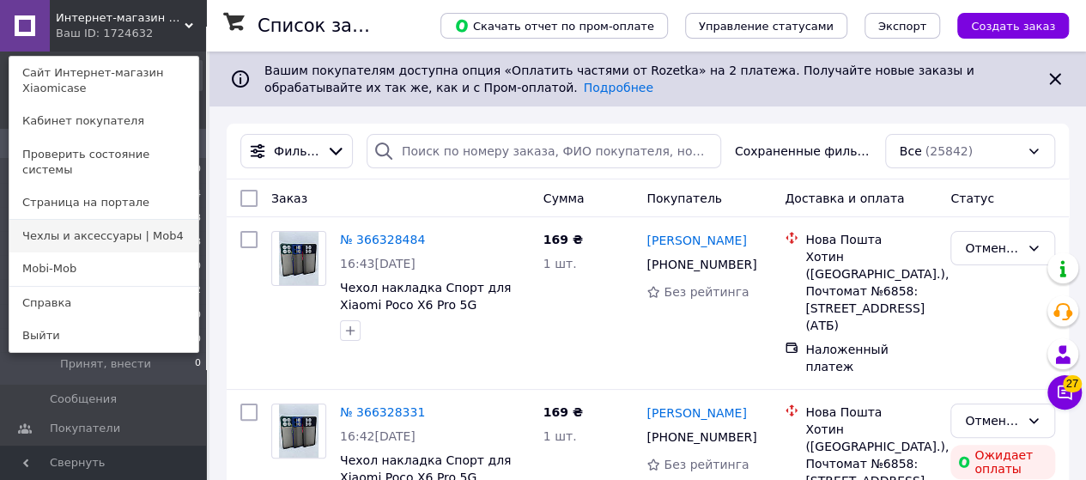
click at [151, 220] on link "Чехлы и аксессуары | Mob4" at bounding box center [103, 236] width 189 height 33
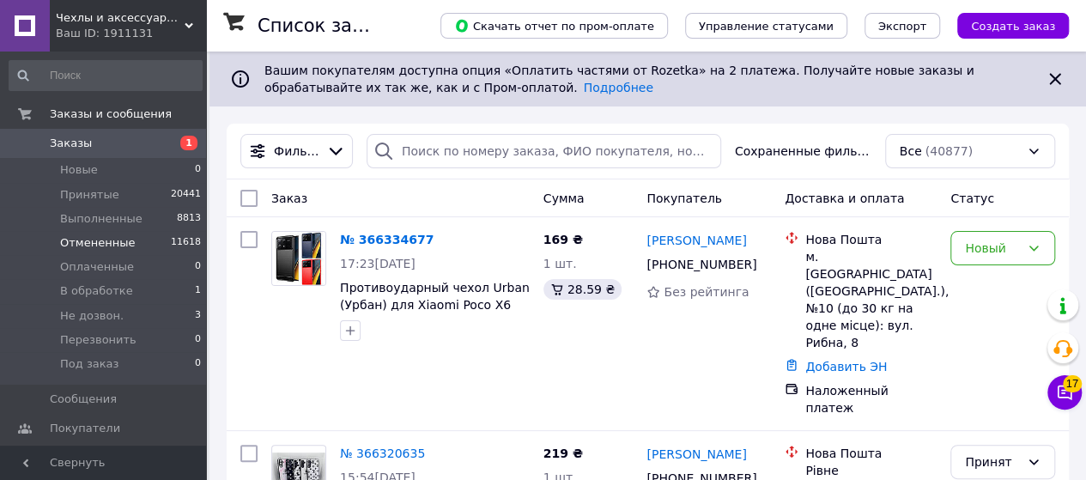
click at [124, 236] on span "Отмененные" at bounding box center [97, 242] width 75 height 15
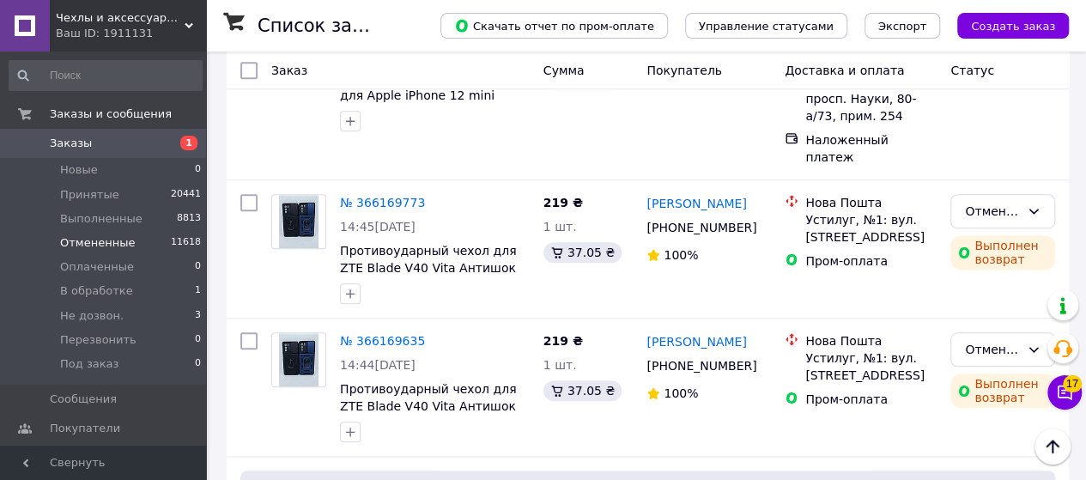
scroll to position [773, 0]
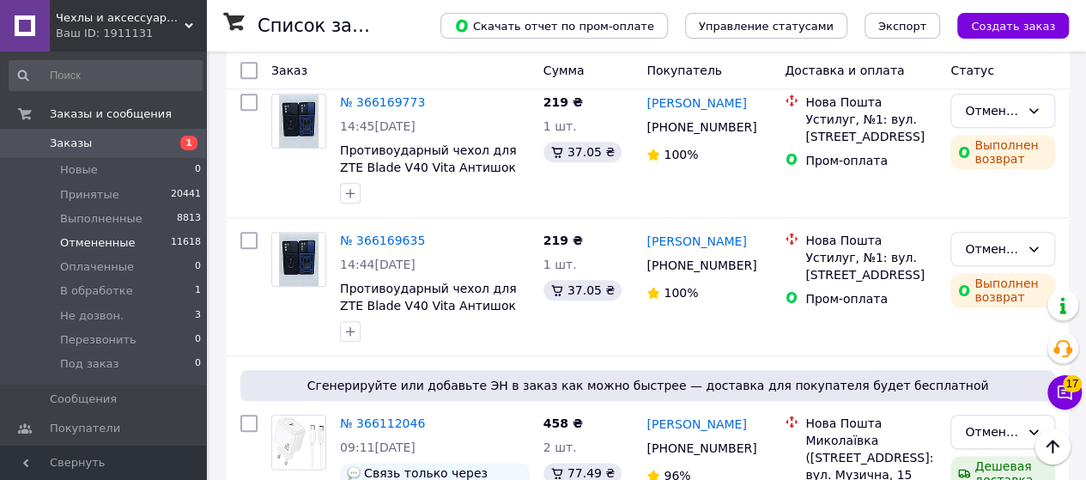
click at [156, 36] on div "Ваш ID: 1911131" at bounding box center [131, 33] width 150 height 15
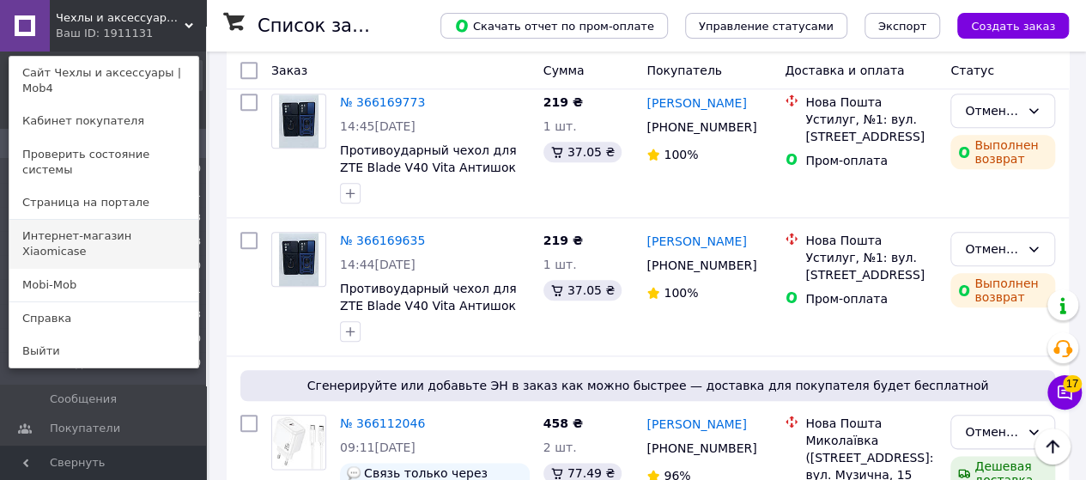
click at [148, 220] on link "Интернет-магазин Xiaomicase" at bounding box center [103, 244] width 189 height 48
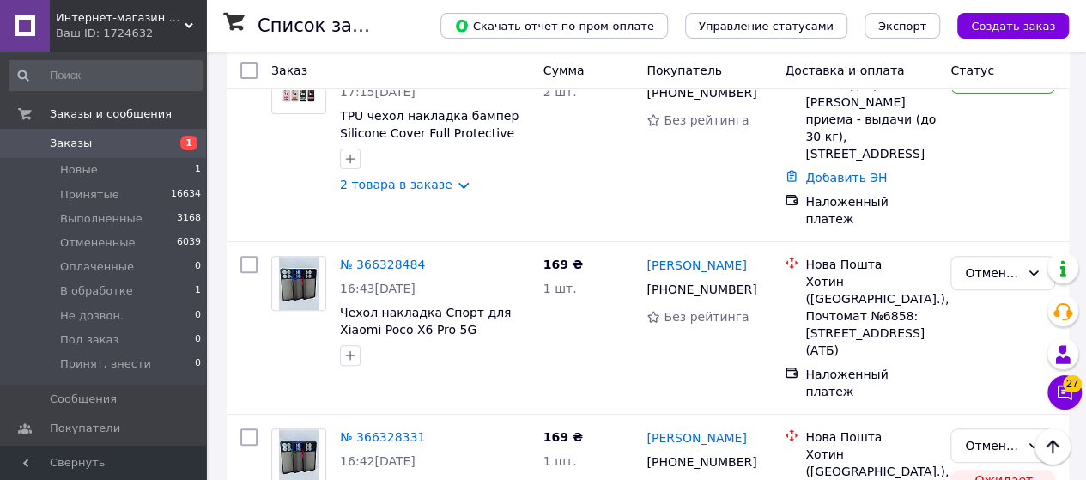
scroll to position [86, 0]
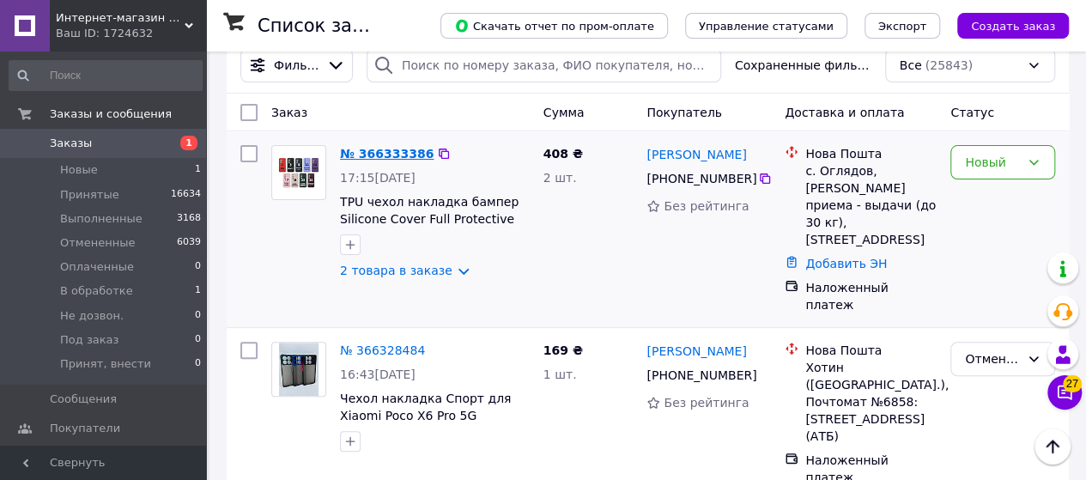
click at [383, 152] on link "№ 366333386" at bounding box center [387, 154] width 94 height 14
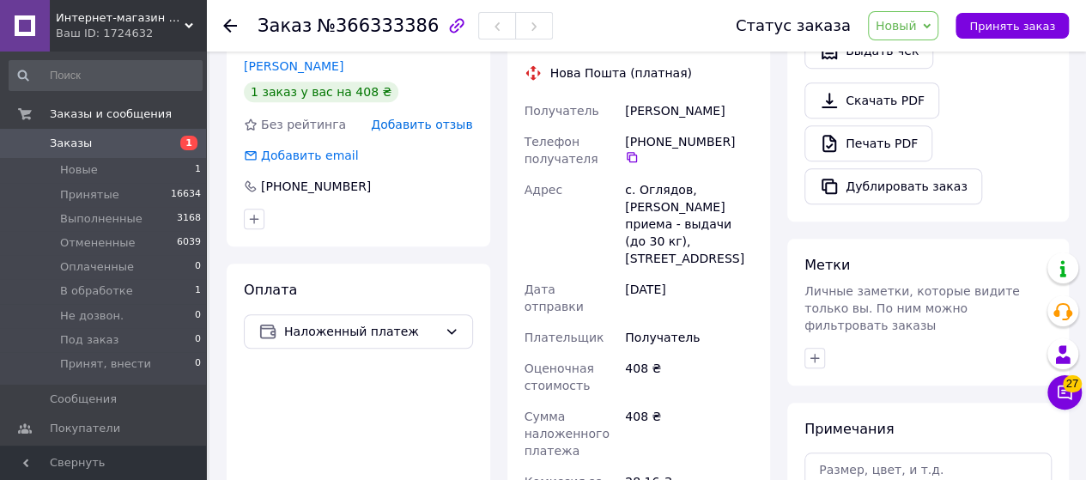
scroll to position [515, 0]
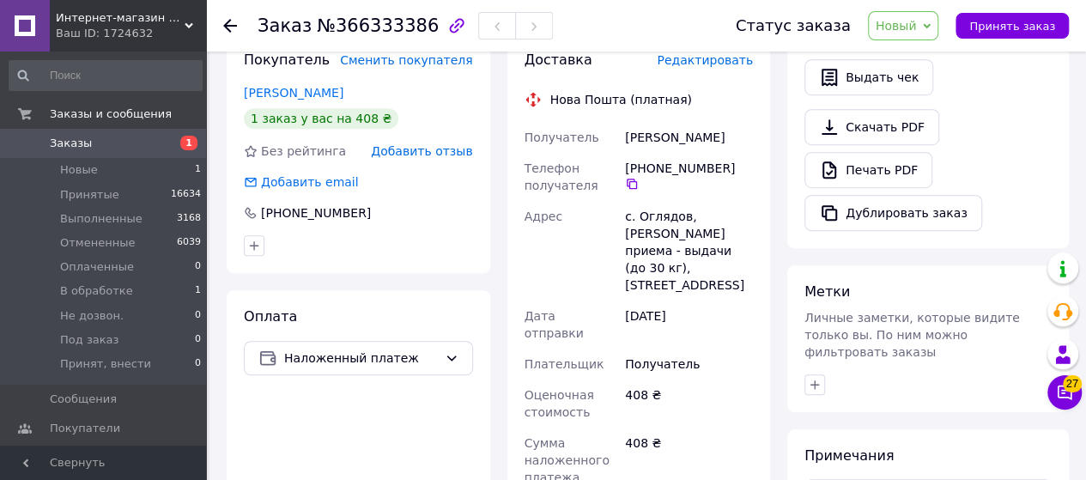
drag, startPoint x: 616, startPoint y: 130, endPoint x: 720, endPoint y: 142, distance: 104.6
click at [743, 144] on div "Получатель [PERSON_NAME] Телефон получателя [PHONE_NUMBER]   Адрес с. Оглядов, …" at bounding box center [639, 381] width 236 height 519
copy div "Получатель [PERSON_NAME]"
click at [637, 179] on icon at bounding box center [632, 184] width 10 height 10
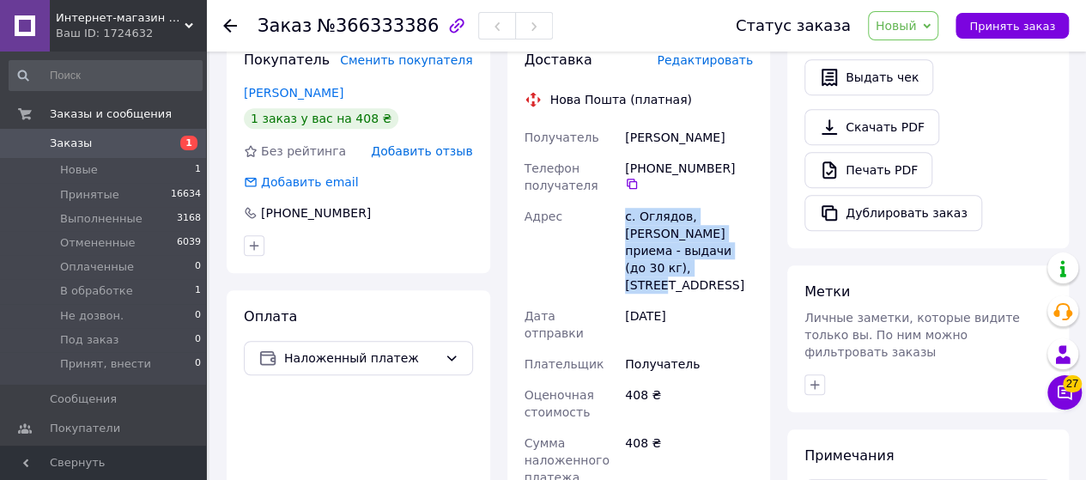
drag, startPoint x: 625, startPoint y: 217, endPoint x: 736, endPoint y: 255, distance: 117.0
click at [736, 255] on div "с. Оглядов, Пункт приема - выдачи (до 30 кг), ул. Зеленая, 8" at bounding box center [689, 251] width 135 height 100
copy div "с. Оглядов, Пункт приема - выдачи (до 30 кг), ул. Зеленая, 8"
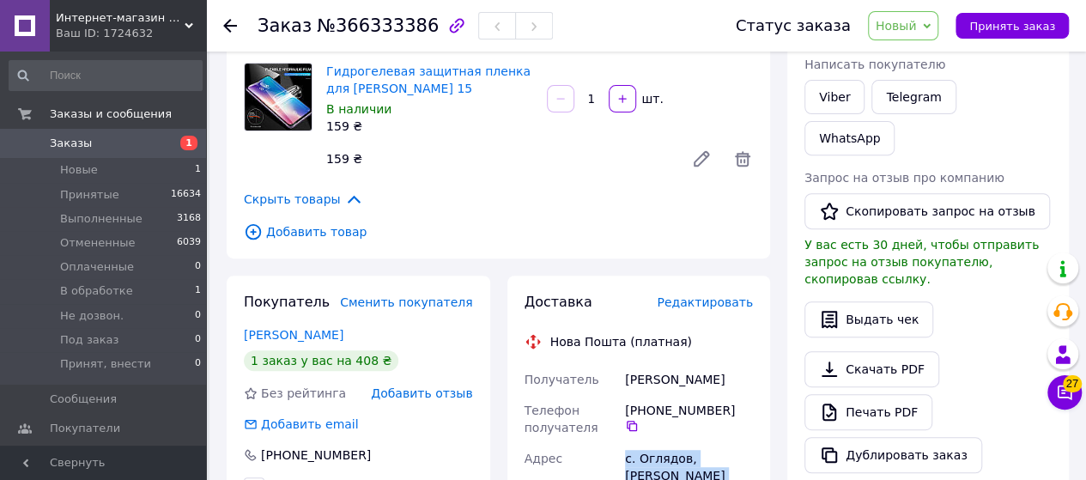
scroll to position [86, 0]
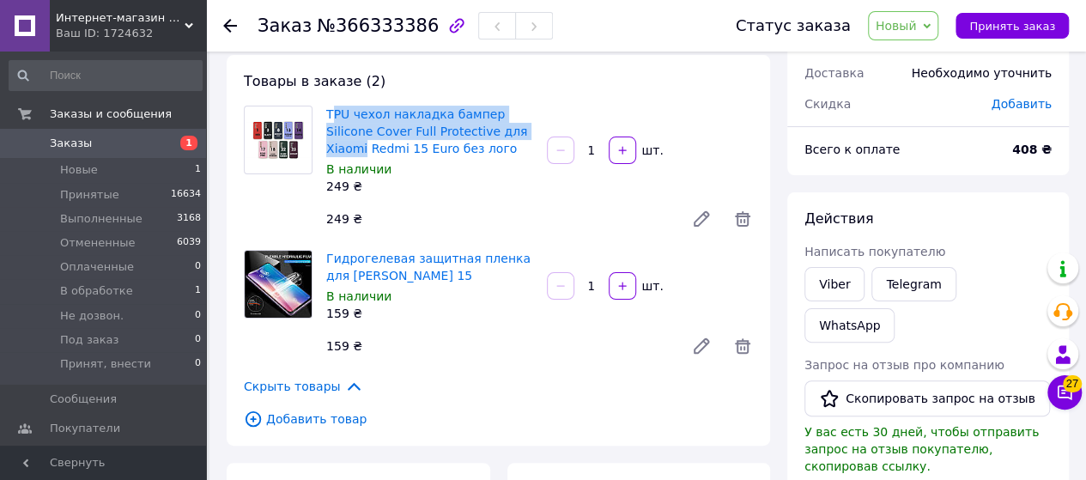
drag, startPoint x: 331, startPoint y: 103, endPoint x: 505, endPoint y: 139, distance: 178.0
click at [505, 139] on div "TPU чехол накладка бампер Silicone Cover Full Protective для Xiaomi Redmi 15 Eu…" at bounding box center [429, 150] width 221 height 96
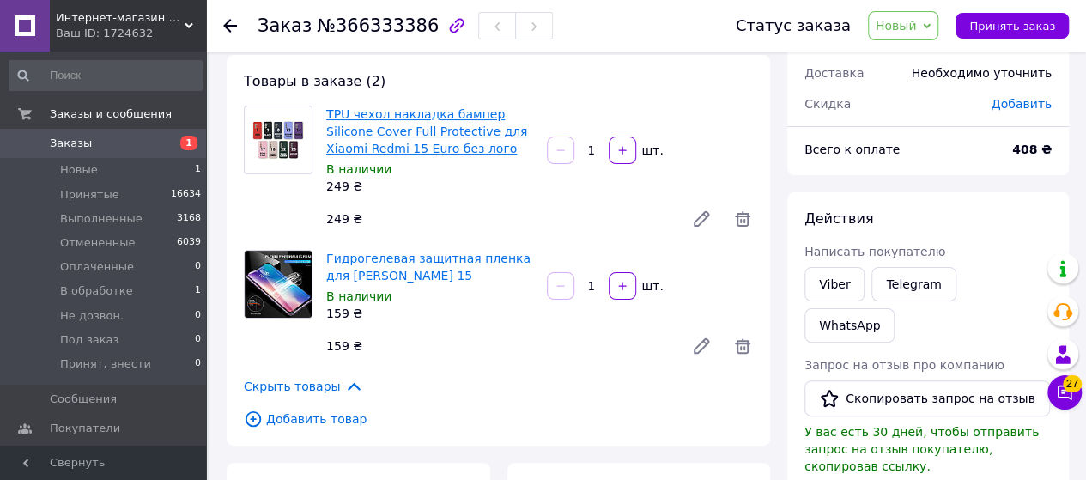
drag, startPoint x: 516, startPoint y: 202, endPoint x: 403, endPoint y: 155, distance: 121.6
click at [513, 202] on div "TPU чехол накладка бампер Silicone Cover Full Protective для Xiaomi Redmi 15 Eu…" at bounding box center [539, 170] width 440 height 137
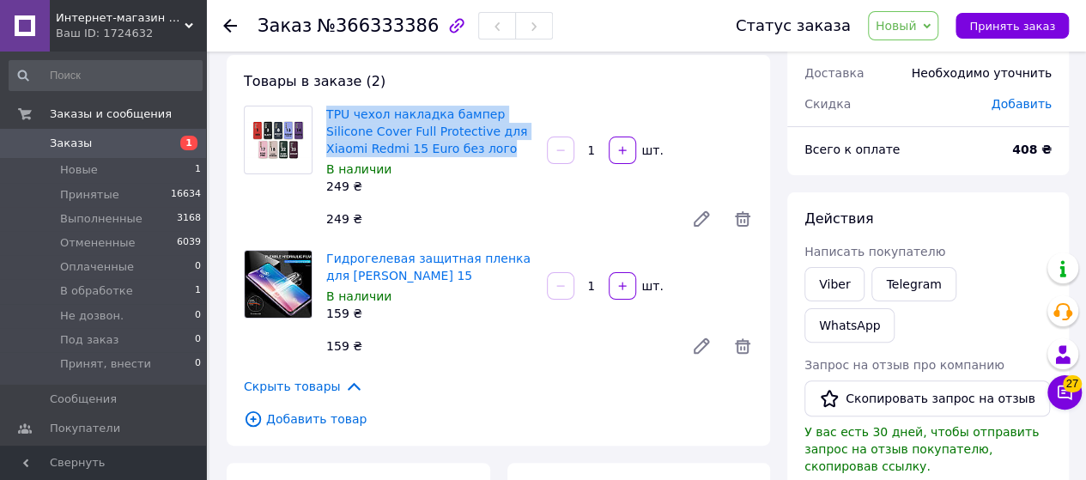
drag, startPoint x: 316, startPoint y: 98, endPoint x: 479, endPoint y: 155, distance: 172.7
click at [479, 155] on div "Товары в заказе (2) TPU чехол накладка бампер Silicone Cover Full Protective дл…" at bounding box center [498, 250] width 543 height 391
copy div "TPU чехол накладка бампер Silicone Cover Full Protective для Xiaomi Redmi 15 Eu…"
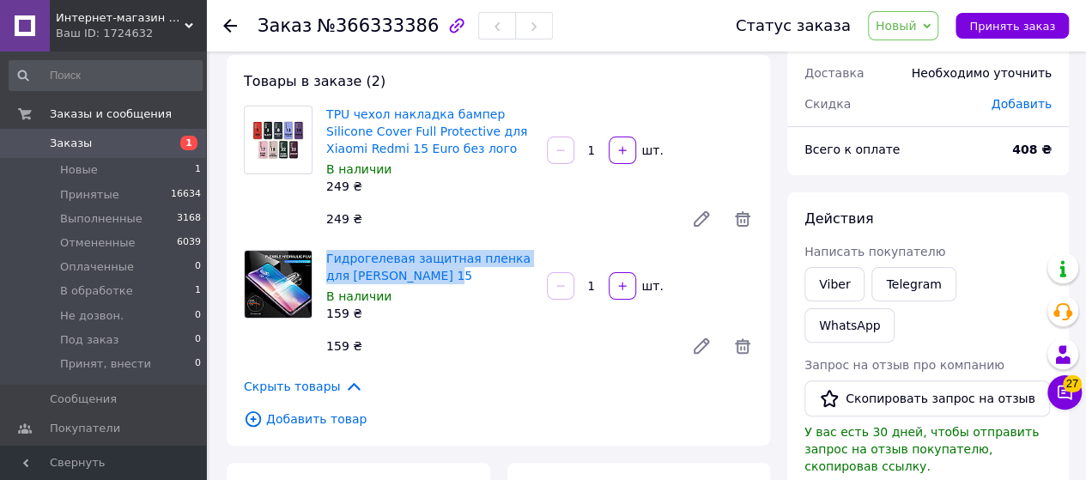
drag, startPoint x: 324, startPoint y: 241, endPoint x: 456, endPoint y: 283, distance: 138.7
click at [456, 283] on div "Товары в заказе (2) TPU чехол накладка бампер Silicone Cover Full Protective дл…" at bounding box center [498, 250] width 543 height 391
copy link "Гидрогелевая защитная пленка для Xiaomi Redmi 15"
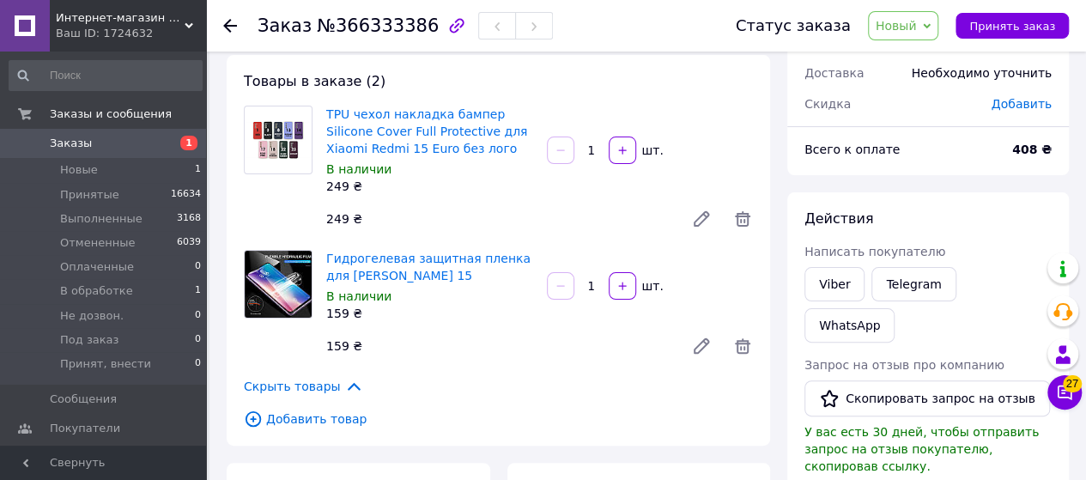
click at [901, 8] on div "Статус заказа Новый Принят Выполнен Отменен Оплаченный В обработке Не дозвон. П…" at bounding box center [884, 26] width 367 height 52
click at [909, 11] on span "Новый" at bounding box center [903, 25] width 71 height 29
click at [951, 190] on li "Не дозвон." at bounding box center [923, 189] width 108 height 26
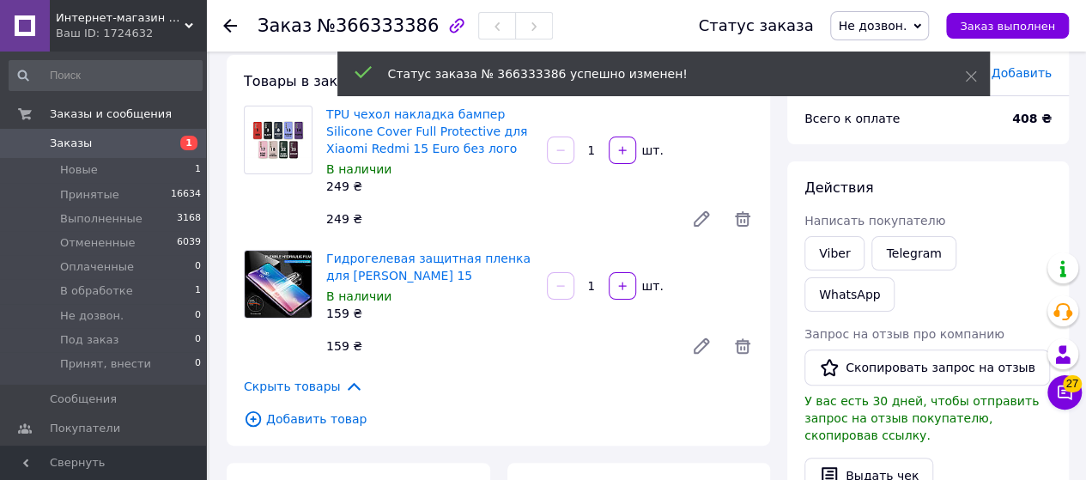
click at [907, 30] on span "Не дозвон." at bounding box center [872, 26] width 69 height 14
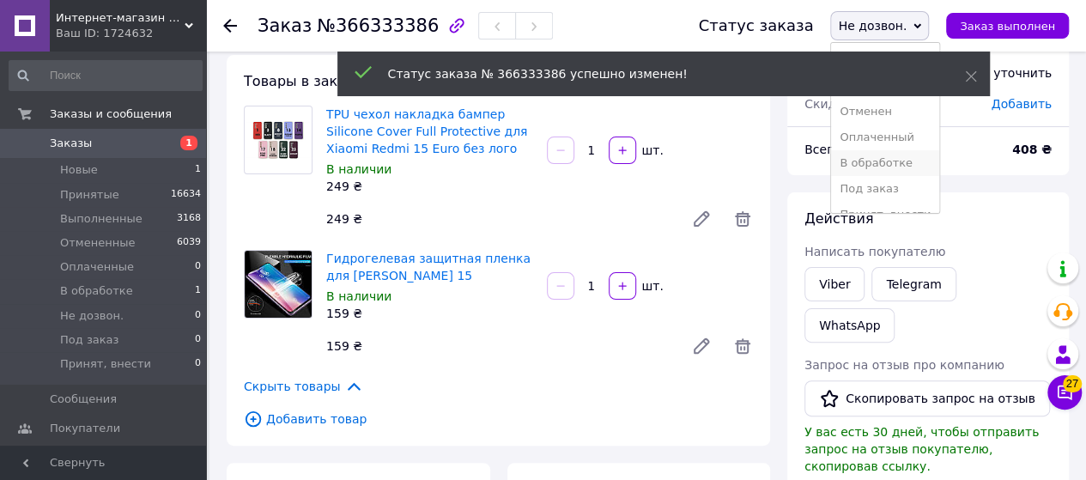
click at [912, 157] on li "В обработке" at bounding box center [885, 163] width 108 height 26
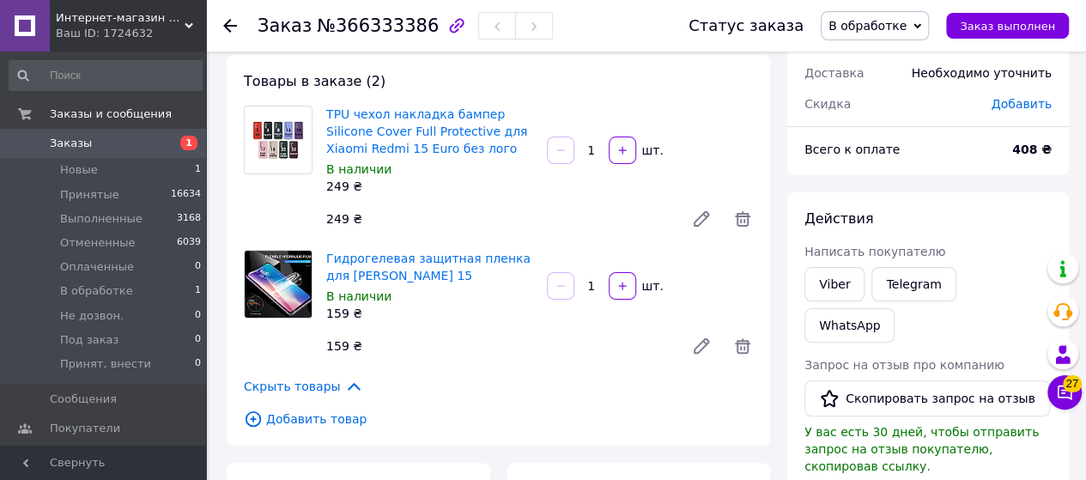
click at [232, 24] on icon at bounding box center [230, 26] width 14 height 14
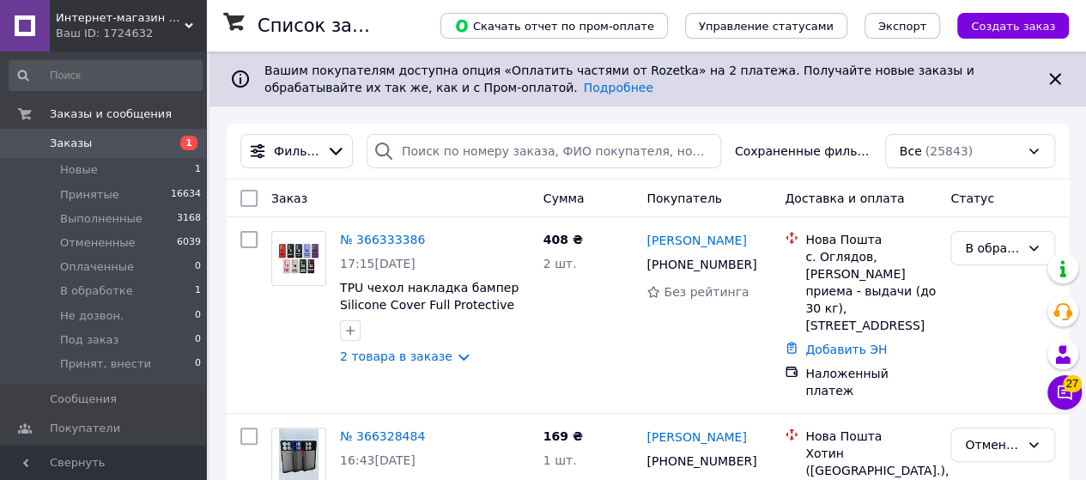
click at [155, 20] on span "Интернет-магазин Xiaomicase" at bounding box center [120, 17] width 129 height 15
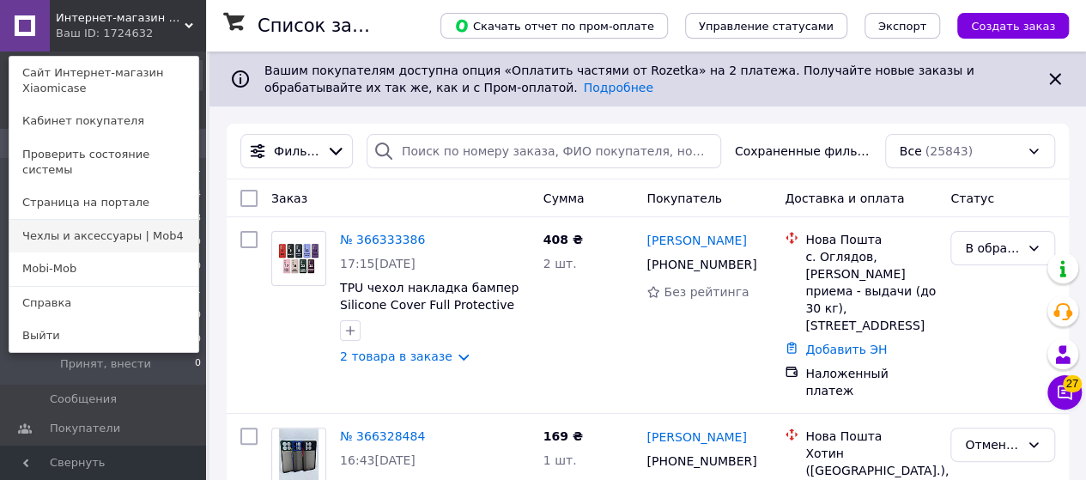
click at [159, 231] on link "Чехлы и аксессуары | Mob4" at bounding box center [103, 236] width 189 height 33
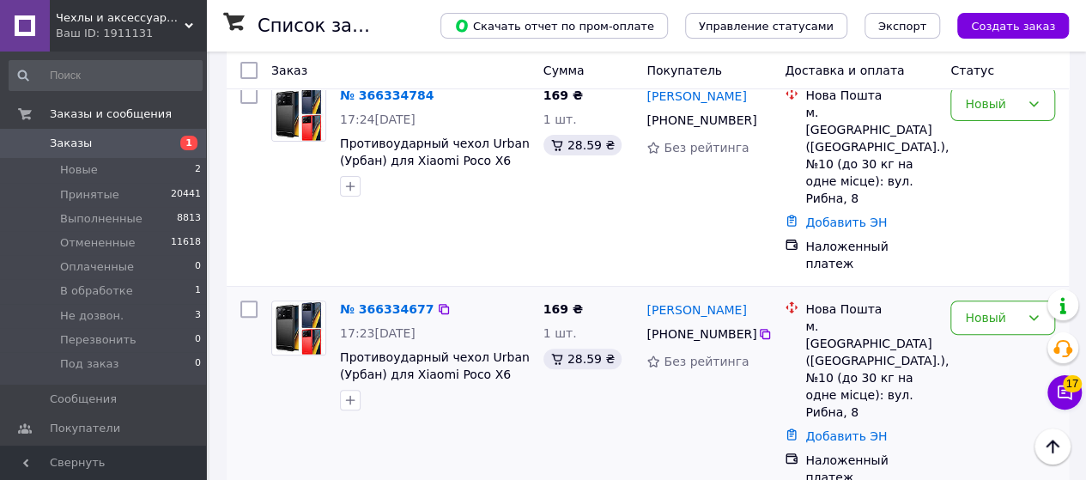
scroll to position [172, 0]
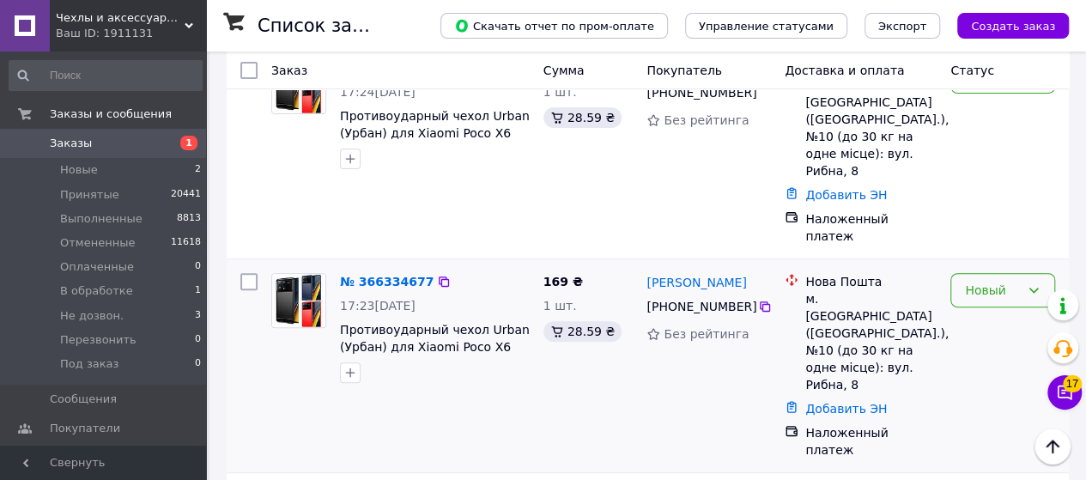
click at [986, 281] on div "Новый" at bounding box center [992, 290] width 55 height 19
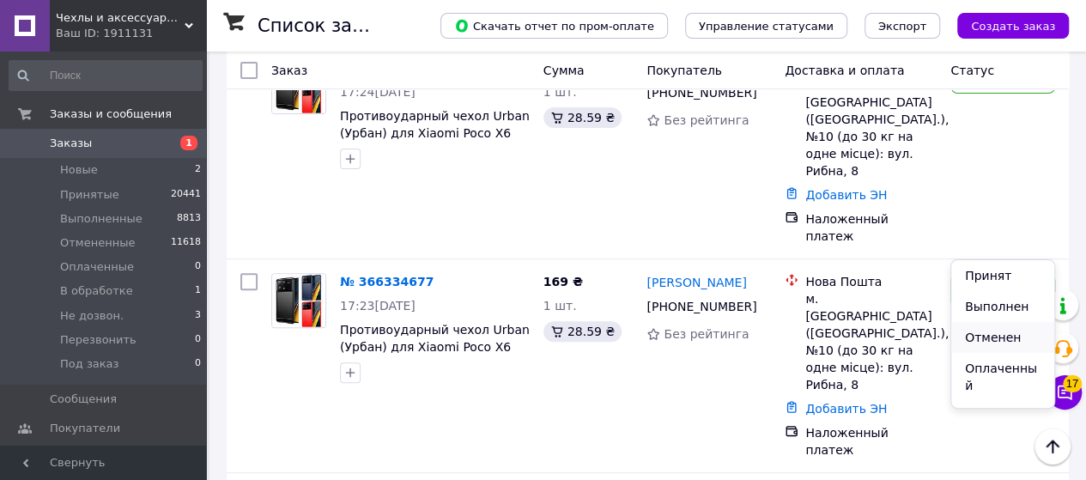
click at [994, 339] on li "Отменен" at bounding box center [1002, 337] width 103 height 31
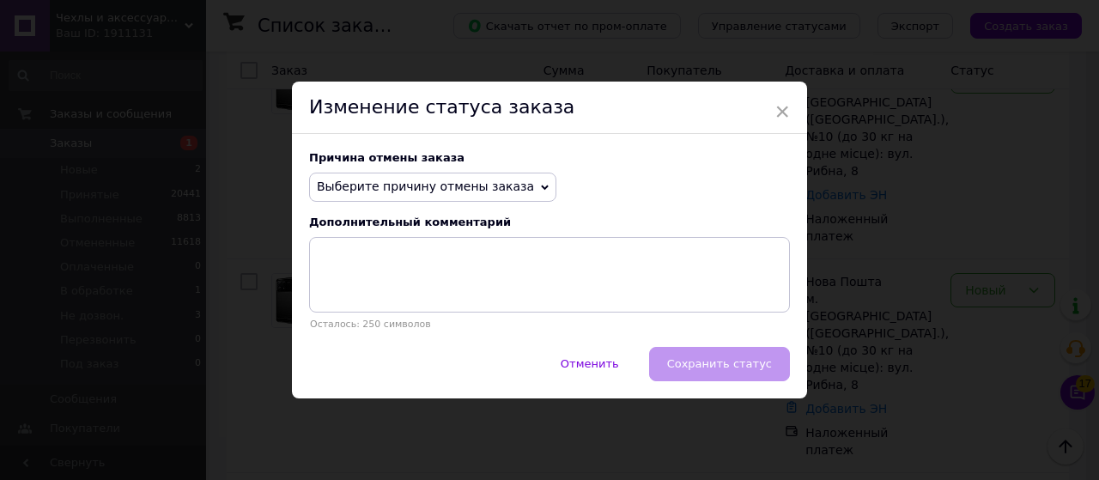
click at [464, 182] on span "Выберите причину отмены заказа" at bounding box center [425, 186] width 217 height 14
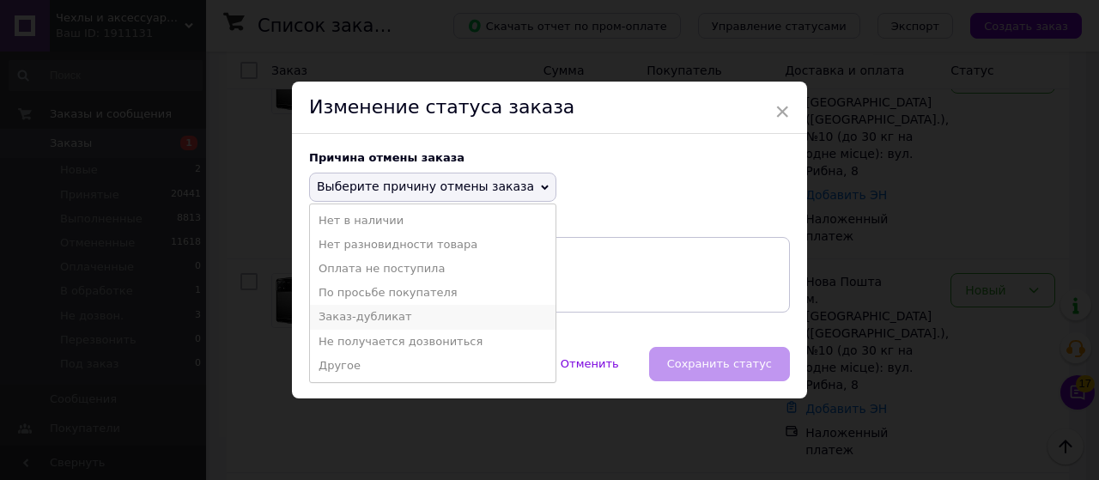
click at [434, 308] on li "Заказ-дубликат" at bounding box center [433, 317] width 246 height 24
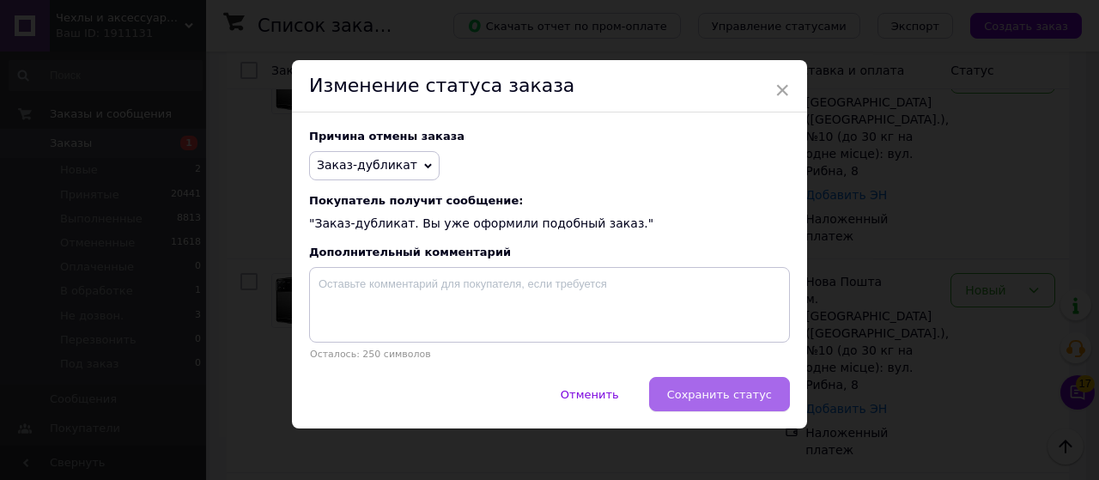
click at [738, 397] on span "Сохранить статус" at bounding box center [719, 394] width 105 height 13
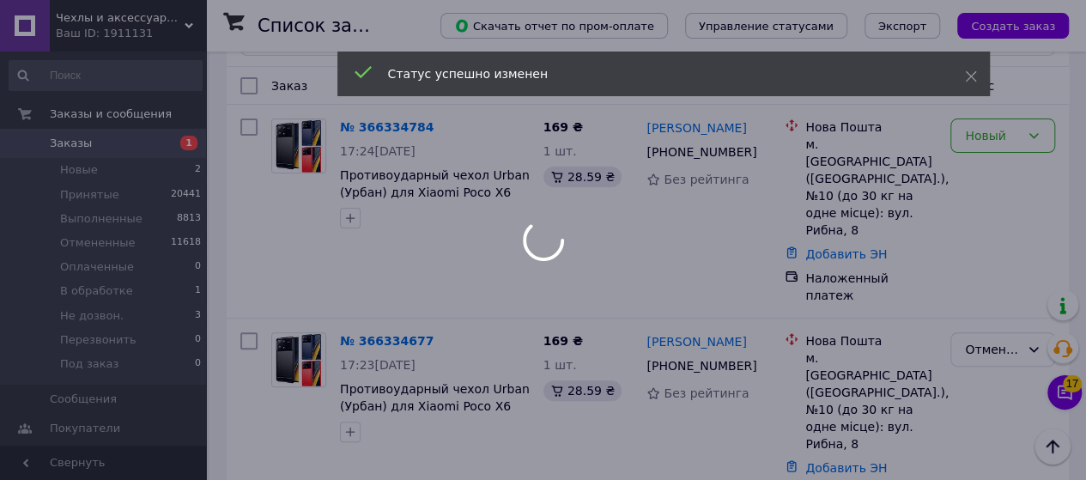
scroll to position [86, 0]
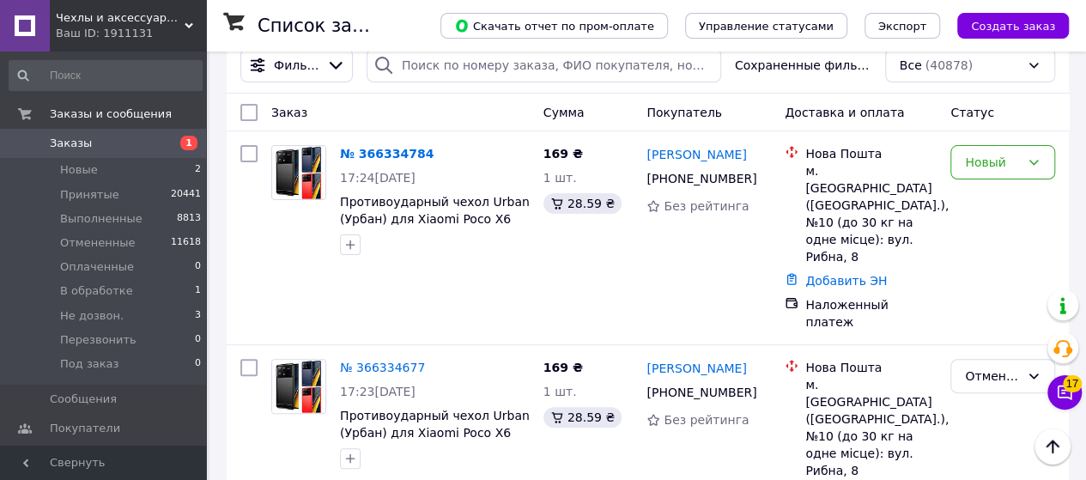
click at [136, 39] on div "Ваш ID: 1911131" at bounding box center [131, 33] width 150 height 15
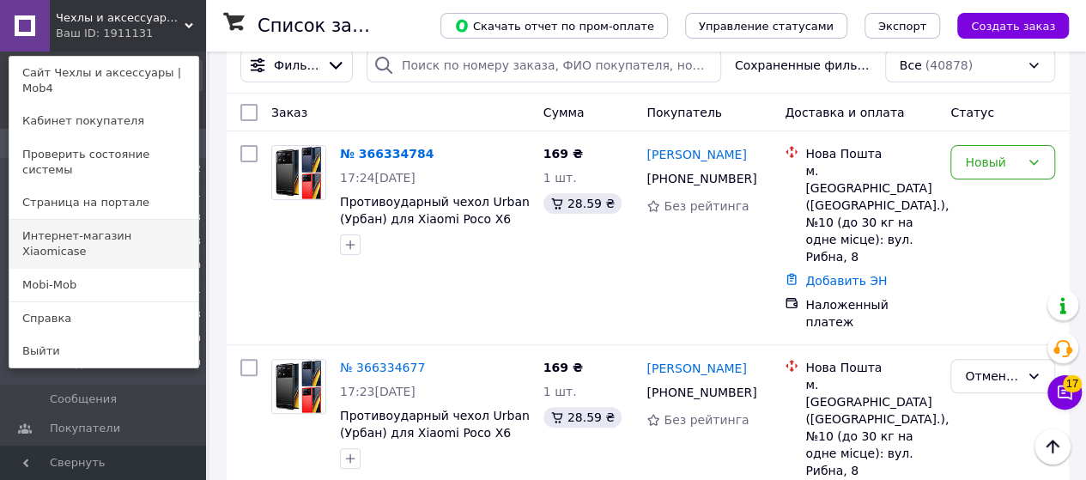
click at [124, 220] on link "Интернет-магазин Xiaomicase" at bounding box center [103, 244] width 189 height 48
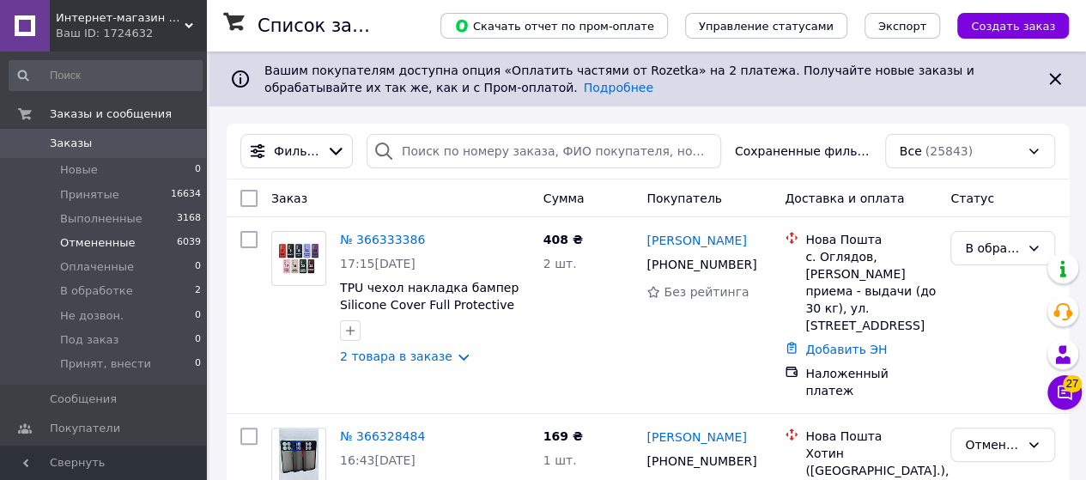
click at [117, 245] on span "Отмененные" at bounding box center [97, 242] width 75 height 15
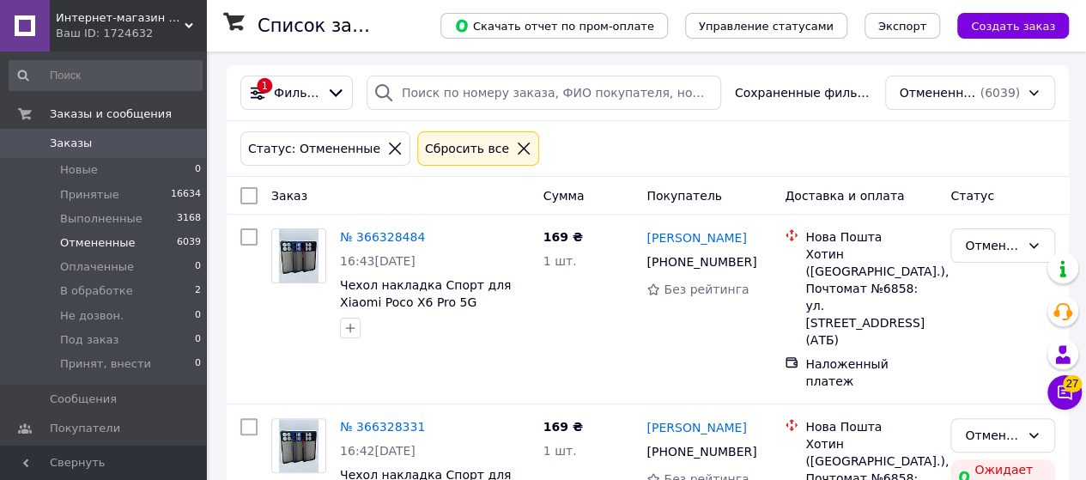
scroll to position [86, 0]
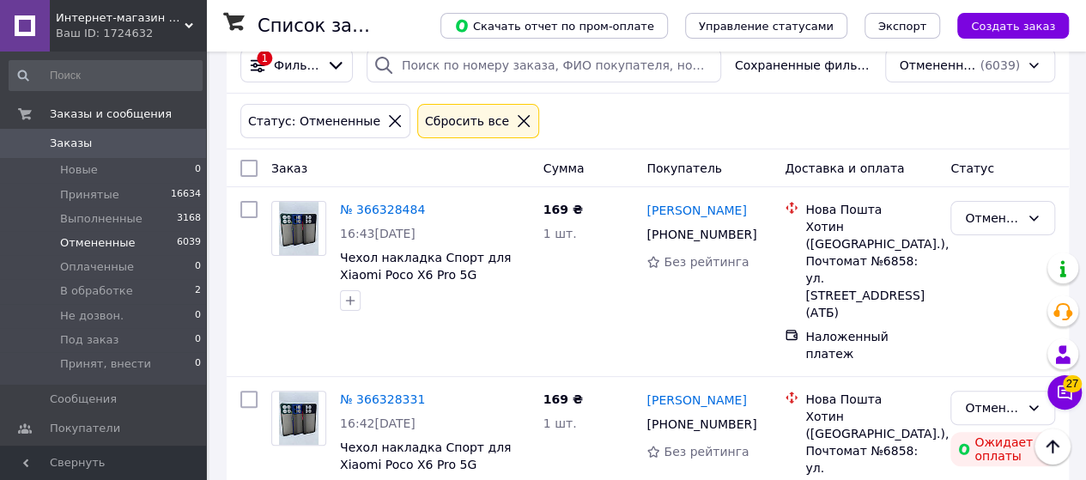
click at [163, 16] on span "Интернет-магазин Xiaomicase" at bounding box center [120, 17] width 129 height 15
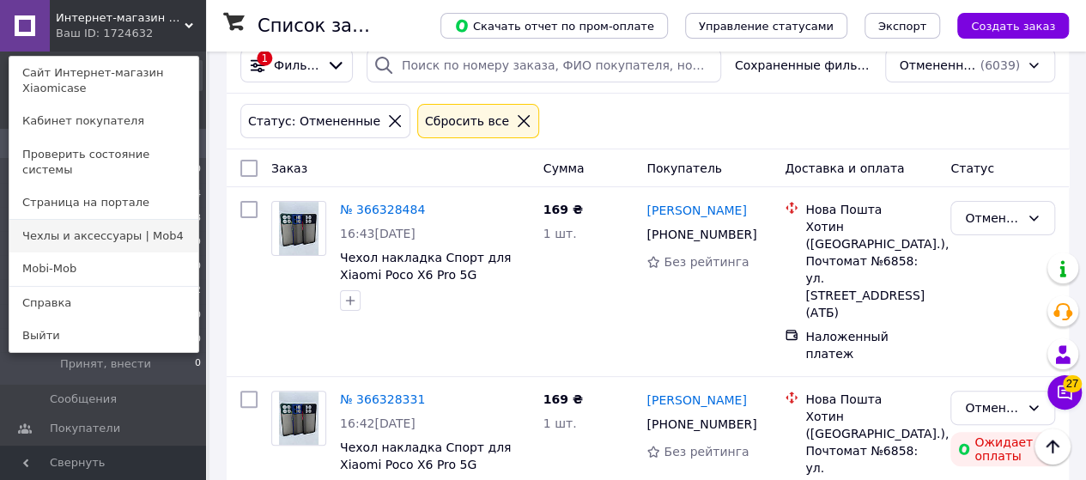
click at [155, 226] on link "Чехлы и аксессуары | Mob4" at bounding box center [103, 236] width 189 height 33
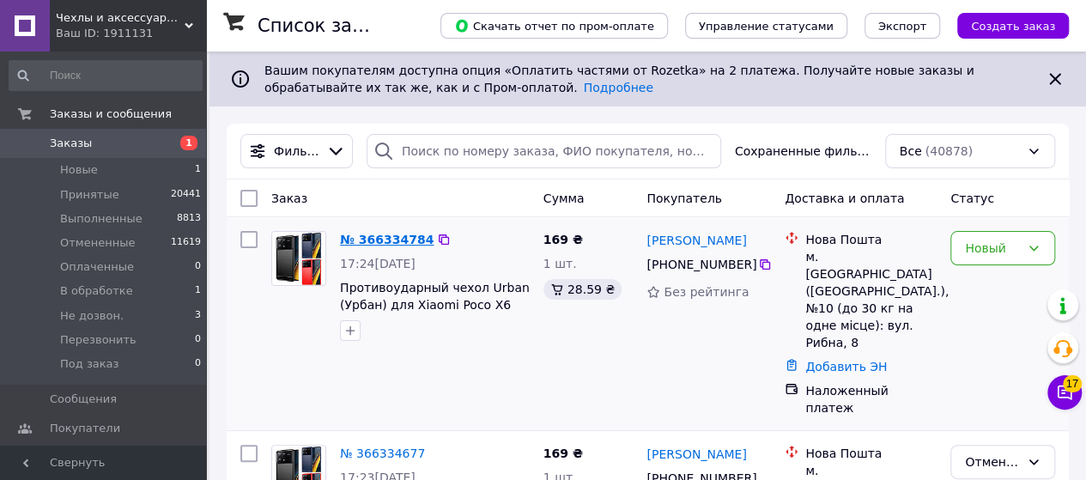
click at [364, 238] on link "№ 366334784" at bounding box center [387, 240] width 94 height 14
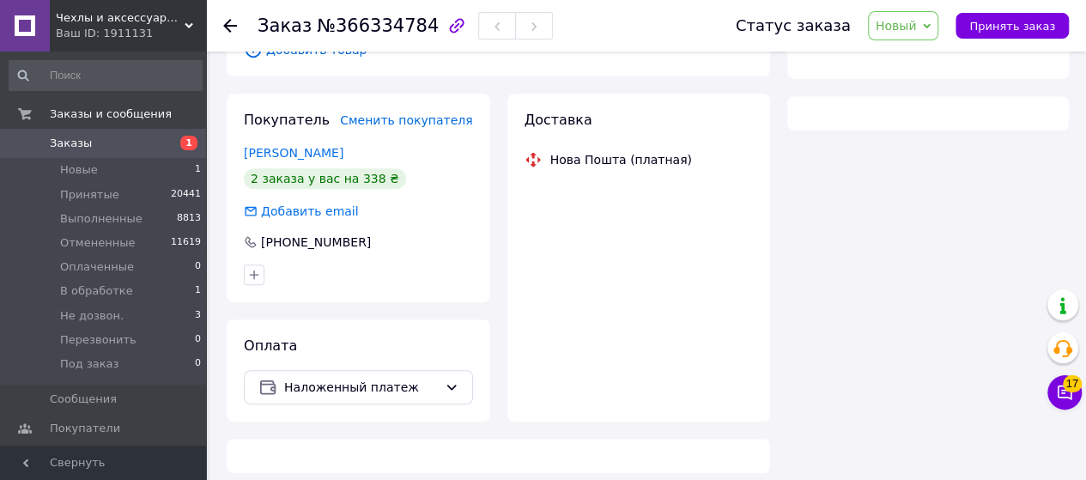
scroll to position [391, 0]
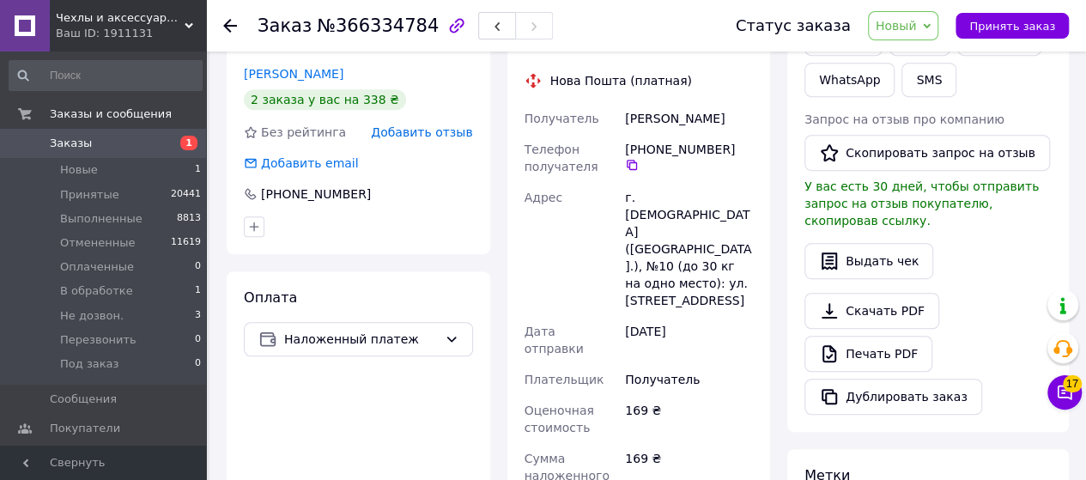
drag, startPoint x: 617, startPoint y: 102, endPoint x: 733, endPoint y: 105, distance: 115.9
click at [733, 105] on div "Получатель Добридін Дмітрій Телефон получателя +380 68 653 76 50   Адрес г. Бел…" at bounding box center [639, 379] width 236 height 553
copy div "Получатель Добридін Дмітрій"
click at [639, 158] on icon at bounding box center [632, 165] width 14 height 14
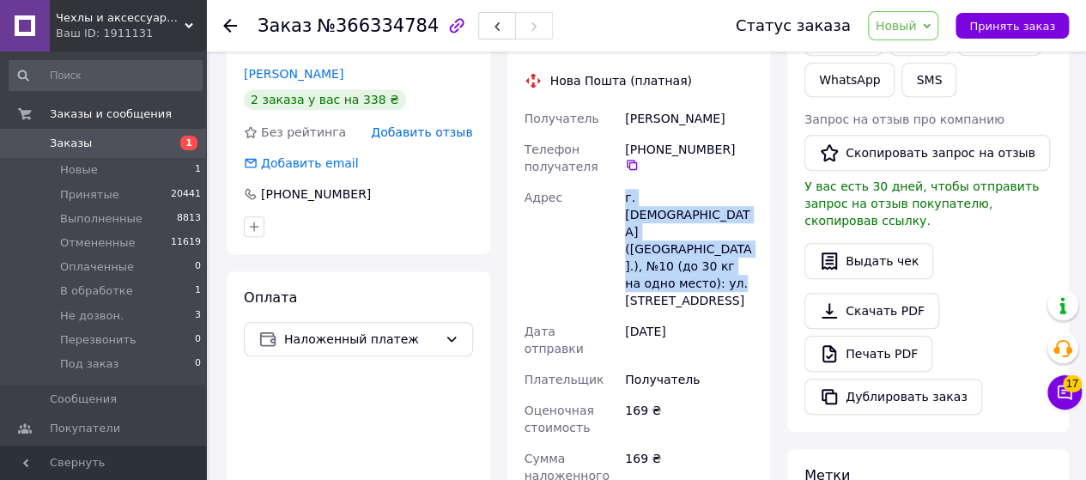
drag, startPoint x: 615, startPoint y: 182, endPoint x: 756, endPoint y: 235, distance: 151.3
click at [756, 235] on div "Доставка Редактировать Нова Пошта (платная) Получатель Добридін Дмітрій Телефон…" at bounding box center [639, 427] width 264 height 824
copy div "Адрес г. Белая Церковь (Киевская обл.), №10 (до 30 кг на одно место): ул. Рыбна…"
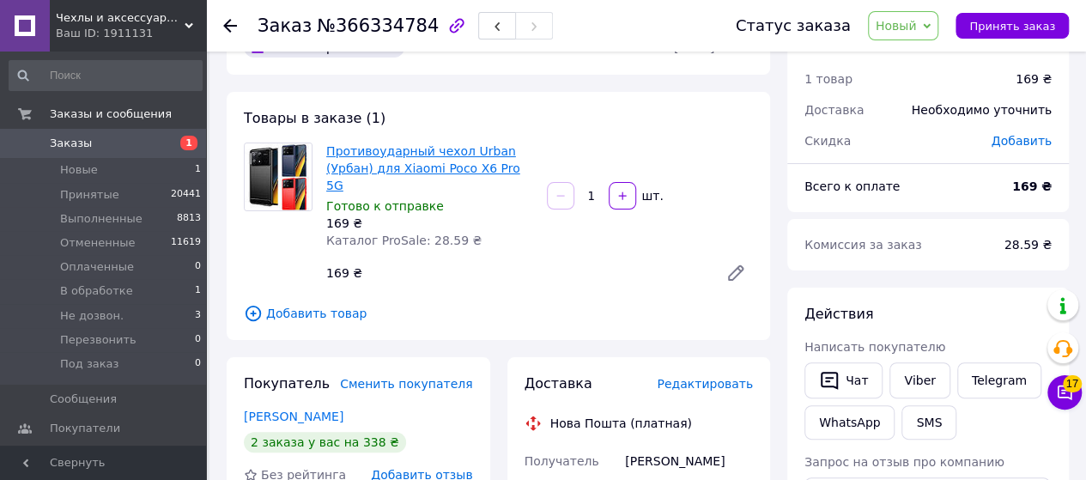
scroll to position [48, 0]
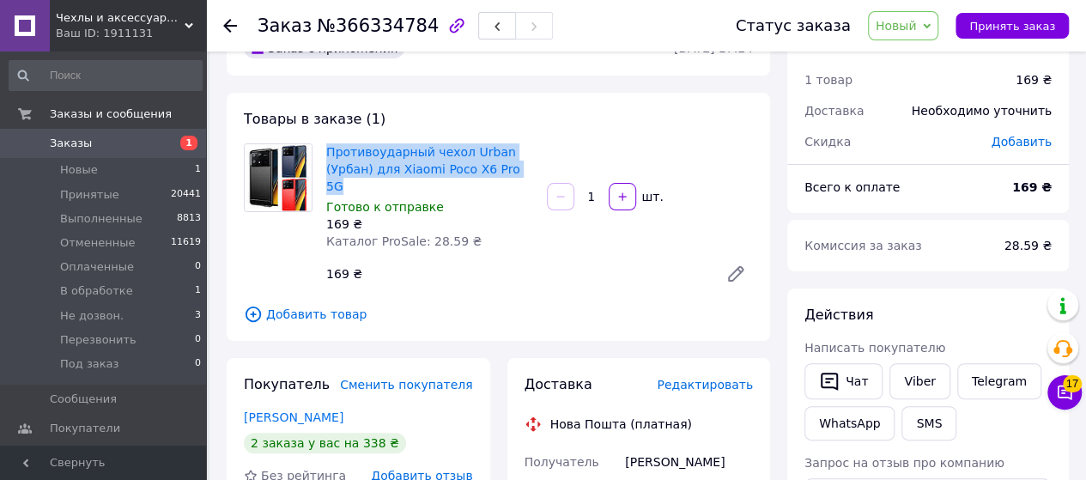
drag, startPoint x: 319, startPoint y: 138, endPoint x: 525, endPoint y: 163, distance: 207.5
click at [525, 163] on div "Товары в заказе (1) Противоударный чехол Urban (Урбан) для Xiaomi Poco X6 Pro 5…" at bounding box center [498, 217] width 543 height 248
copy link "Противоударный чехол Urban (Урбан) для Xiaomi Poco X6 Pro 5G"
click at [916, 21] on span "Новый" at bounding box center [896, 26] width 41 height 14
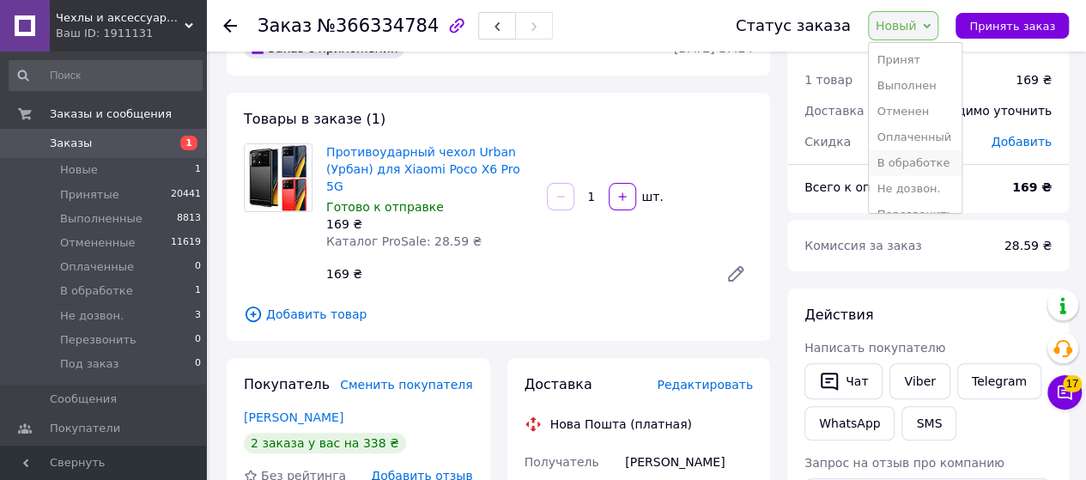
click at [925, 163] on li "В обработке" at bounding box center [916, 163] width 94 height 26
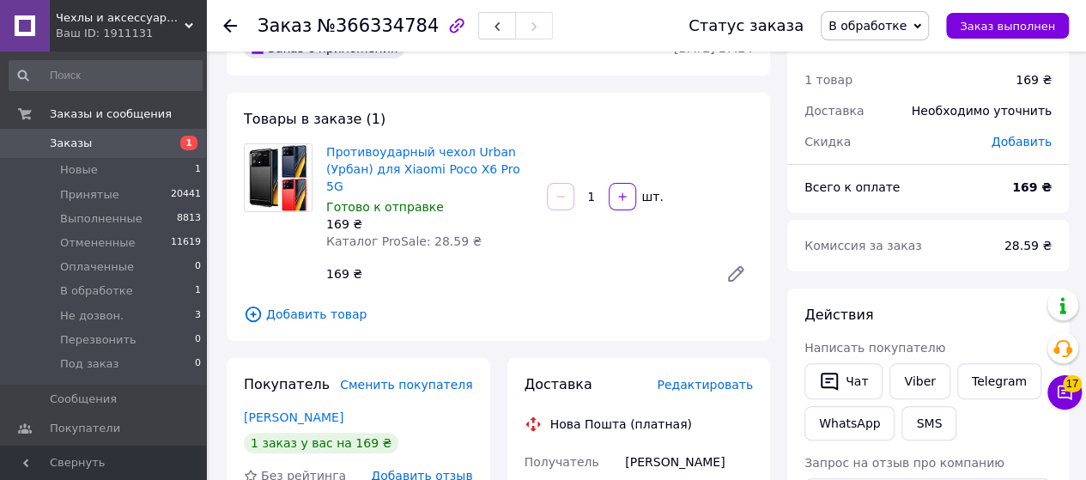
click at [141, 11] on span "Чехлы и аксессуары | Mob4" at bounding box center [120, 17] width 129 height 15
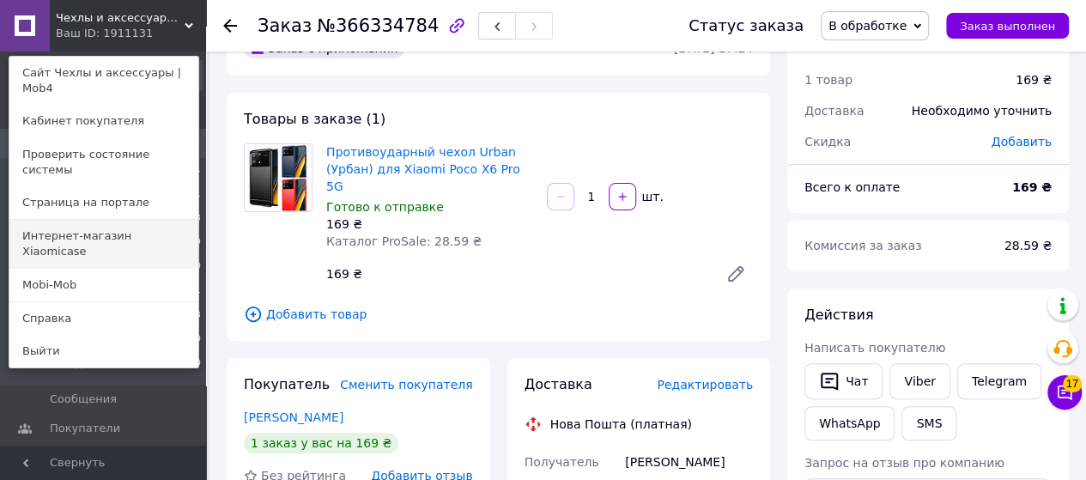
click at [157, 220] on link "Интернет-магазин Xiaomicase" at bounding box center [103, 244] width 189 height 48
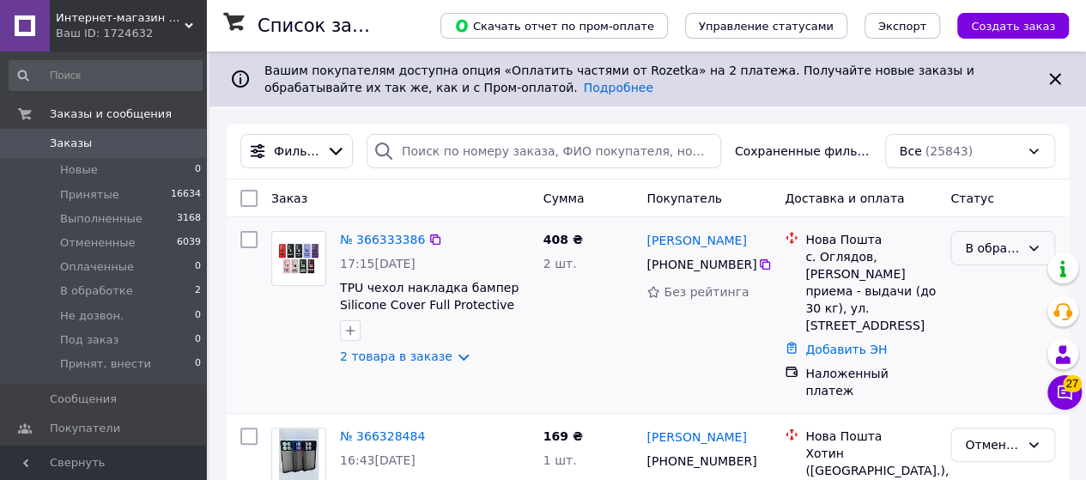
click at [997, 242] on div "В обработке" at bounding box center [992, 248] width 55 height 19
click at [989, 341] on li "Не дозвон." at bounding box center [1002, 340] width 103 height 31
click at [180, 24] on span "Интернет-магазин Xiaomicase" at bounding box center [120, 17] width 129 height 15
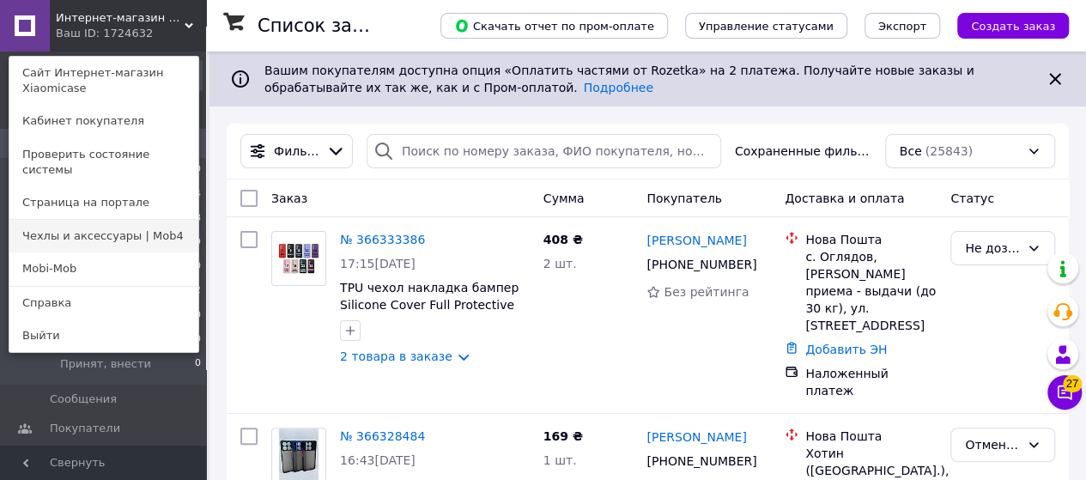
click at [147, 221] on link "Чехлы и аксессуары | Mob4" at bounding box center [103, 236] width 189 height 33
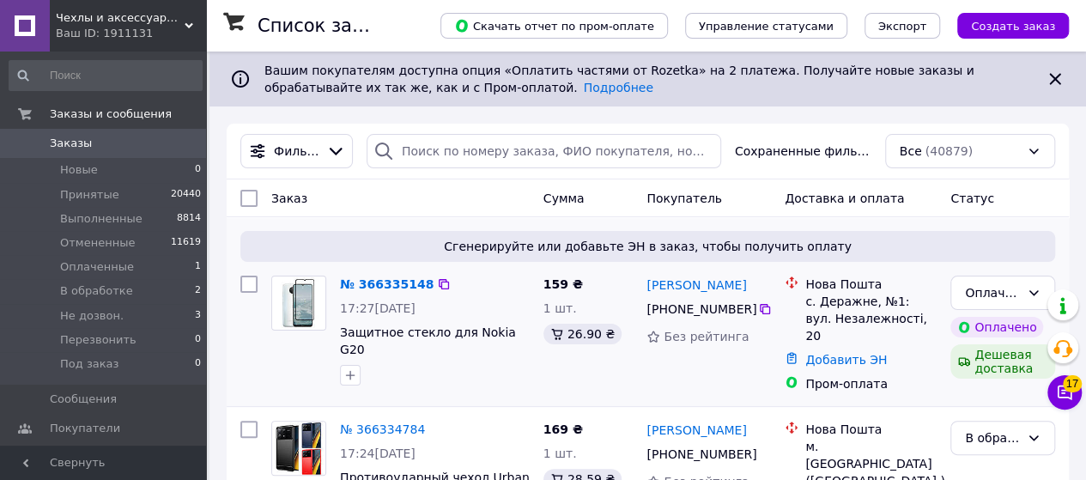
scroll to position [172, 0]
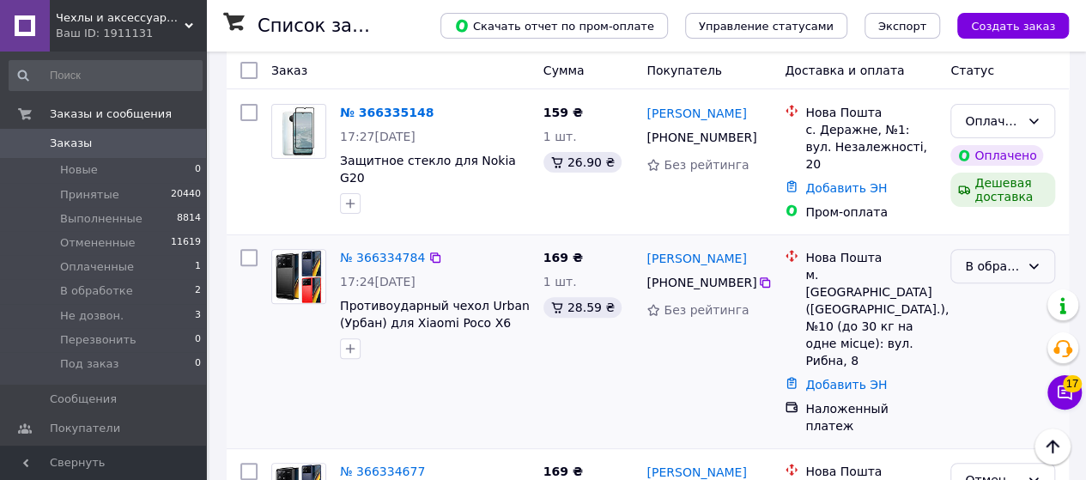
click at [971, 264] on div "В обработке" at bounding box center [1002, 266] width 105 height 34
click at [979, 289] on li "Принят" at bounding box center [1002, 288] width 103 height 31
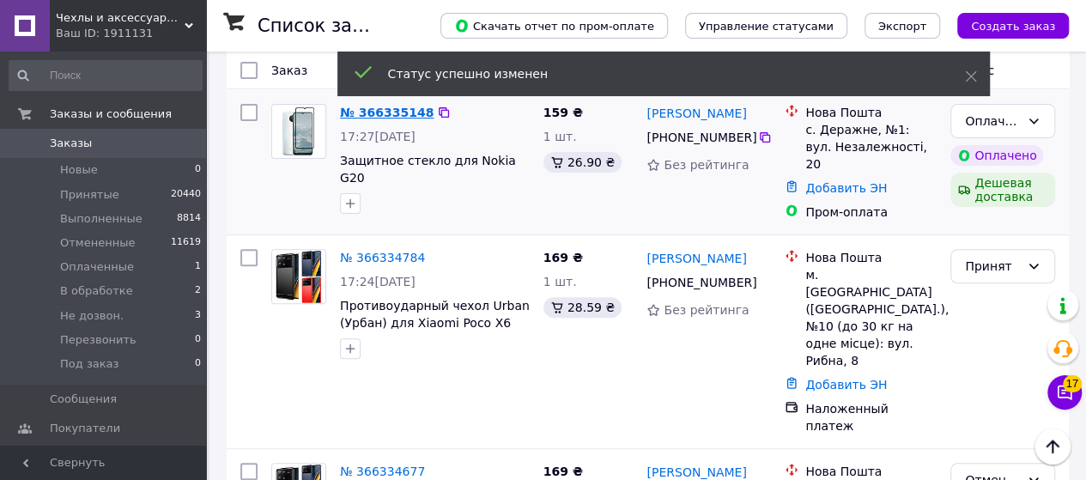
click at [381, 112] on link "№ 366335148" at bounding box center [387, 113] width 94 height 14
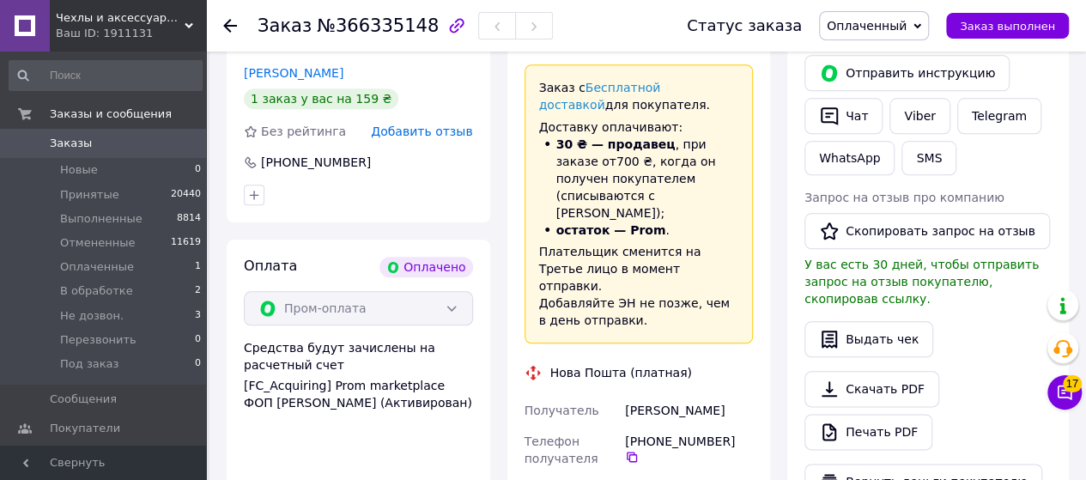
scroll to position [992, 0]
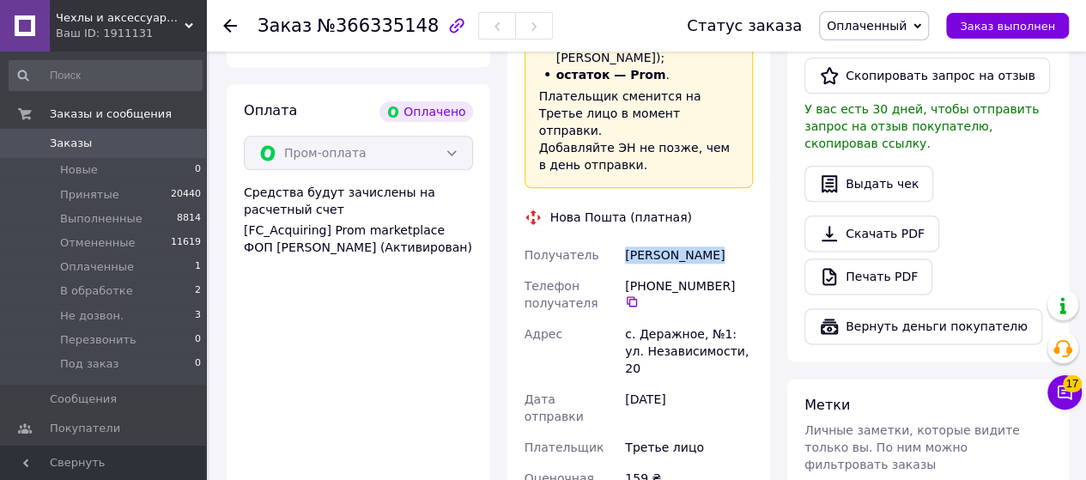
drag, startPoint x: 624, startPoint y: 161, endPoint x: 731, endPoint y: 180, distance: 108.3
click at [731, 240] on div "Лейко Сніжана" at bounding box center [689, 255] width 135 height 31
copy div "Лейко Сніжана"
click at [637, 296] on icon at bounding box center [632, 301] width 10 height 10
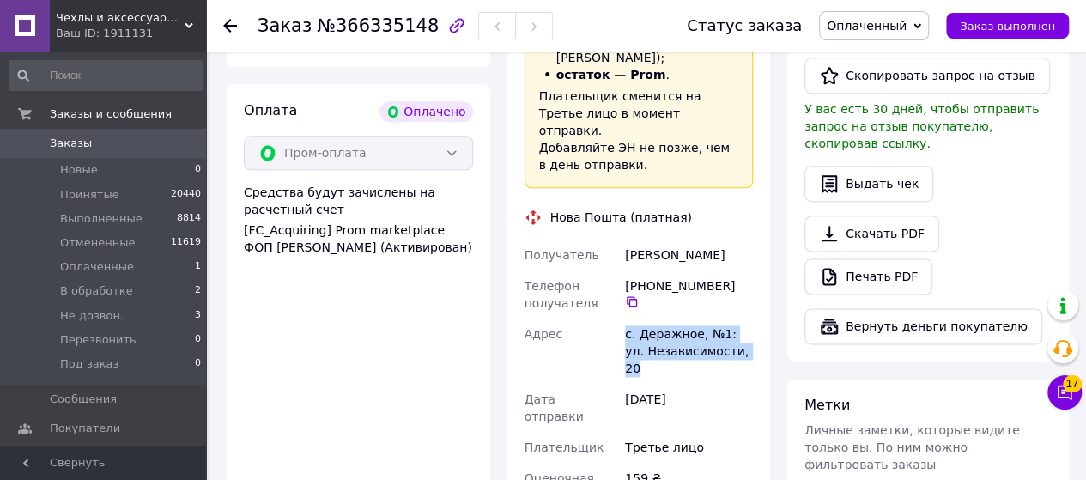
drag, startPoint x: 616, startPoint y: 249, endPoint x: 739, endPoint y: 268, distance: 124.2
click at [739, 268] on div "Получатель Лейко Сніжана Телефон получателя +380 95 718 78 96   Адрес с. Деражн…" at bounding box center [639, 375] width 236 height 271
copy div "Адрес с. Деражное, №1: ул. Независимости, 20"
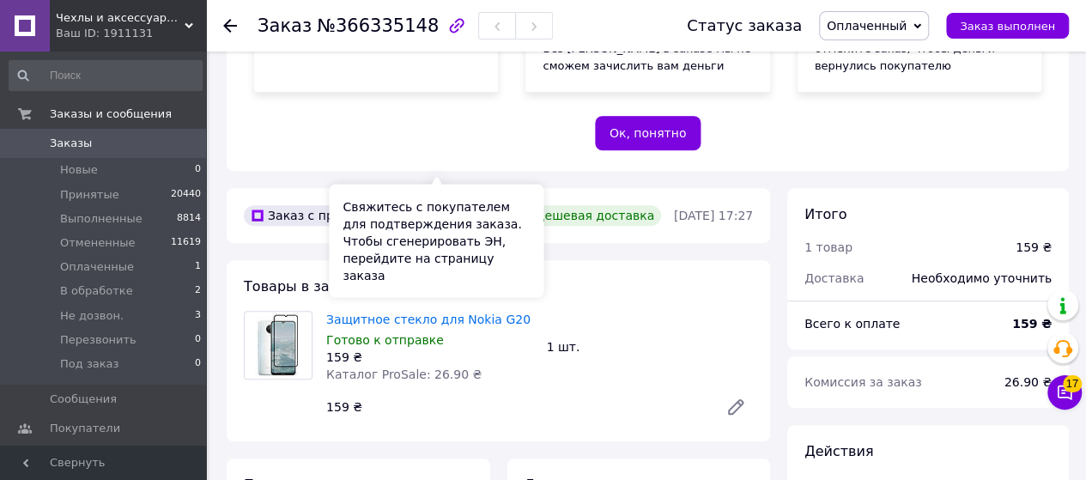
scroll to position [477, 0]
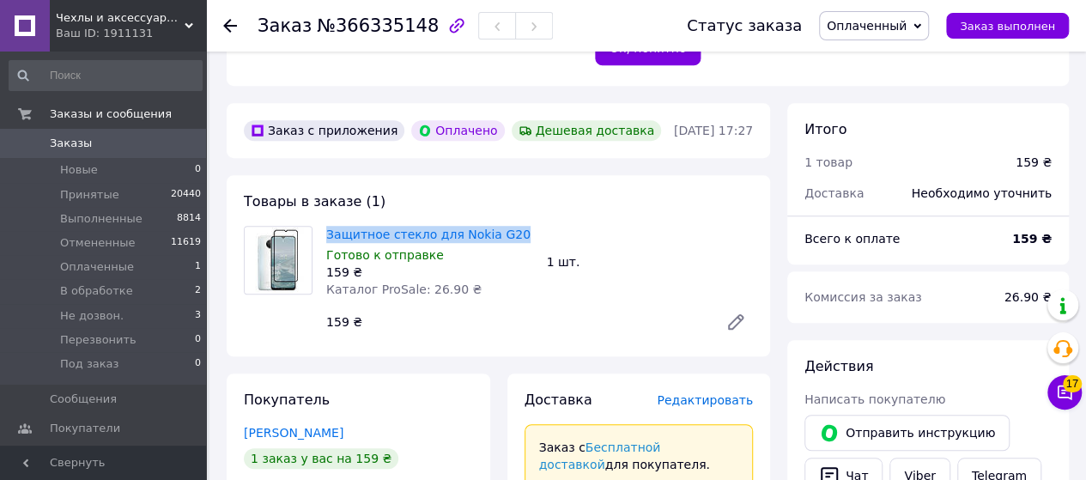
drag, startPoint x: 322, startPoint y: 169, endPoint x: 535, endPoint y: 178, distance: 213.1
click at [535, 178] on div "Товары в заказе (1) Защитное стекло для Nokia G20 Готово к отправке 159 ₴ Катал…" at bounding box center [498, 265] width 543 height 181
copy link "Защитное стекло для Nokia G20"
click at [884, 29] on span "Оплаченный" at bounding box center [867, 26] width 80 height 14
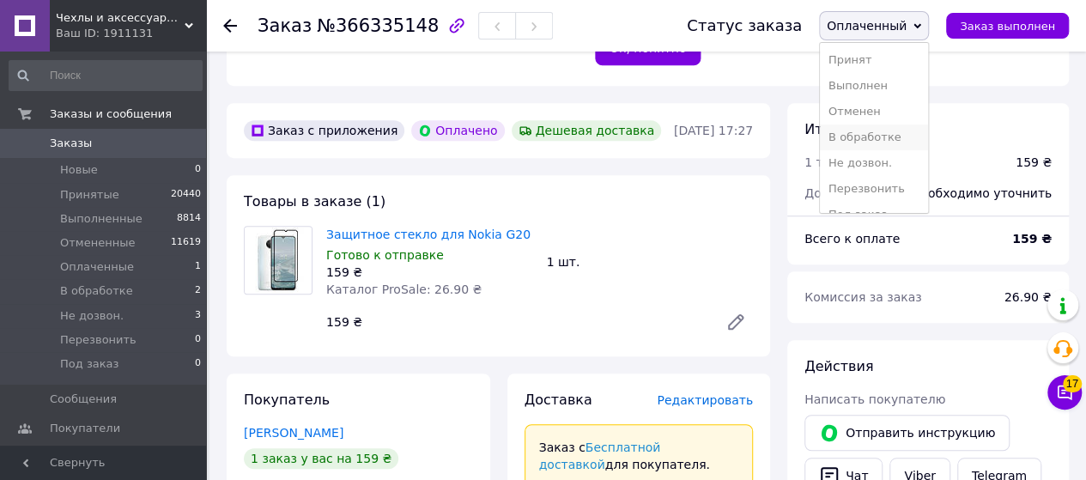
click at [889, 149] on li "В обработке" at bounding box center [874, 137] width 108 height 26
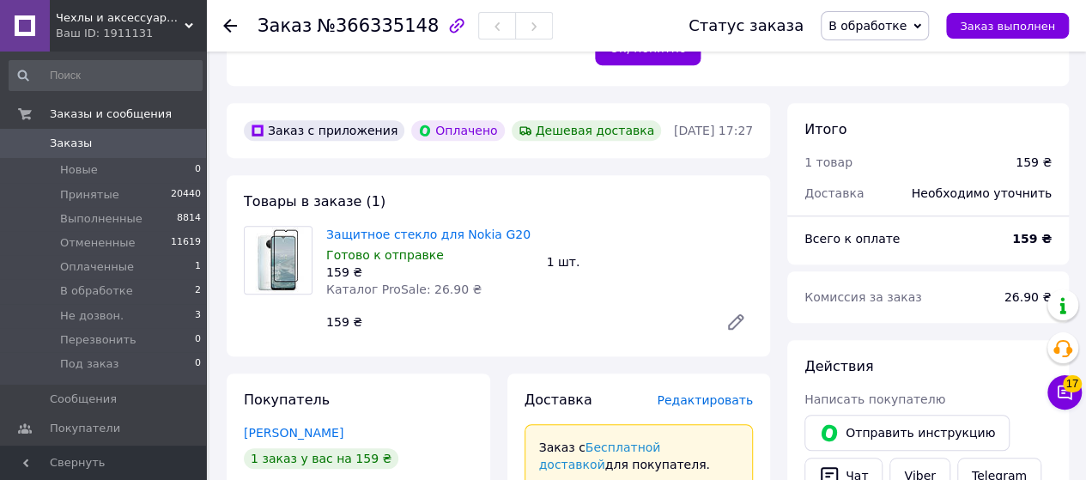
click at [227, 21] on icon at bounding box center [230, 26] width 14 height 14
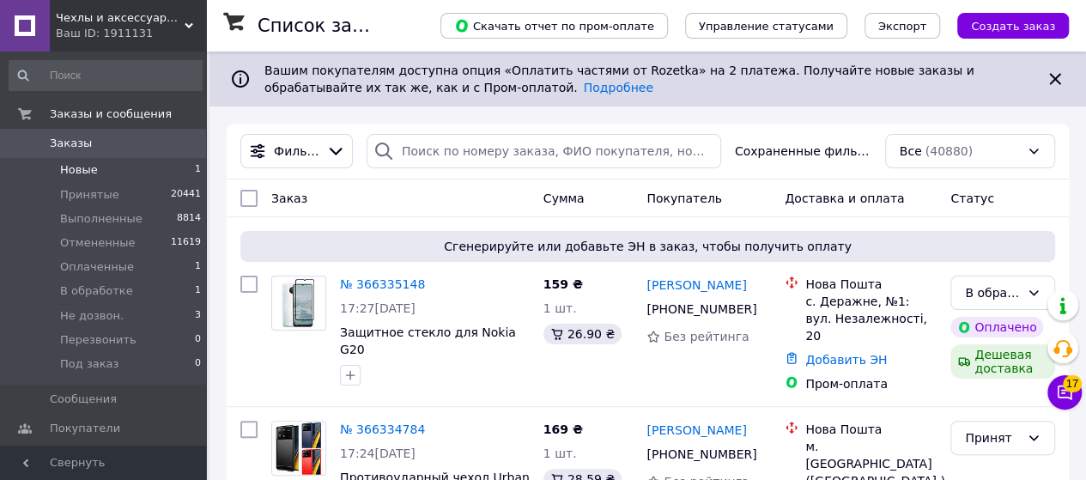
click at [77, 176] on span "Новые" at bounding box center [79, 169] width 38 height 15
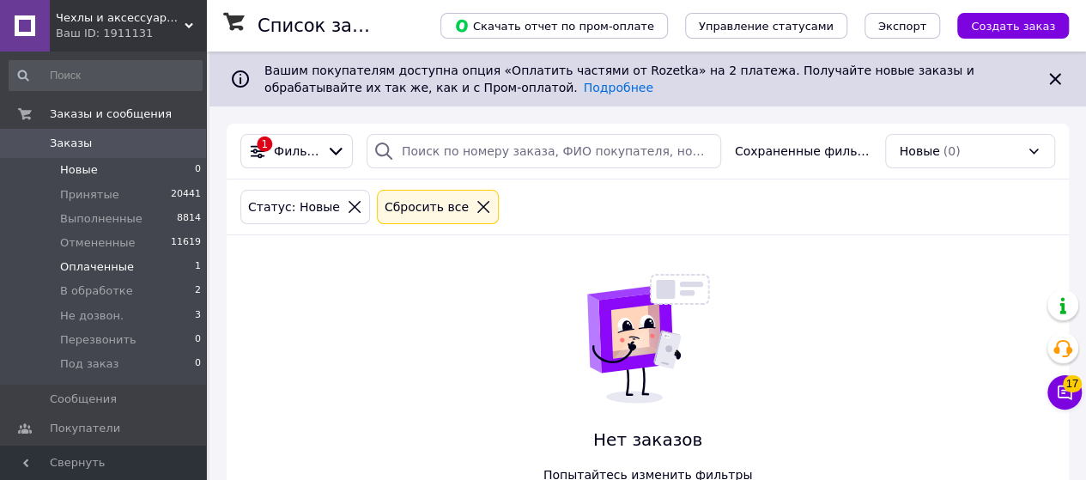
click at [113, 264] on span "Оплаченные" at bounding box center [97, 266] width 74 height 15
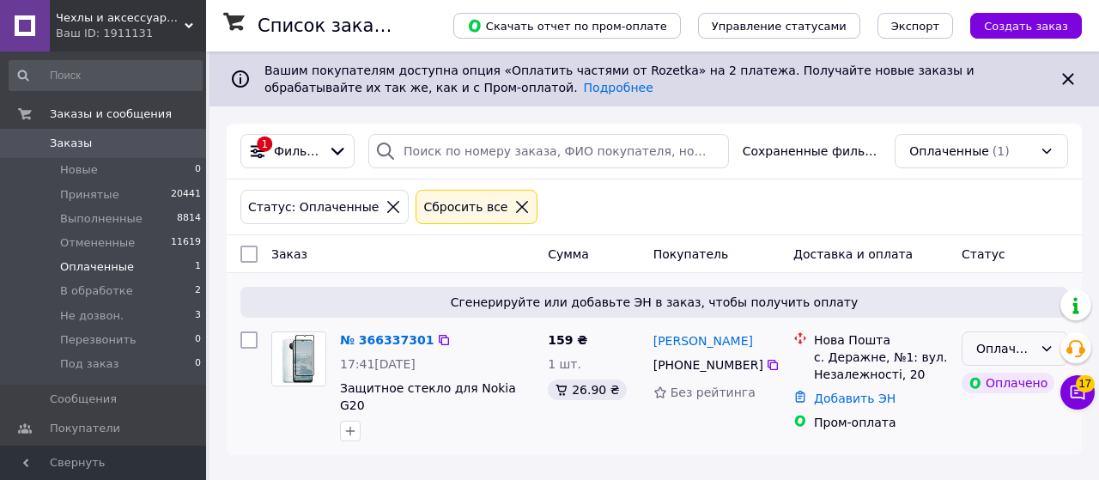
click at [970, 348] on div "Оплаченный" at bounding box center [1014, 348] width 106 height 34
click at [1003, 290] on li "В обработке" at bounding box center [1014, 295] width 105 height 48
click at [134, 295] on li "В обработке 2" at bounding box center [105, 291] width 211 height 24
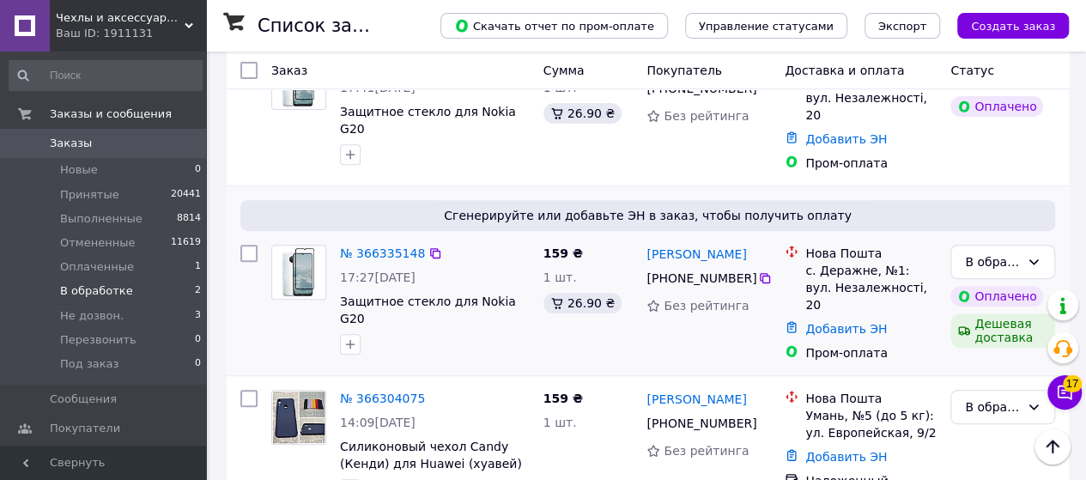
scroll to position [295, 0]
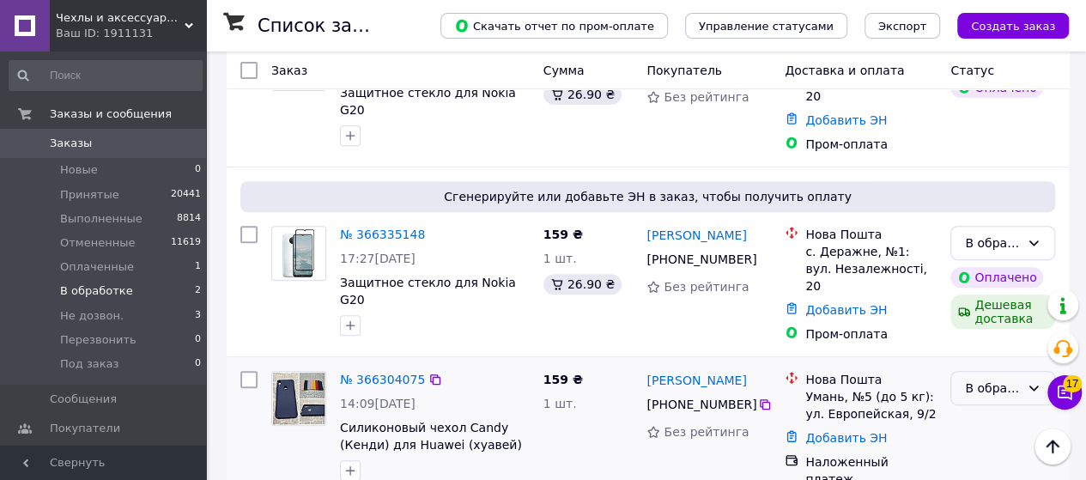
click at [1007, 379] on div "В обработке" at bounding box center [992, 388] width 55 height 19
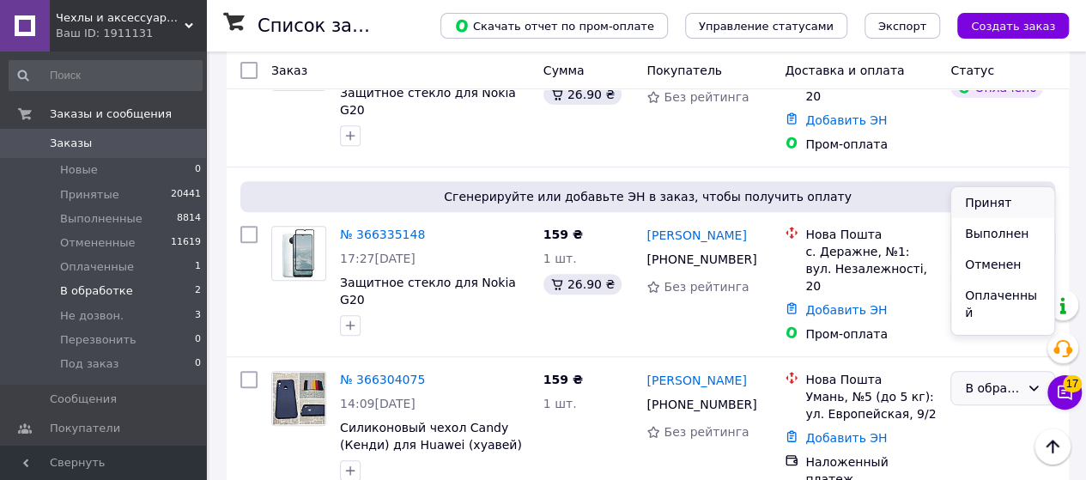
click at [990, 206] on li "Принят" at bounding box center [1002, 202] width 103 height 31
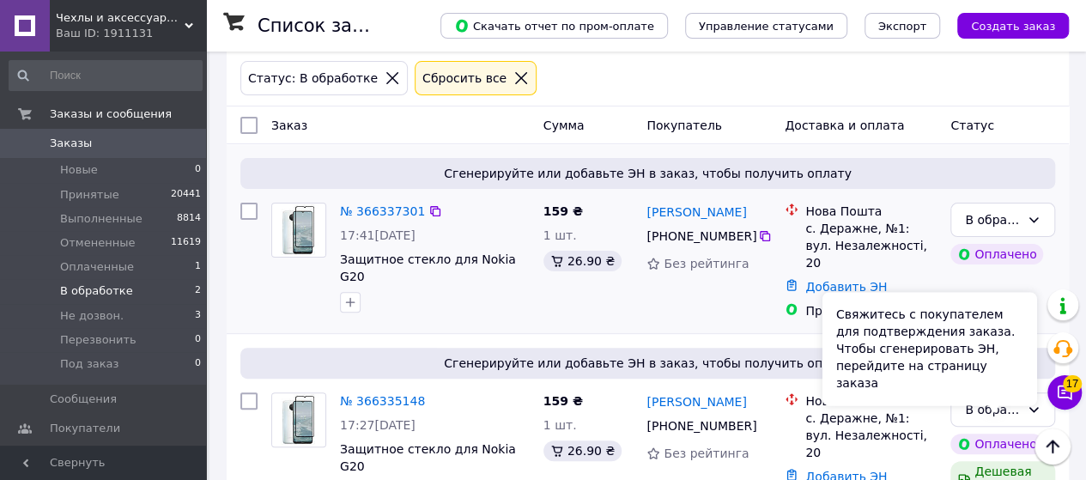
scroll to position [38, 0]
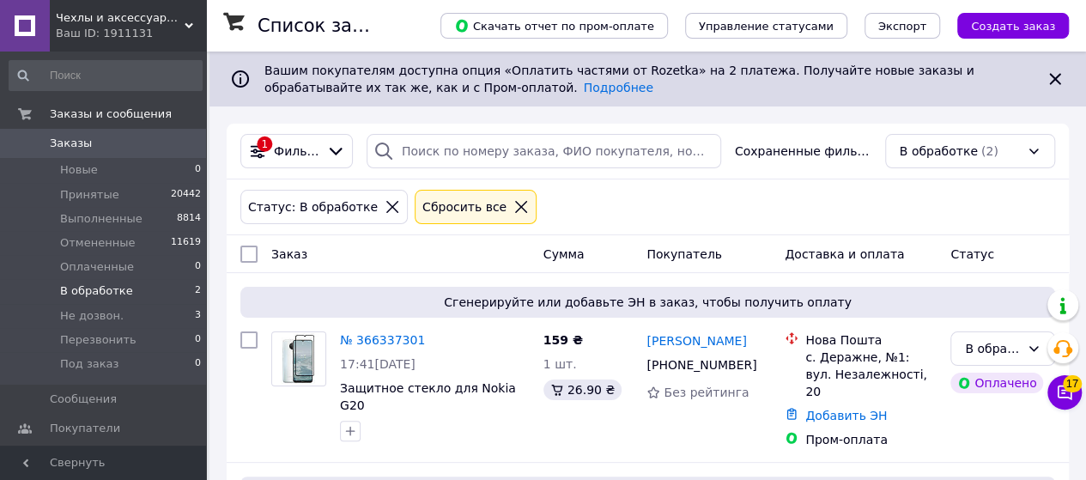
click at [124, 44] on div "Чехлы и аксессуары | Mob4 Ваш ID: 1911131" at bounding box center [128, 26] width 156 height 52
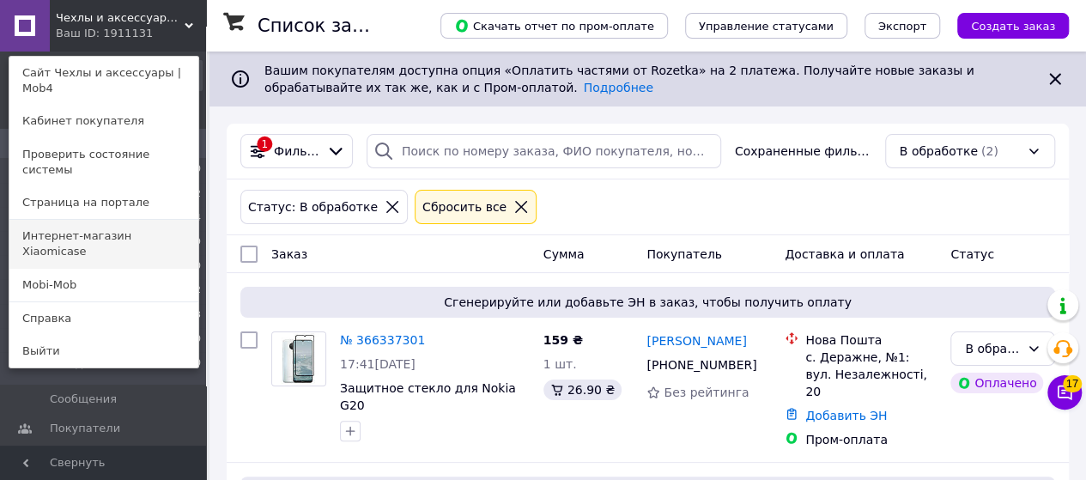
click at [136, 220] on link "Интернет-магазин Xiaomicase" at bounding box center [103, 244] width 189 height 48
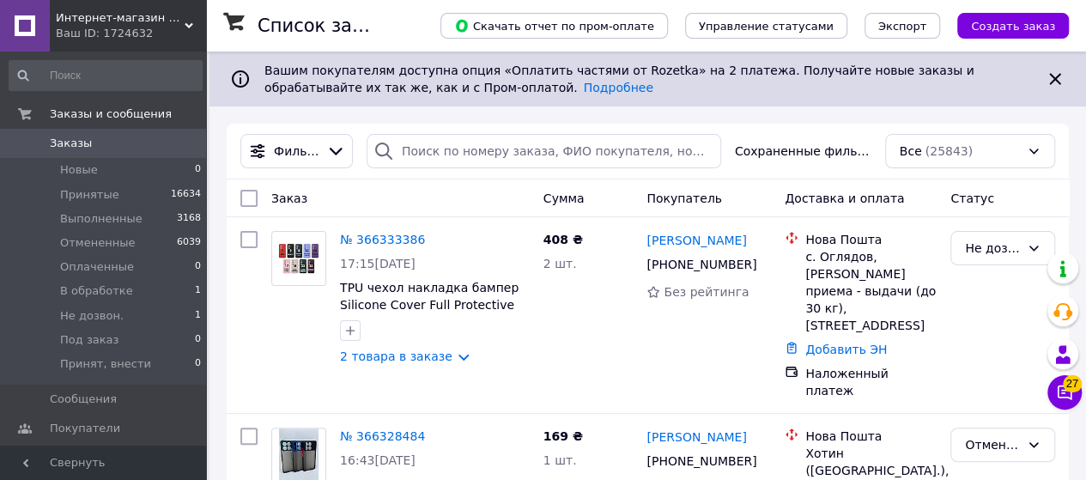
click at [148, 12] on span "Интернет-магазин Xiaomicase" at bounding box center [120, 17] width 129 height 15
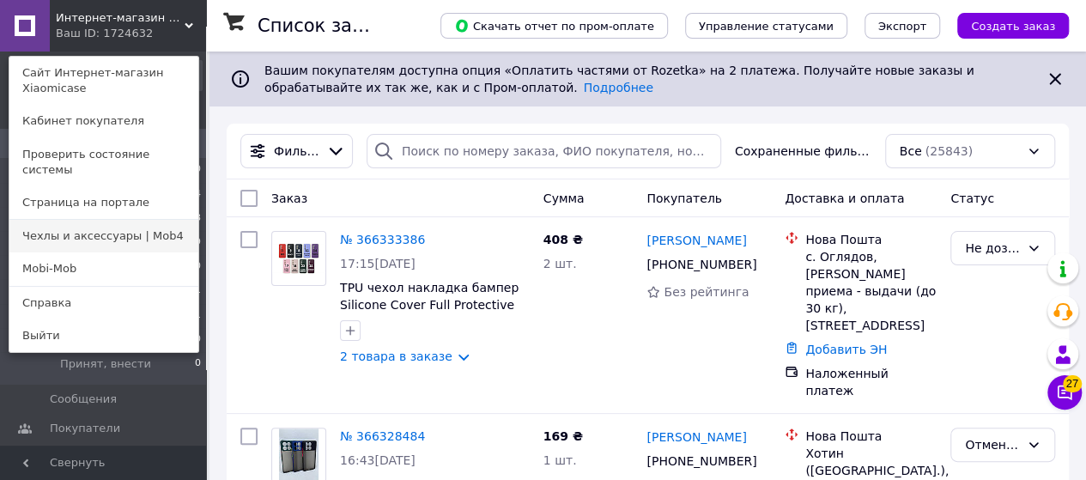
click at [120, 222] on link "Чехлы и аксессуары | Mob4" at bounding box center [103, 236] width 189 height 33
